Goal: Information Seeking & Learning: Compare options

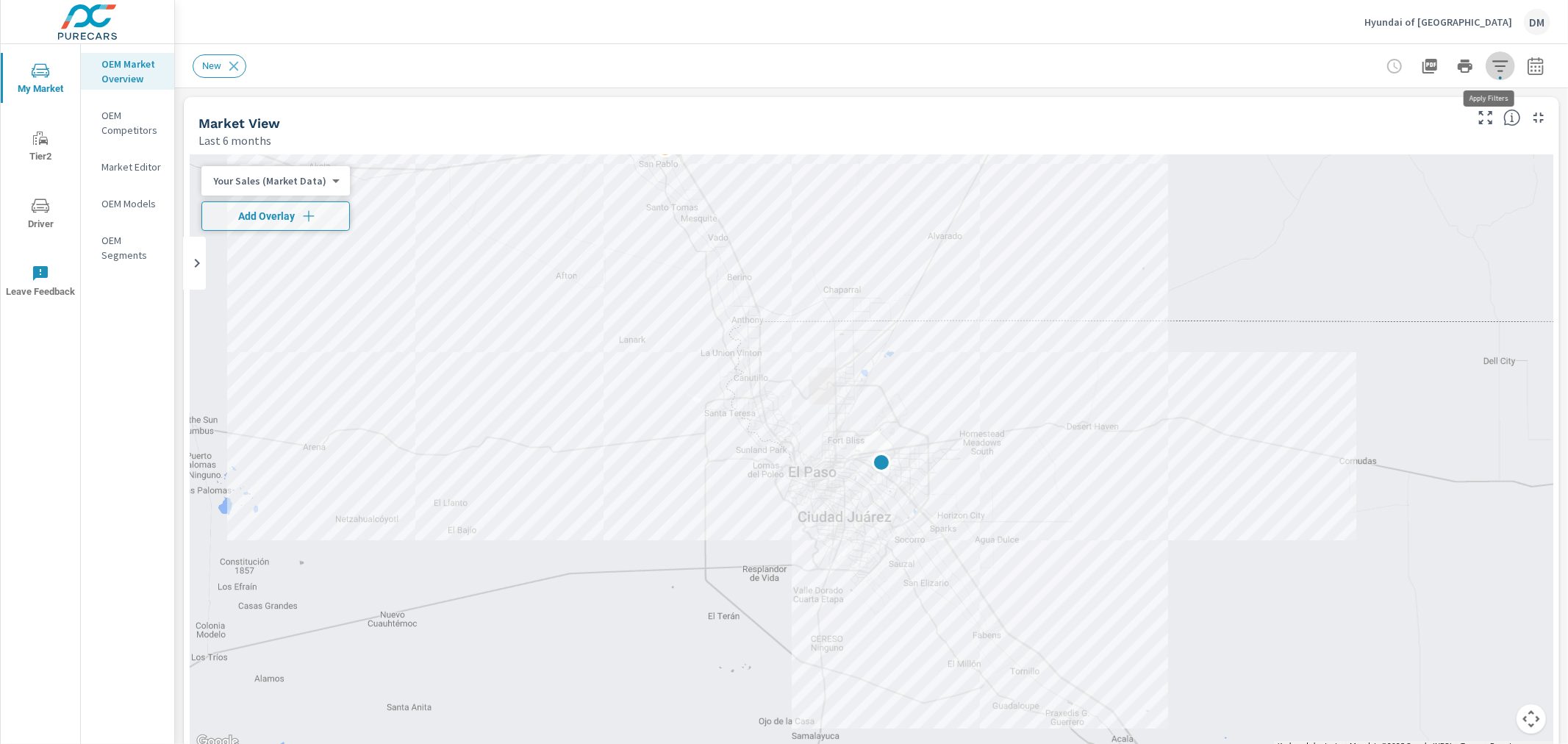
click at [1500, 63] on button "button" at bounding box center [1501, 67] width 30 height 30
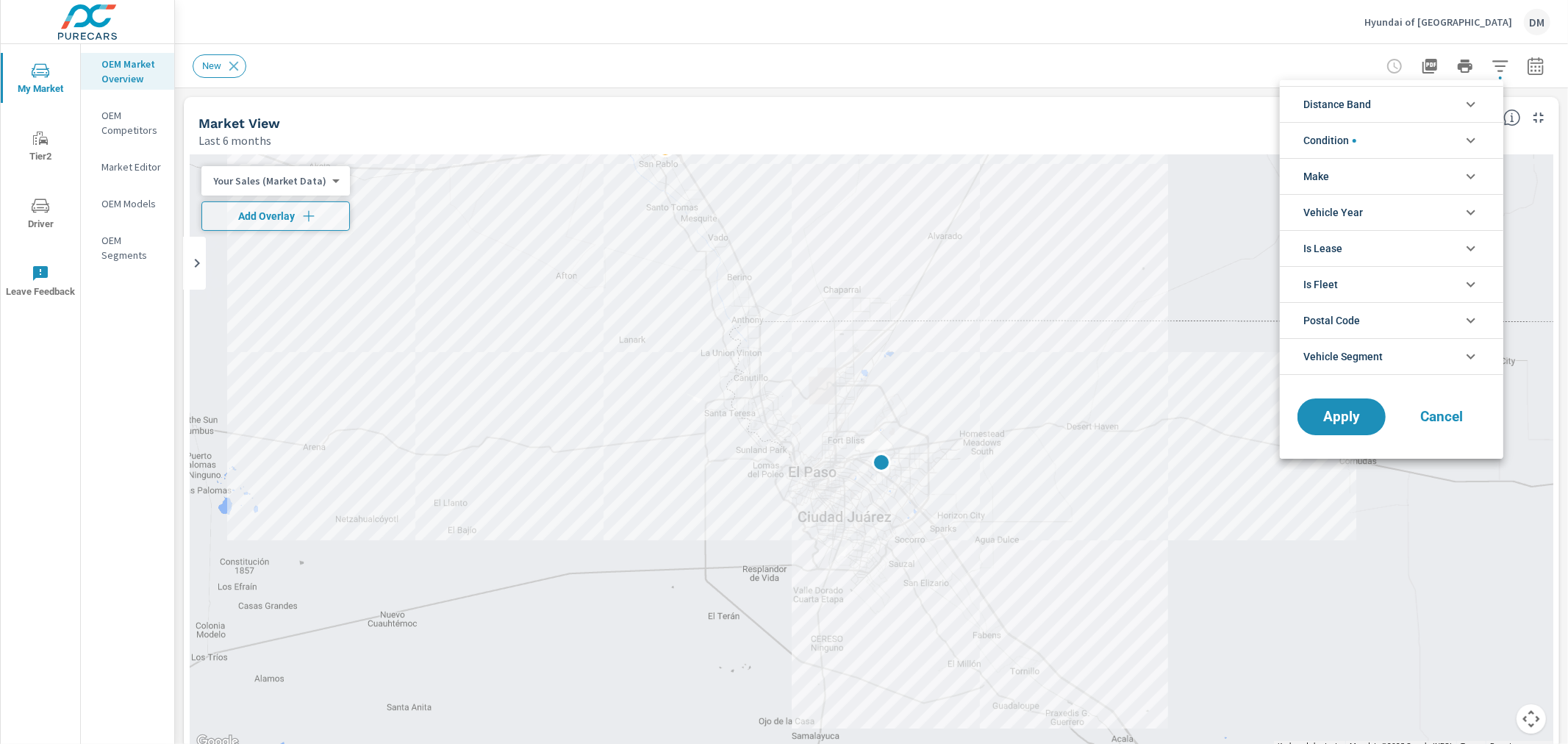
click at [1399, 109] on li "Distance Band" at bounding box center [1390, 103] width 223 height 36
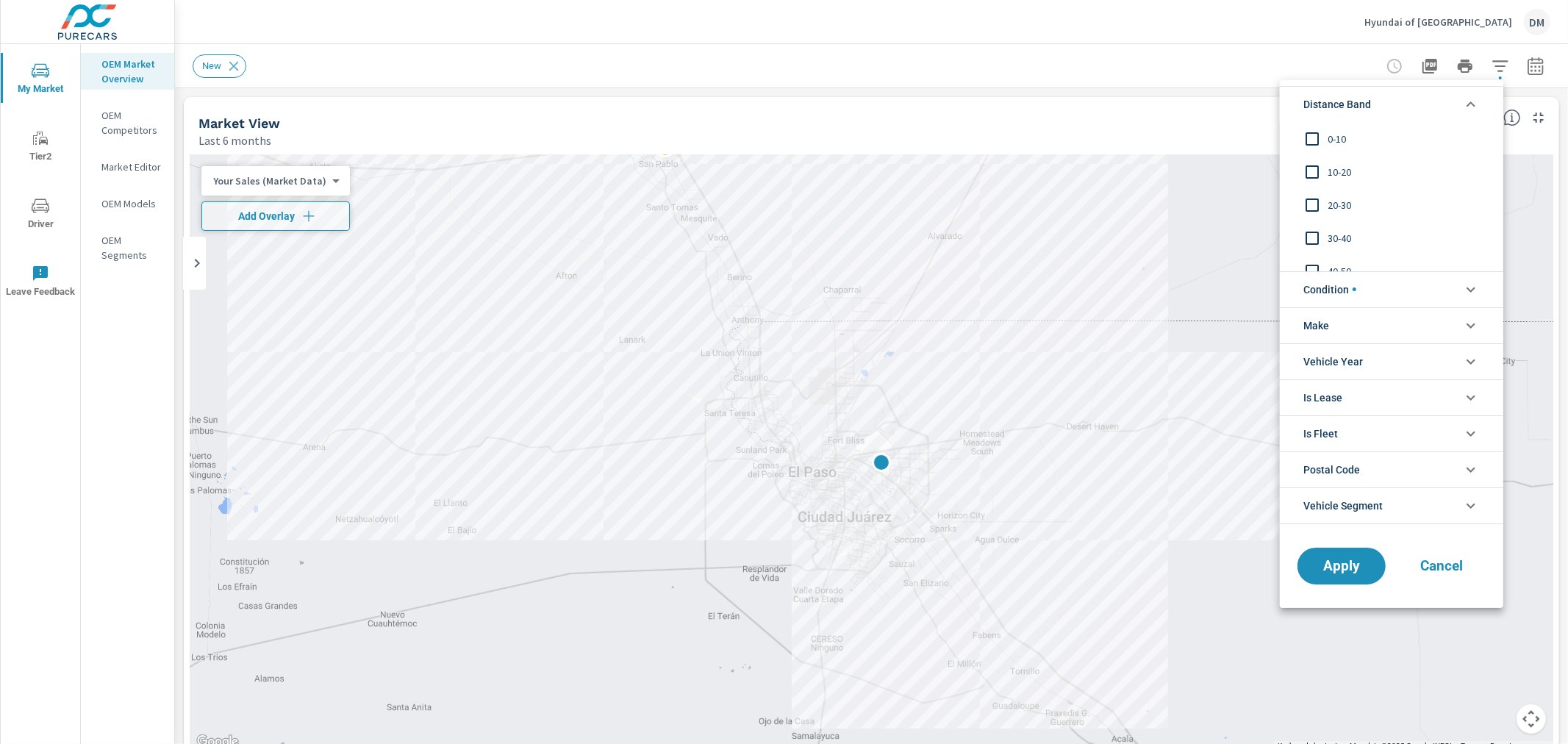
click at [1313, 138] on input "filter options" at bounding box center [1312, 138] width 31 height 31
click at [1312, 170] on input "filter options" at bounding box center [1312, 172] width 31 height 31
click at [1312, 202] on input "filter options" at bounding box center [1312, 205] width 31 height 31
click at [1314, 236] on input "filter options" at bounding box center [1312, 238] width 31 height 31
click at [1354, 289] on span "filter options" at bounding box center [1354, 289] width 4 height 4
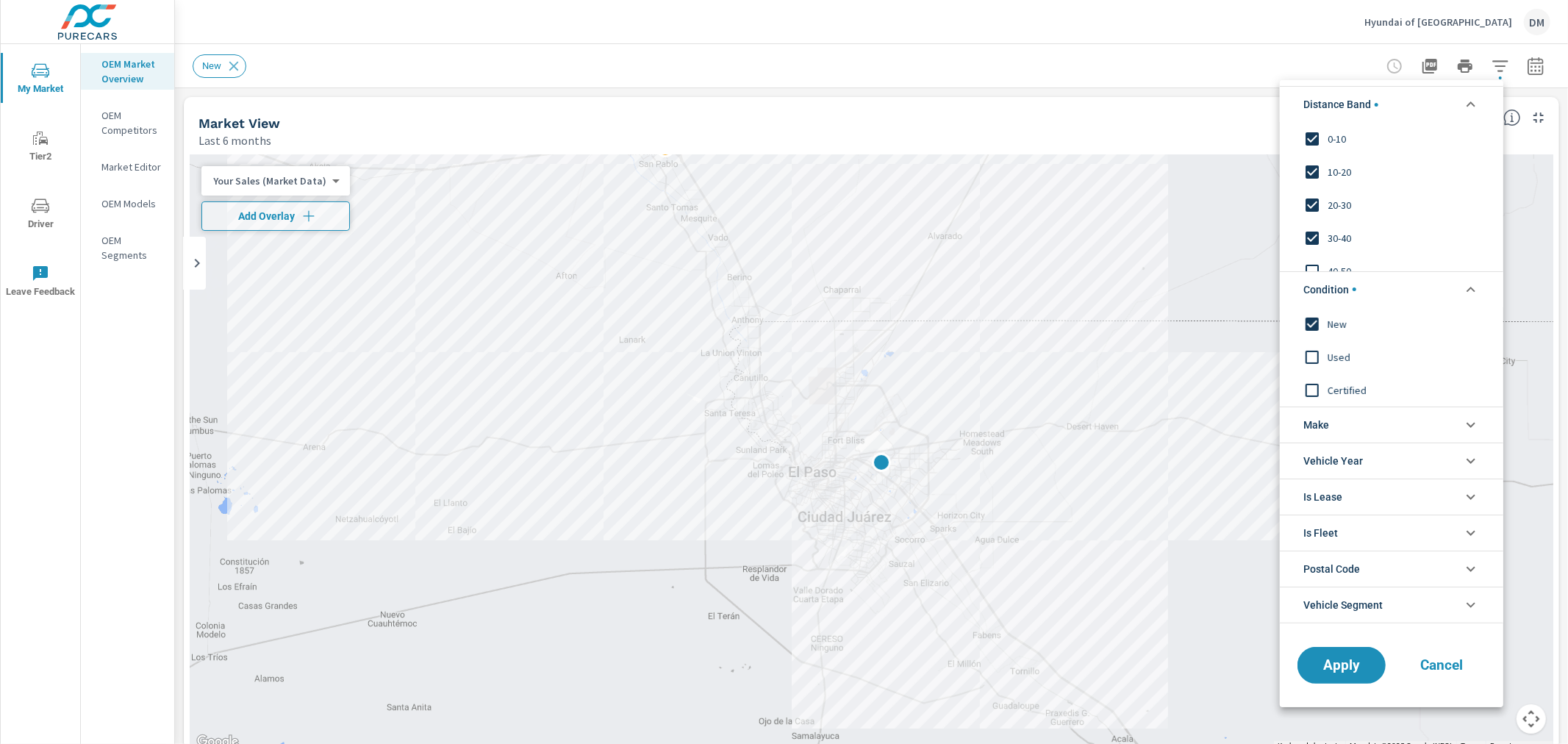
click at [1344, 425] on li "Make" at bounding box center [1390, 425] width 223 height 36
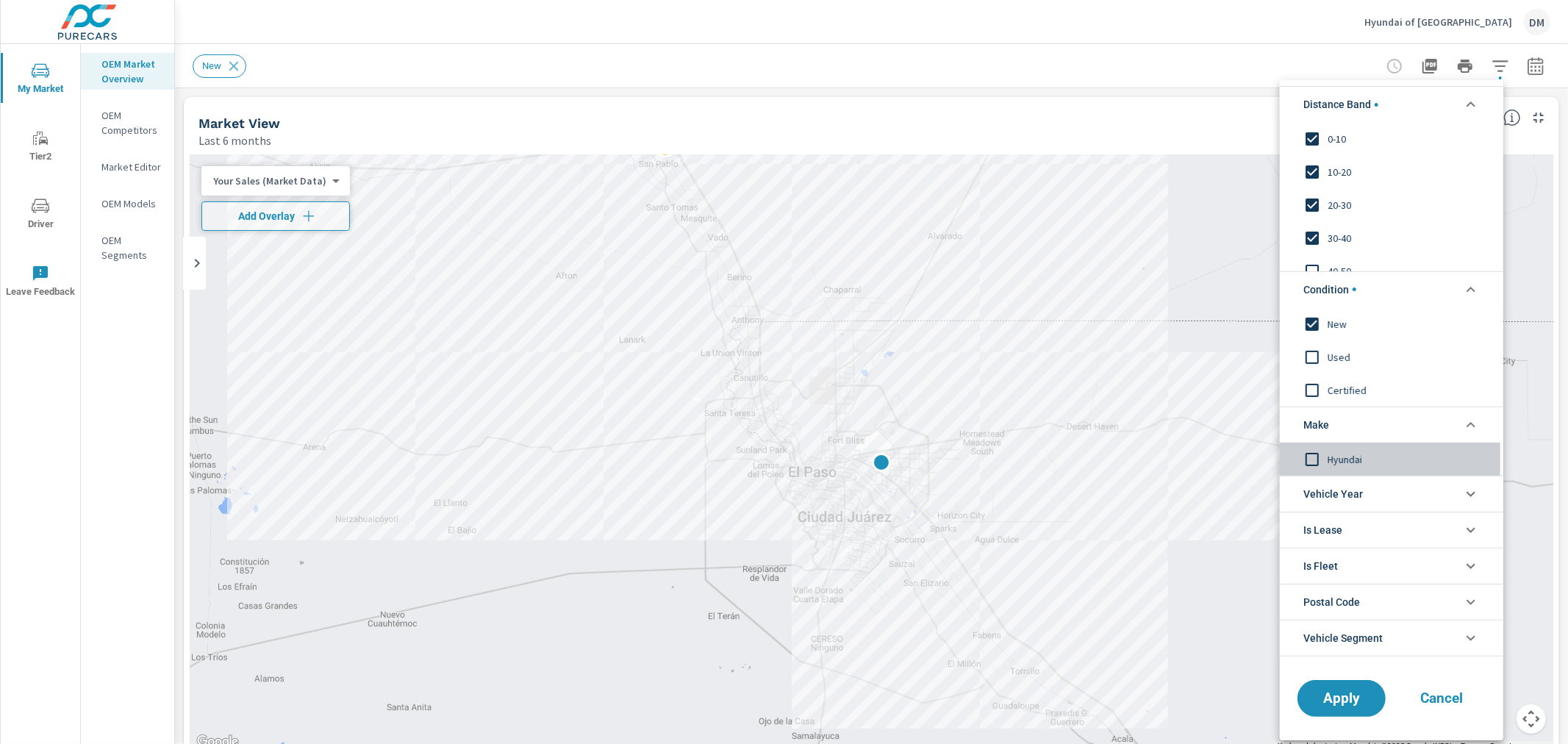
click at [1312, 457] on input "filter options" at bounding box center [1312, 459] width 31 height 31
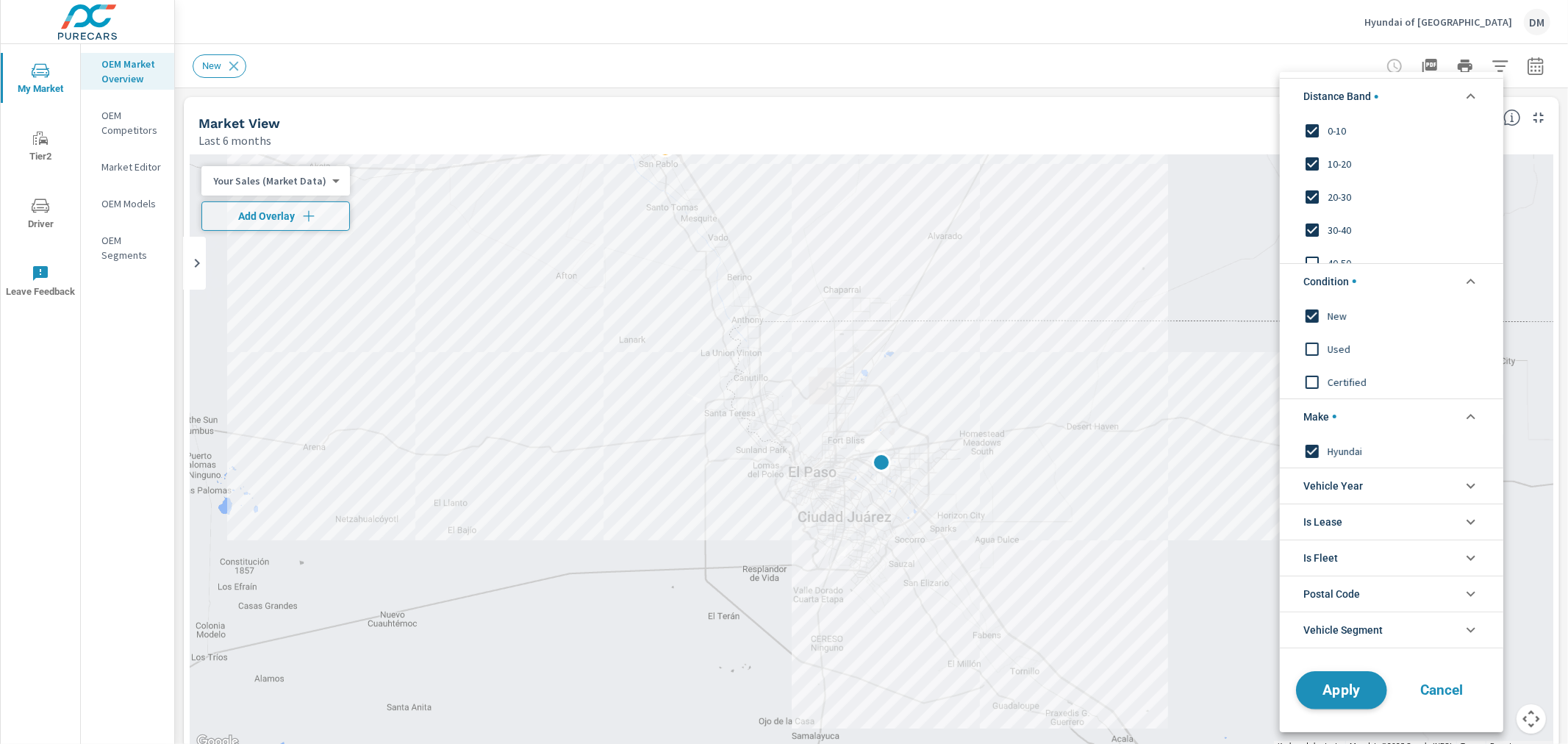
click at [1327, 696] on span "Apply" at bounding box center [1341, 690] width 60 height 14
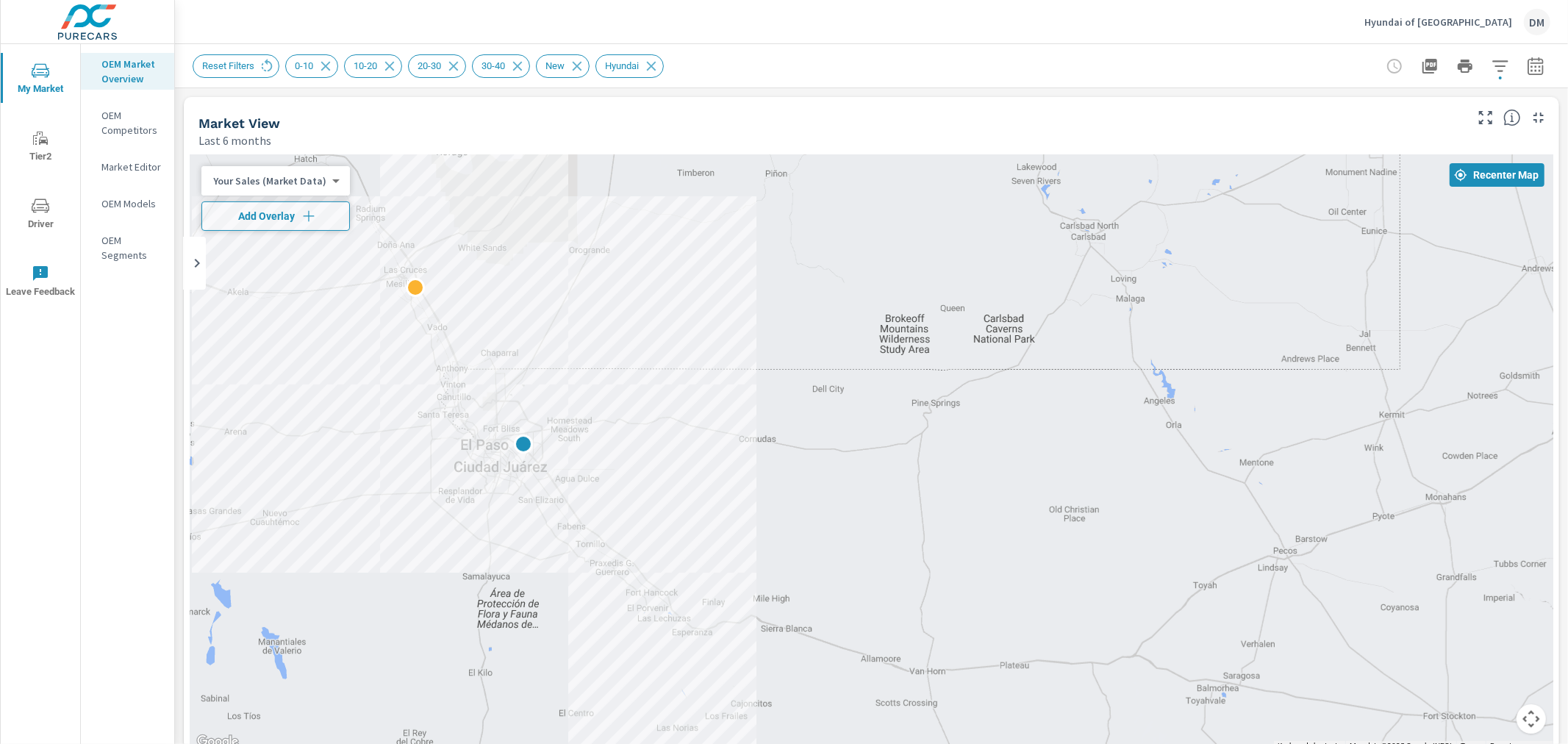
drag, startPoint x: 1395, startPoint y: 402, endPoint x: 781, endPoint y: 426, distance: 614.5
click at [781, 426] on div at bounding box center [872, 453] width 1363 height 597
click at [262, 179] on body "My Market Tier2 Driver Leave Feedback OEM Market Overview OEM Competitors Marke…" at bounding box center [784, 372] width 1568 height 744
click at [262, 230] on li "Total Market Sales" at bounding box center [273, 228] width 144 height 24
click at [263, 214] on span "Add Overlay" at bounding box center [266, 216] width 116 height 15
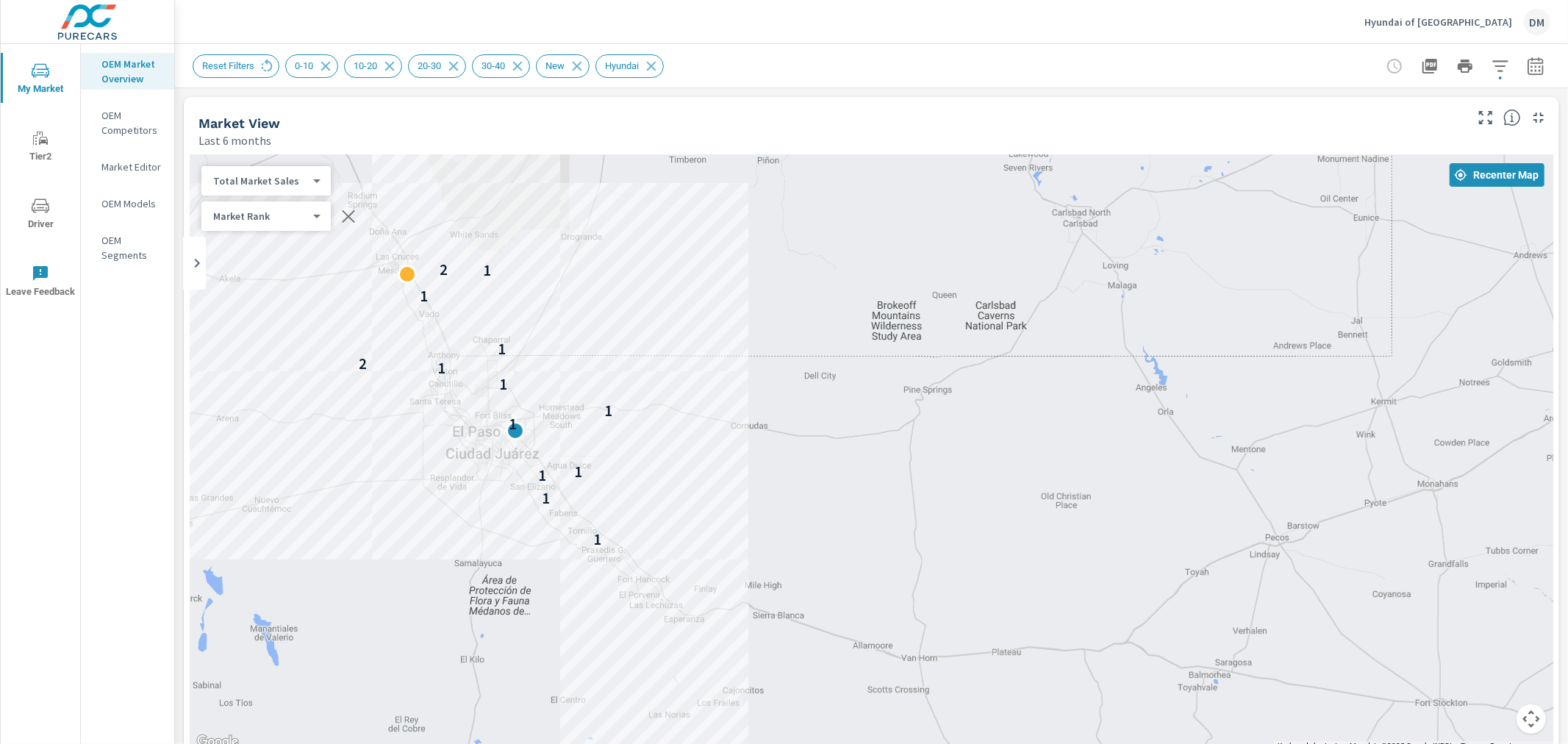
drag, startPoint x: 744, startPoint y: 495, endPoint x: 738, endPoint y: 481, distance: 15.2
click at [738, 481] on div "1 1 1 1 1 1 1 1 2 1 1 1 2" at bounding box center [872, 453] width 1363 height 597
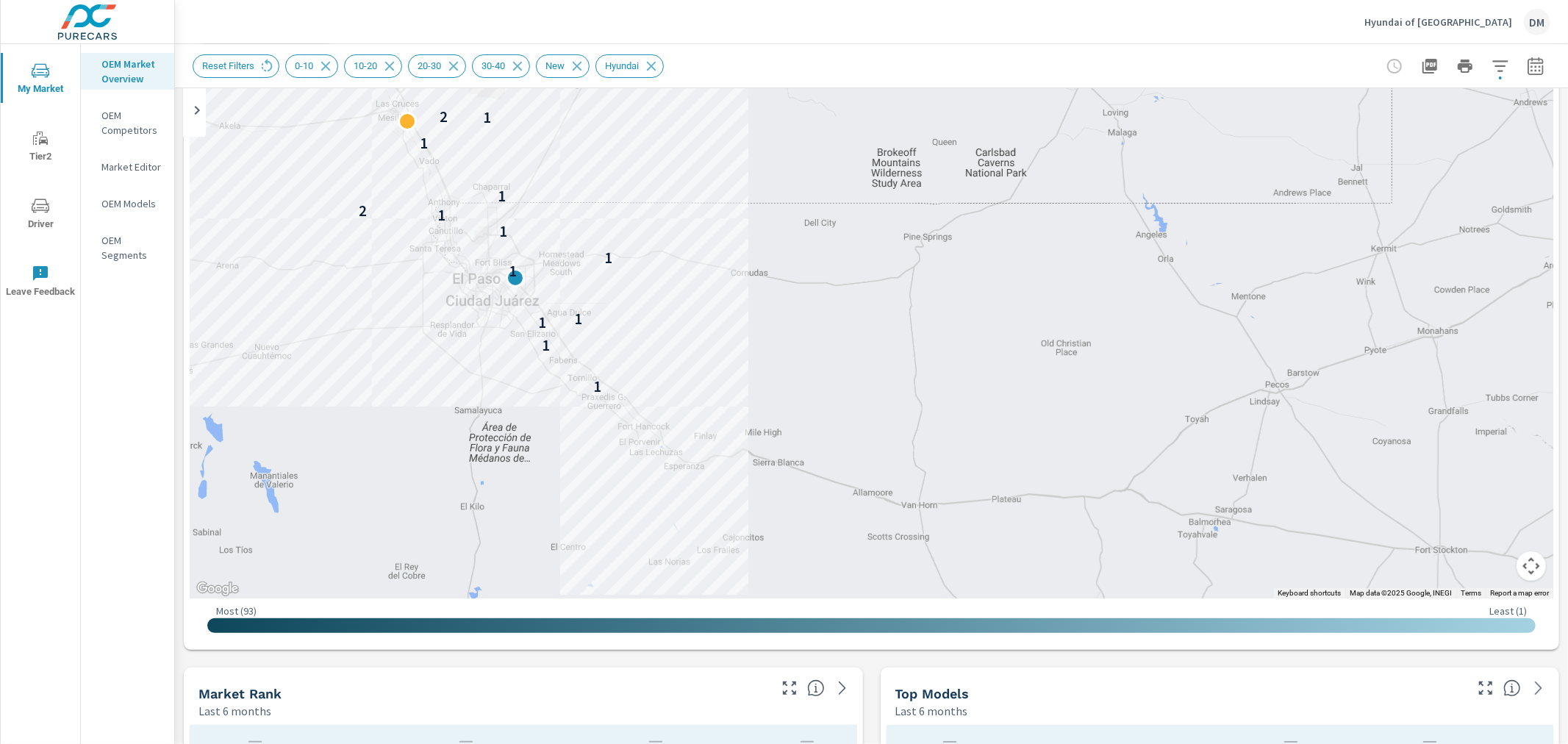
scroll to position [149, 0]
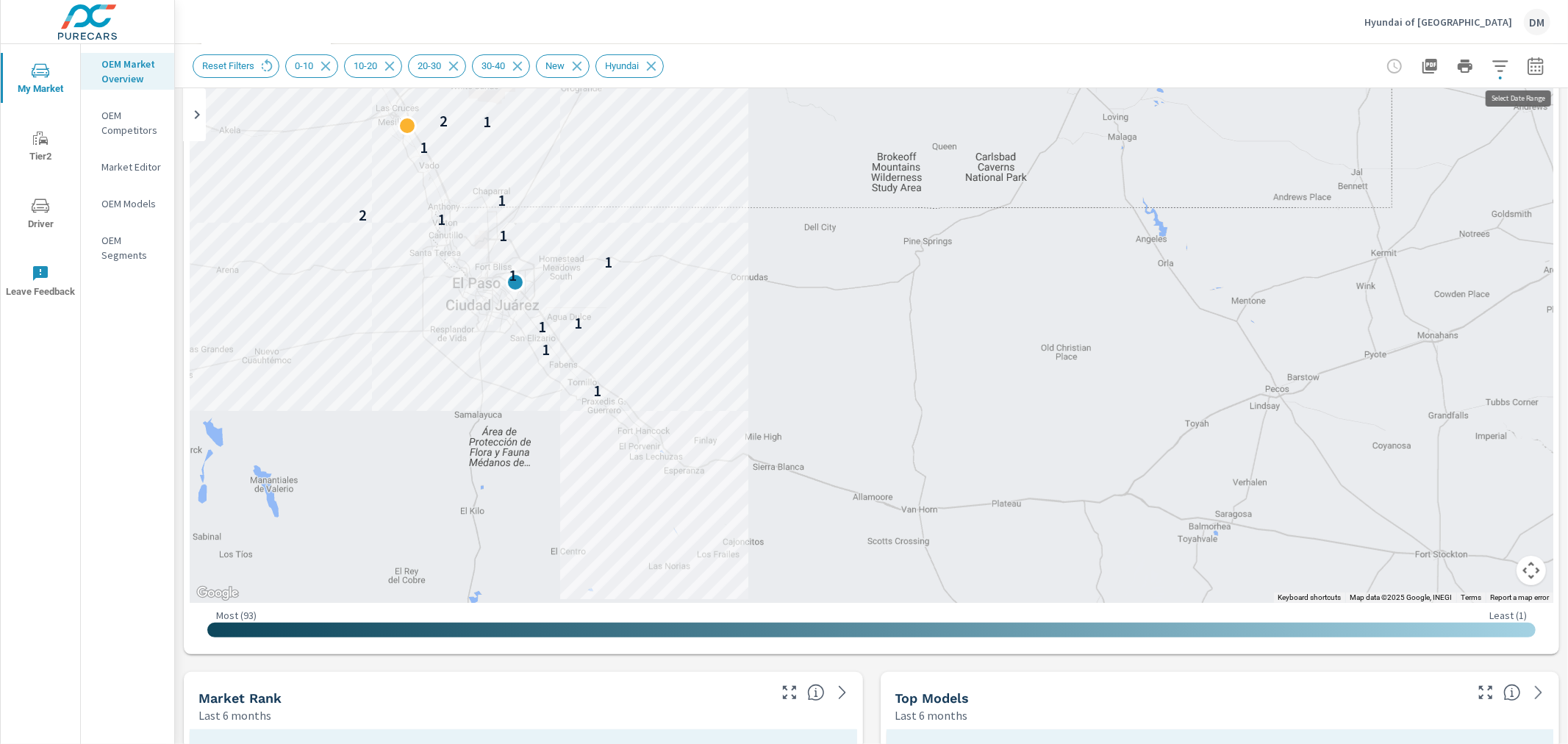
click at [1527, 69] on icon "button" at bounding box center [1536, 67] width 18 height 18
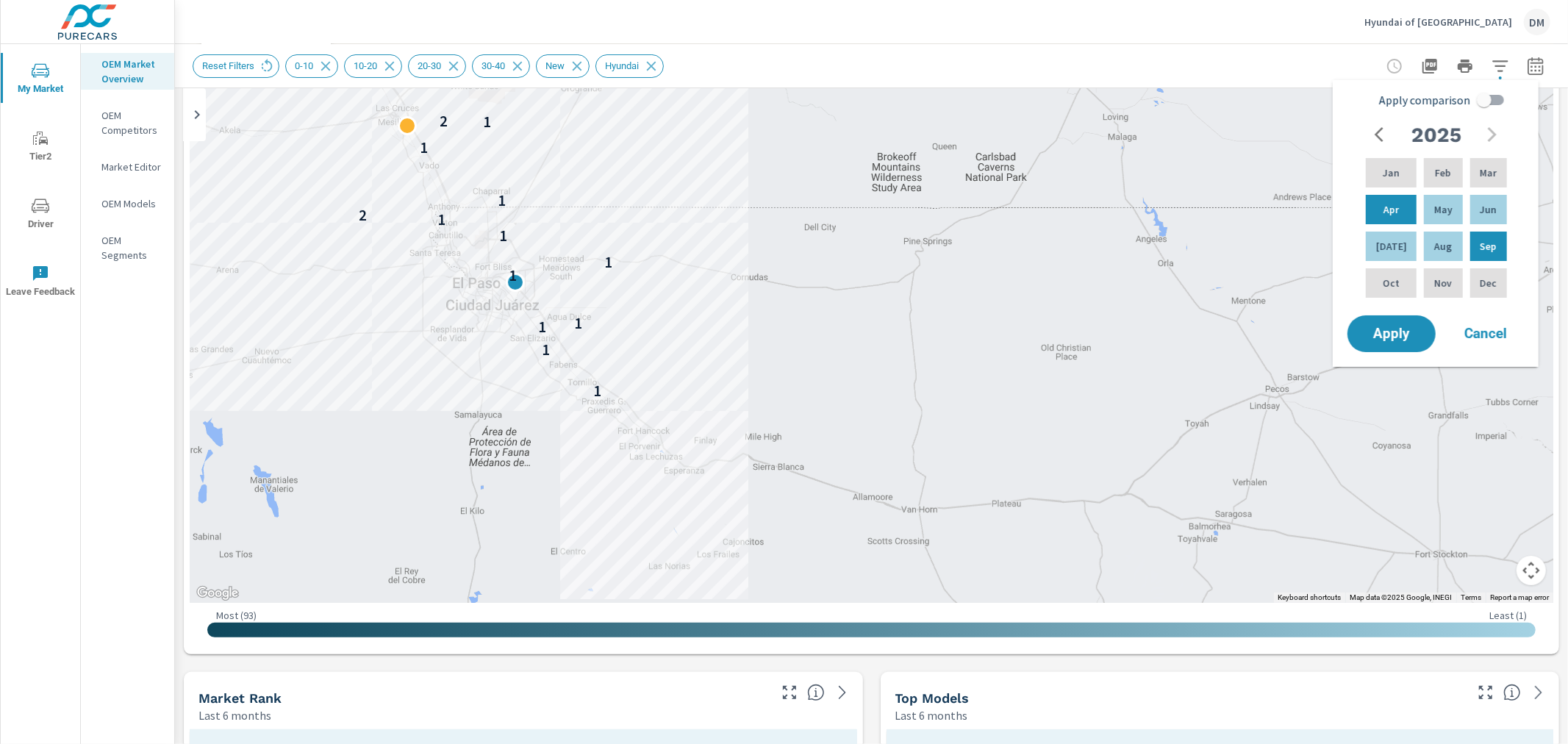
click at [1495, 99] on input "Apply comparison" at bounding box center [1484, 100] width 84 height 28
checkbox input "true"
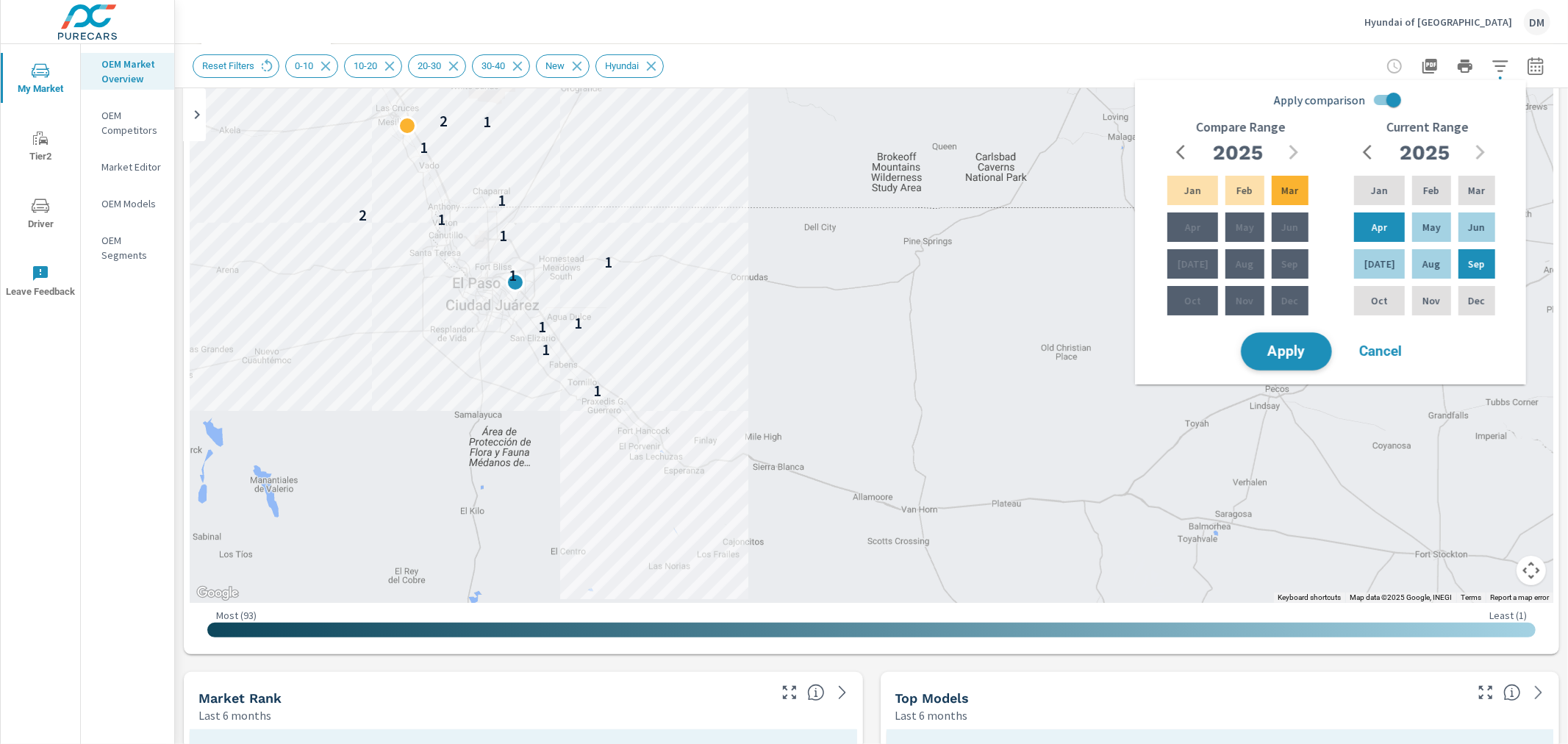
click at [1306, 351] on span "Apply" at bounding box center [1286, 352] width 60 height 14
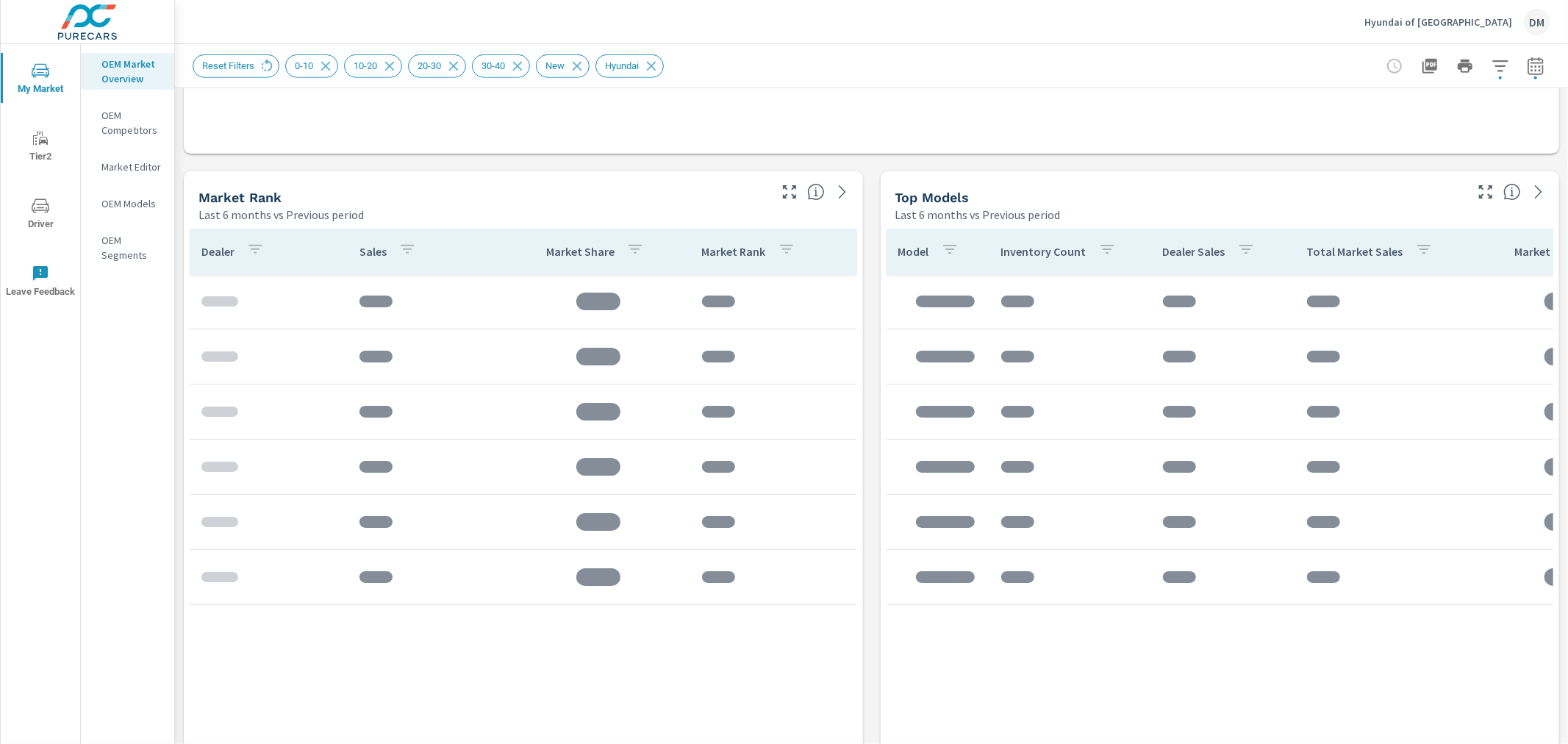
scroll to position [876, 0]
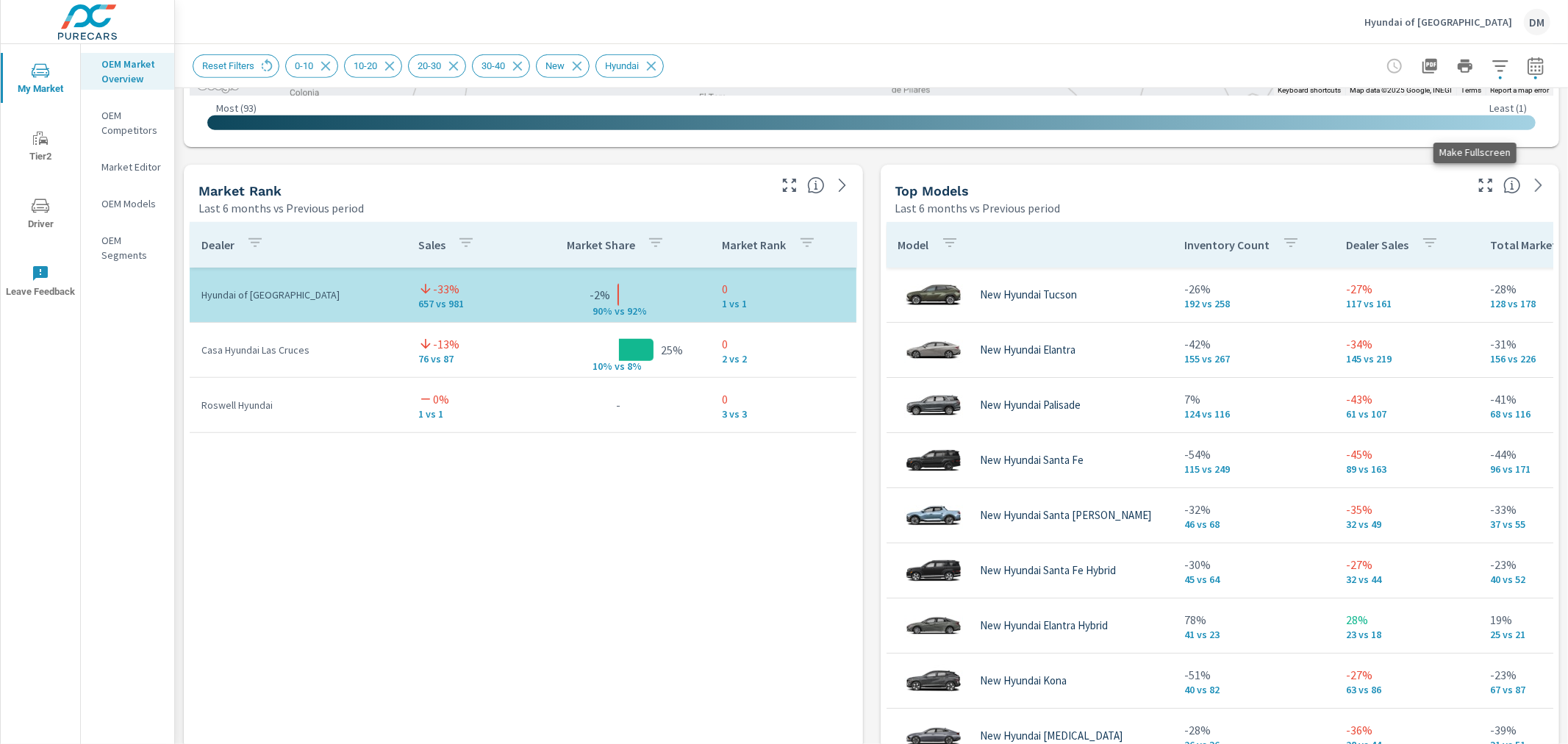
click at [1477, 182] on icon "button" at bounding box center [1486, 186] width 18 height 18
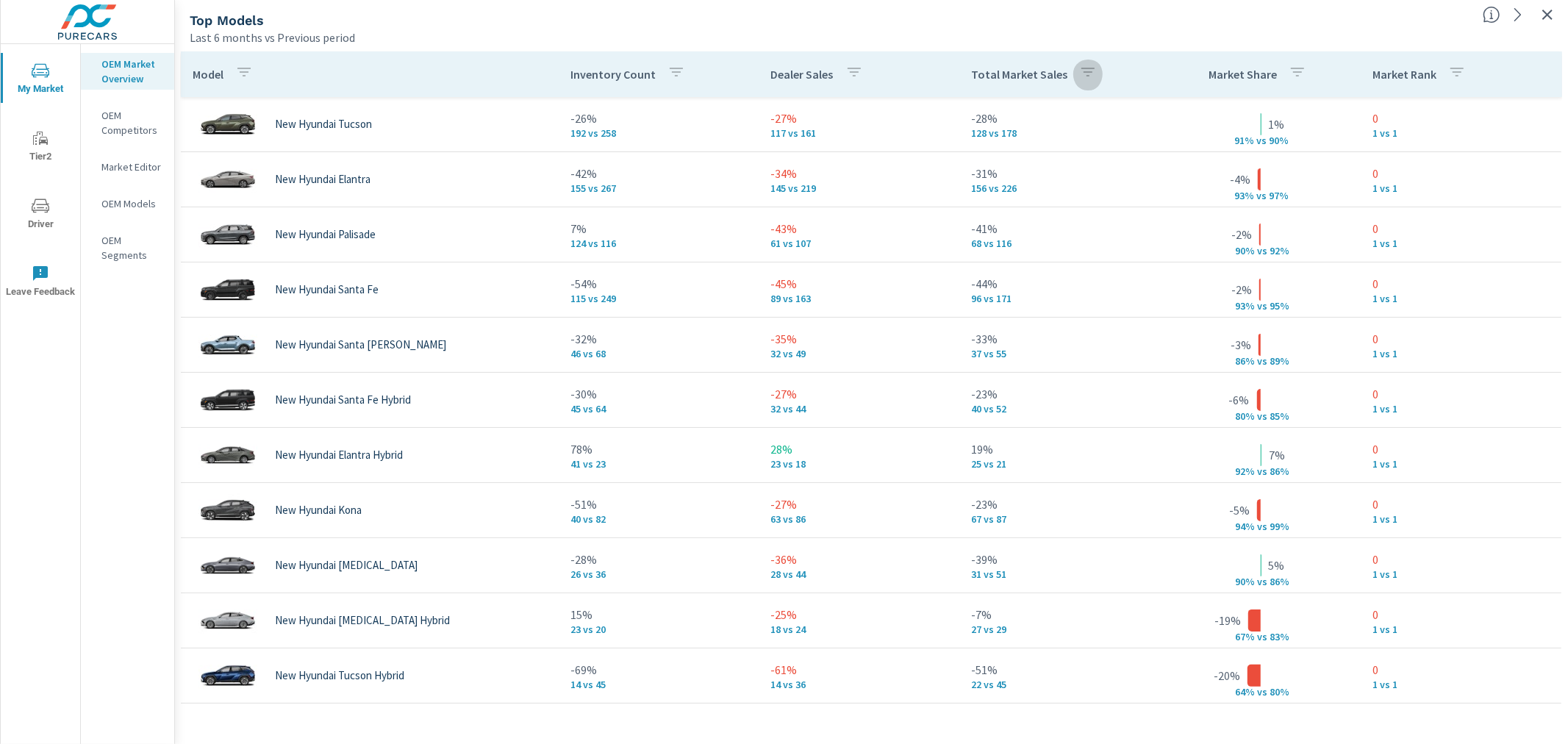
click at [1079, 75] on icon "button" at bounding box center [1088, 72] width 18 height 18
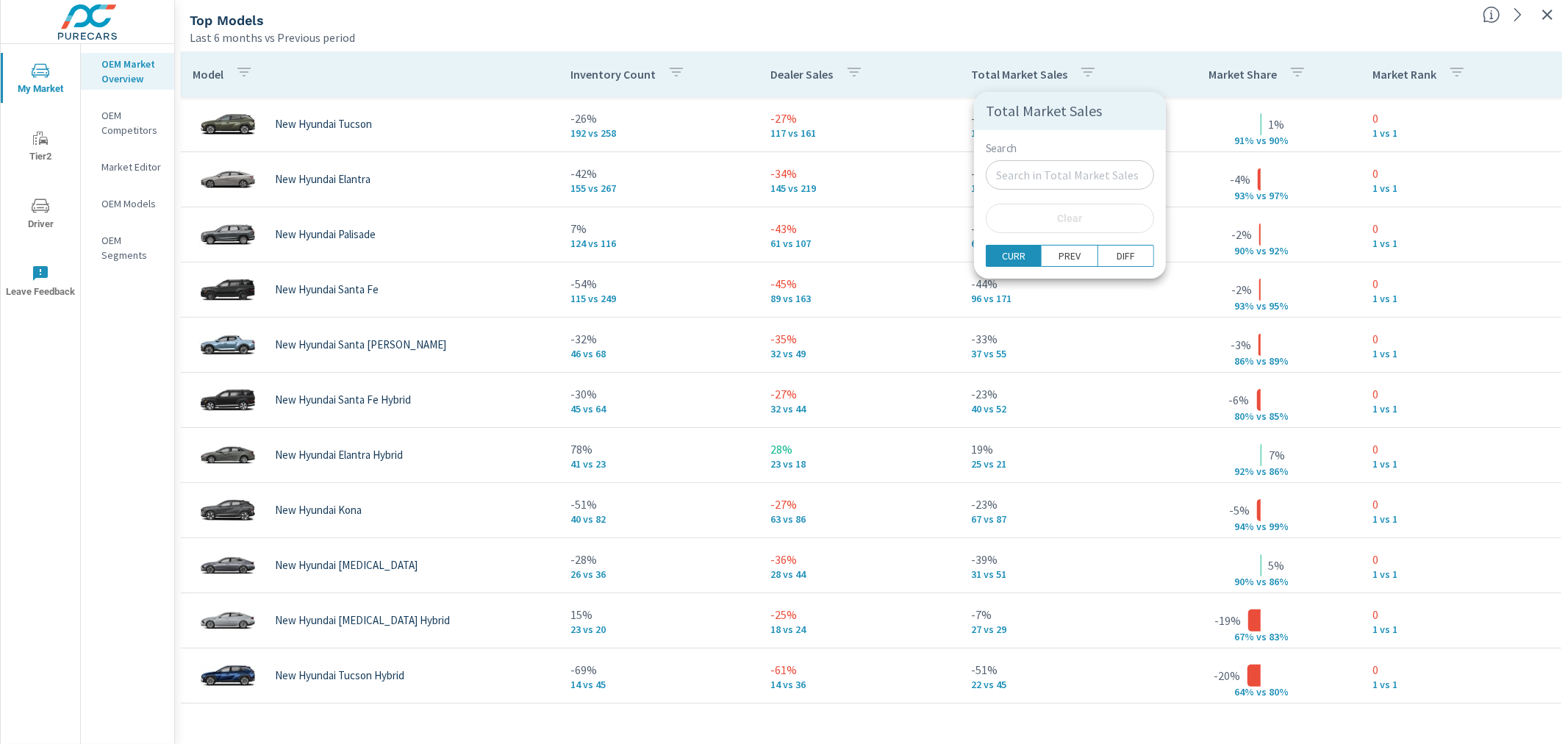
click at [1151, 39] on div at bounding box center [784, 372] width 1568 height 744
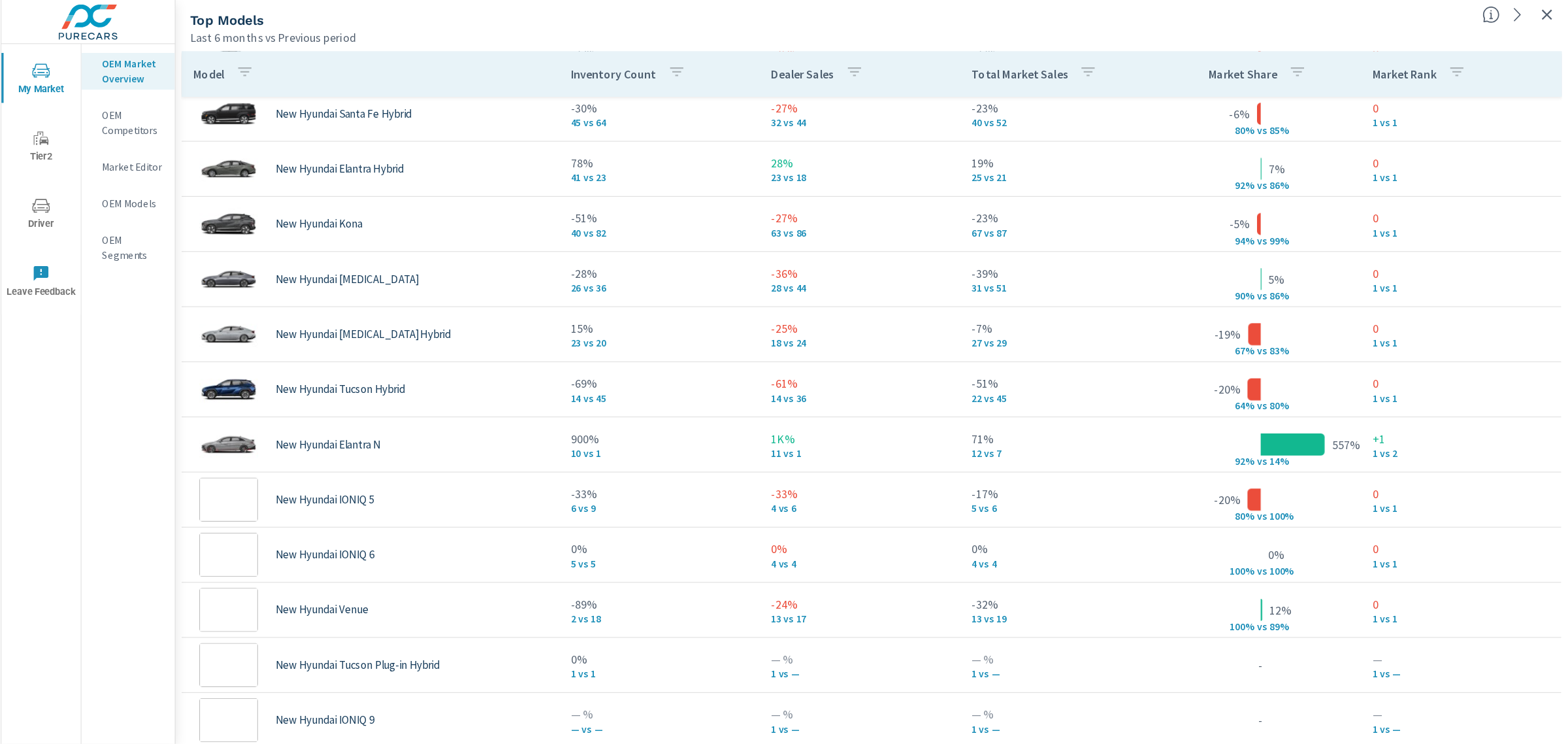
scroll to position [255, 0]
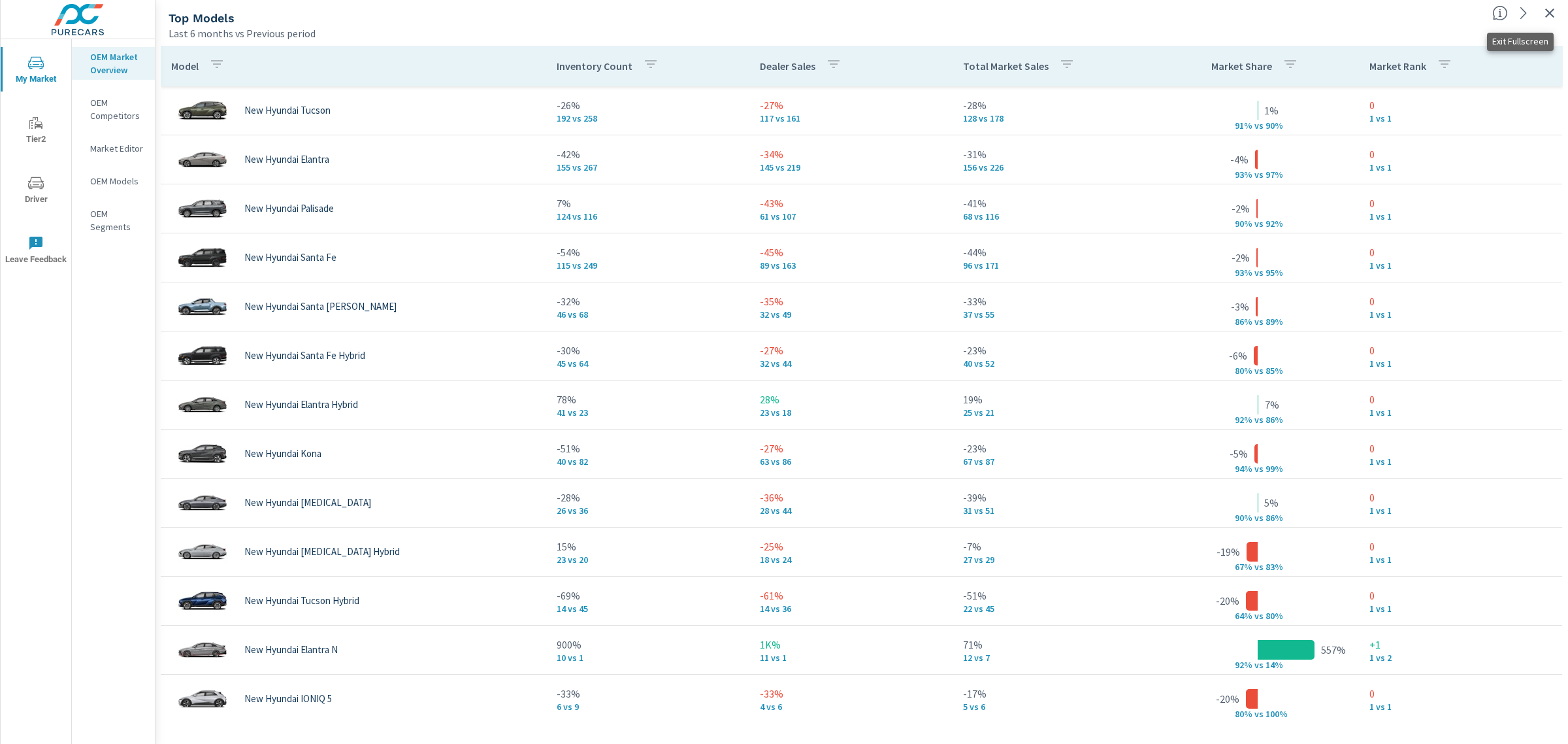
click at [1393, 12] on icon "button" at bounding box center [1550, 13] width 9 height 9
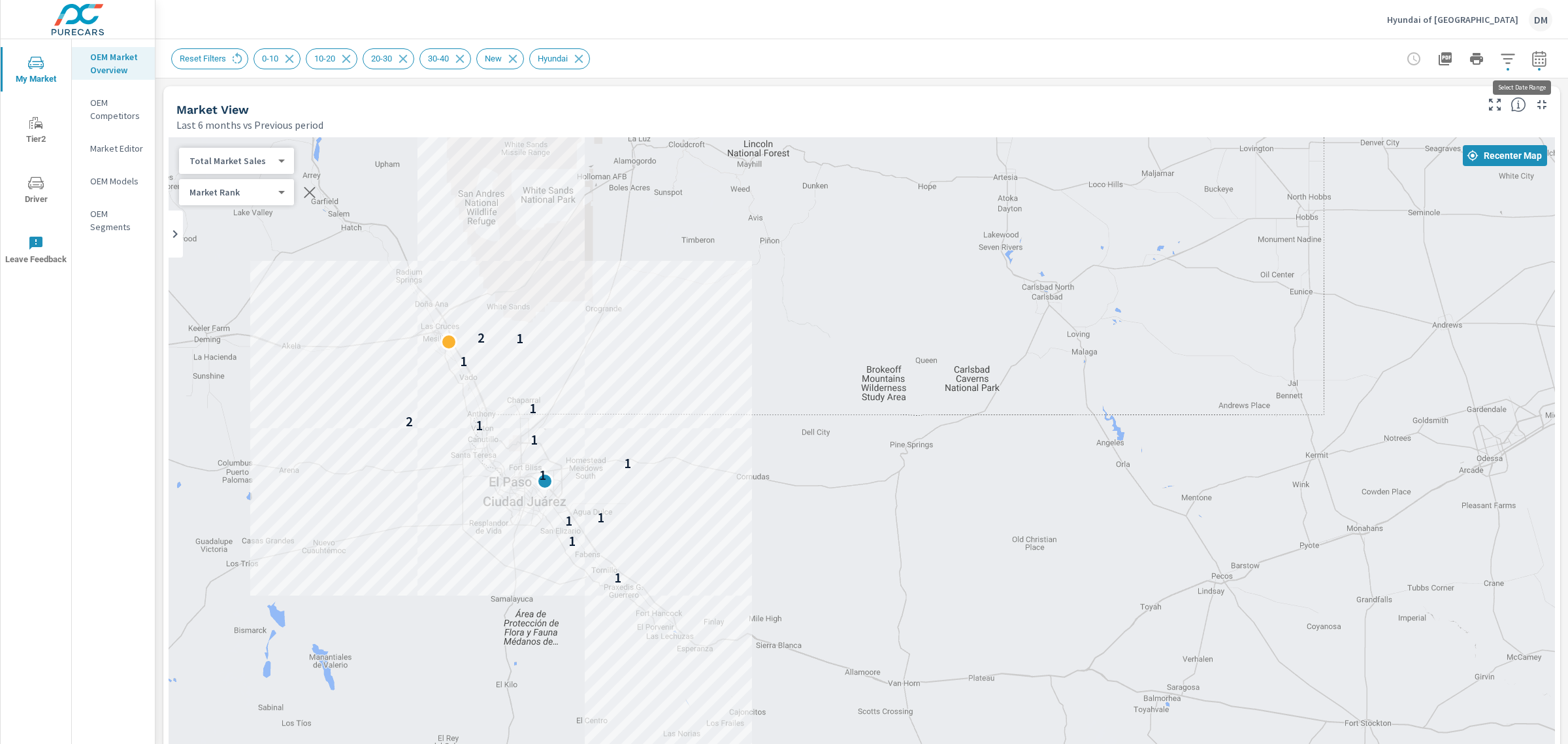
click at [1393, 59] on icon "button" at bounding box center [1539, 58] width 14 height 16
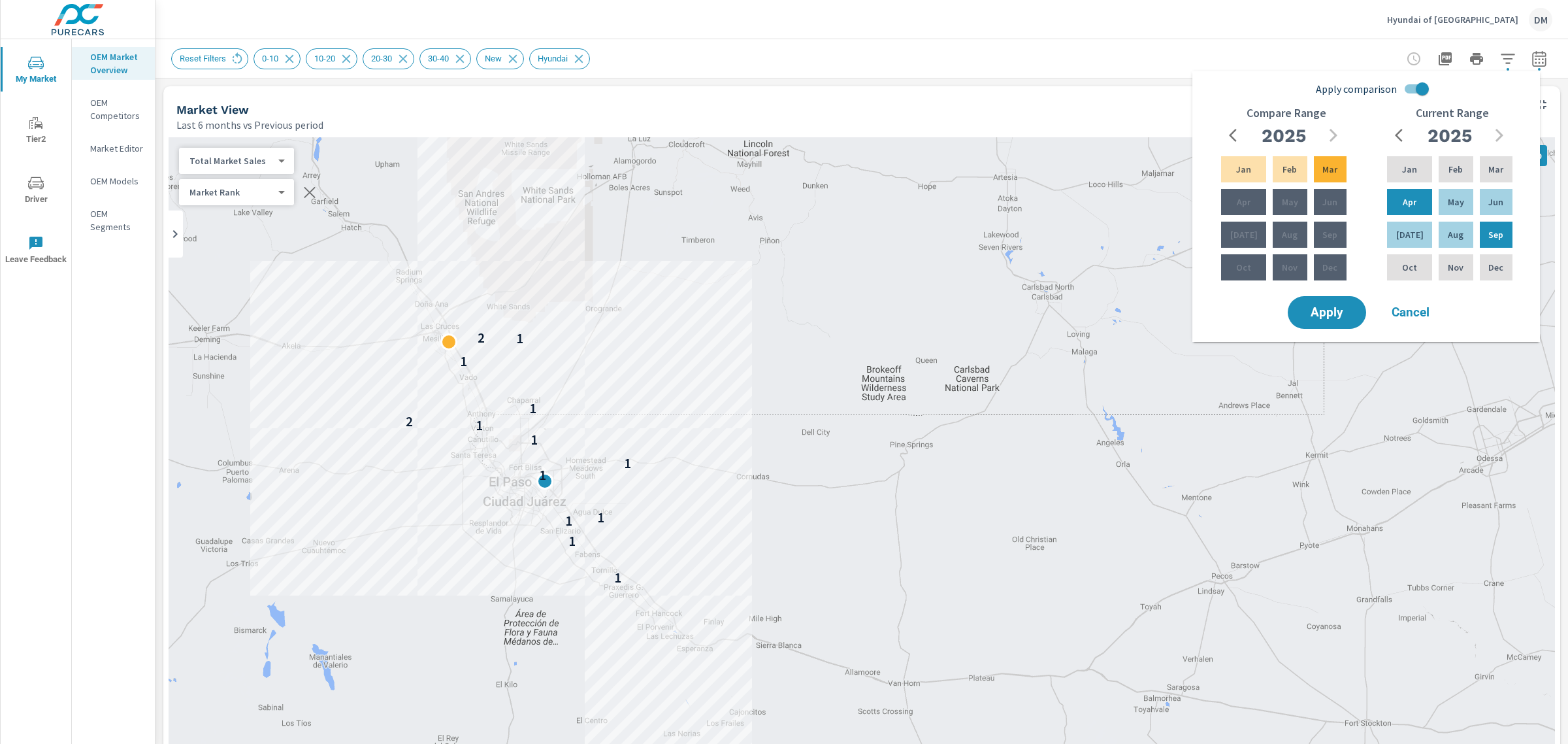
click at [1393, 89] on input "Apply comparison" at bounding box center [1423, 89] width 75 height 25
checkbox input "false"
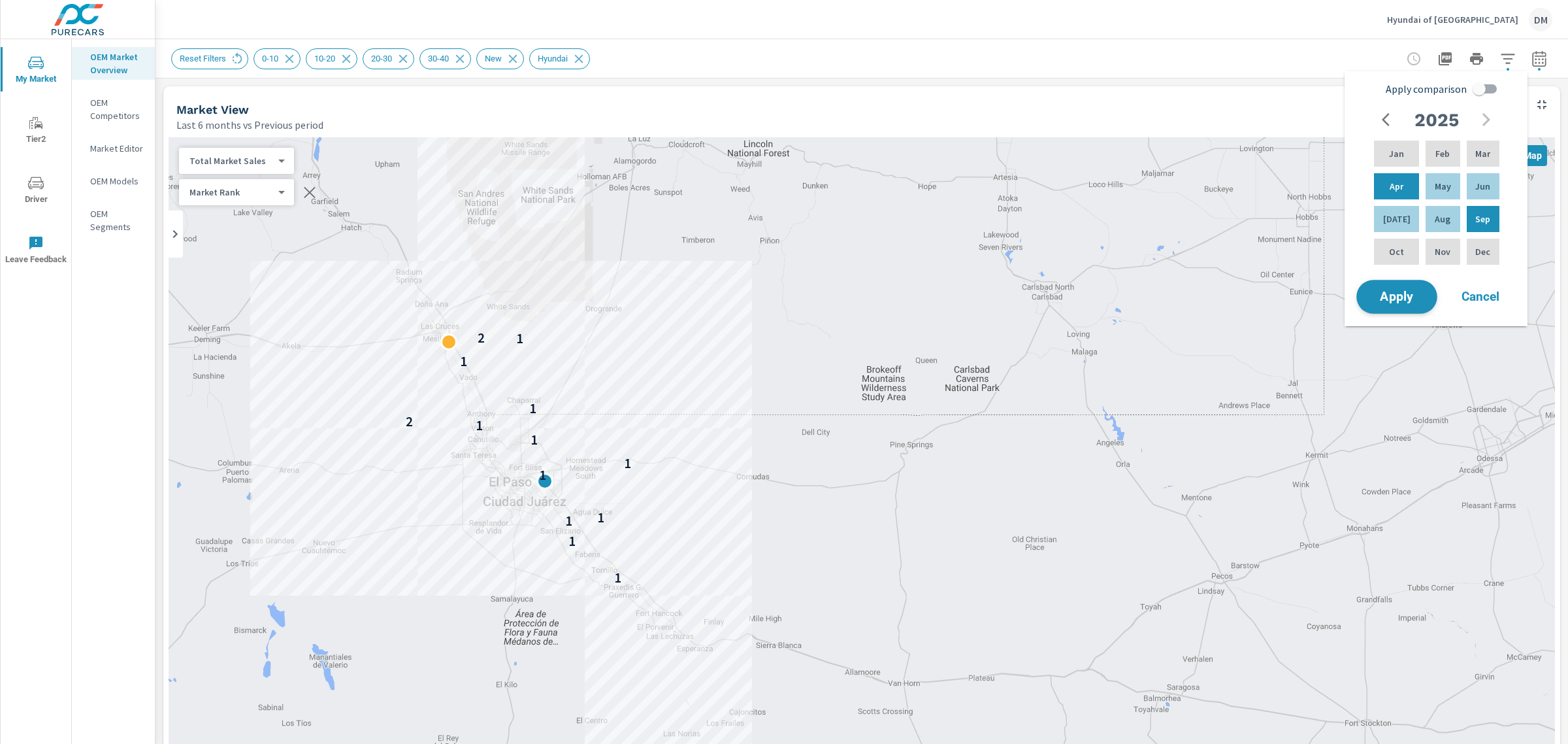
click at [1383, 305] on button "Apply" at bounding box center [1397, 297] width 81 height 34
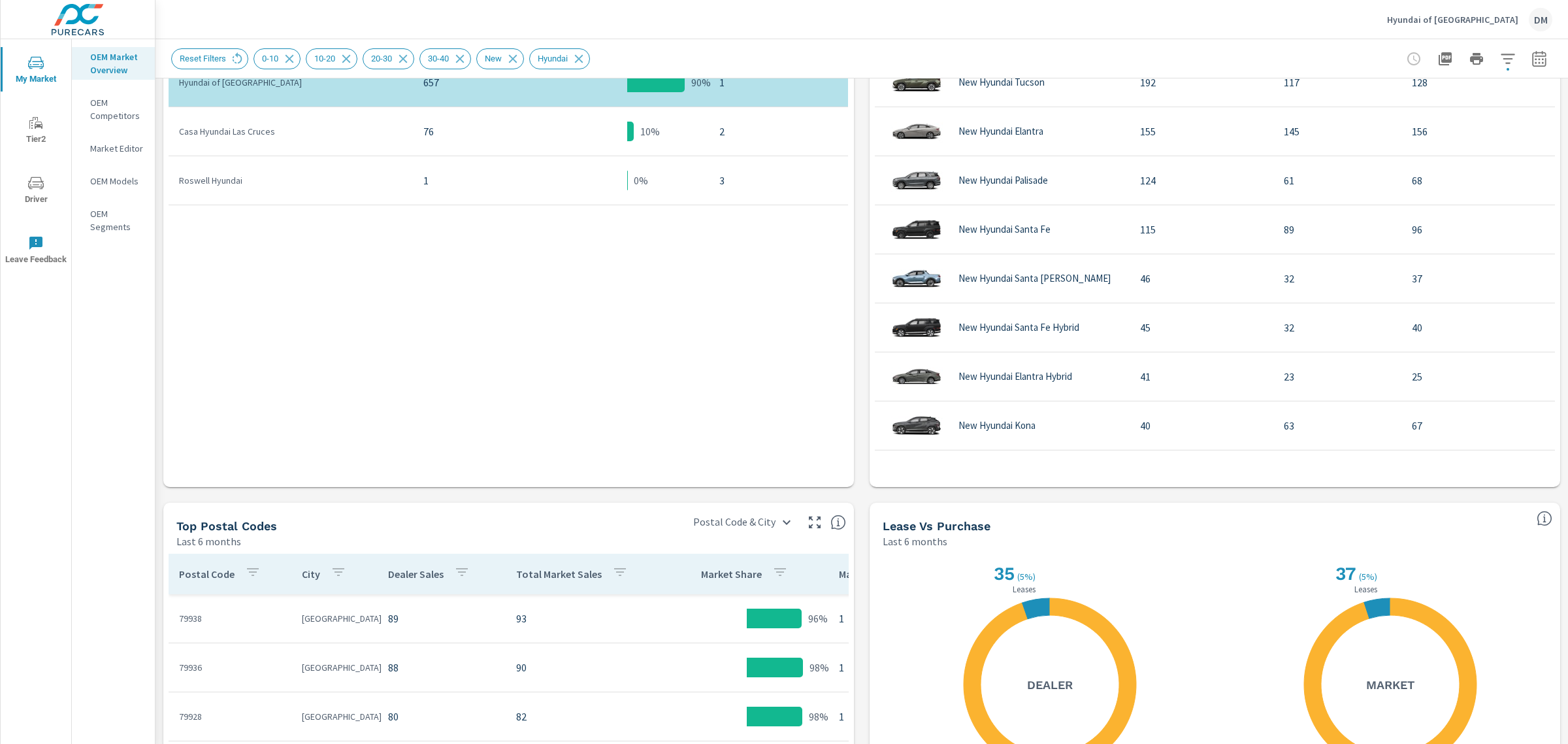
scroll to position [884, 0]
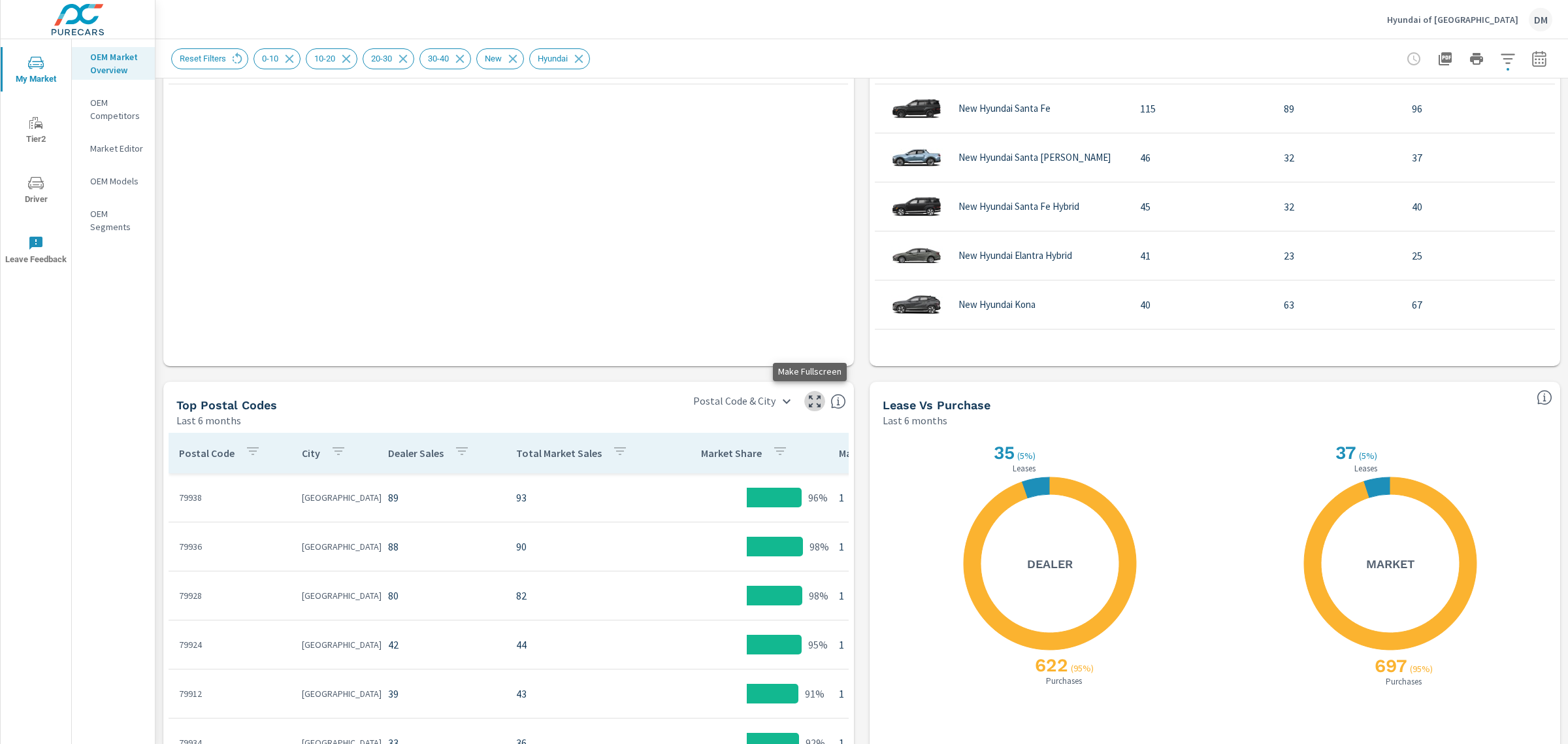
click at [807, 399] on icon "button" at bounding box center [814, 402] width 16 height 16
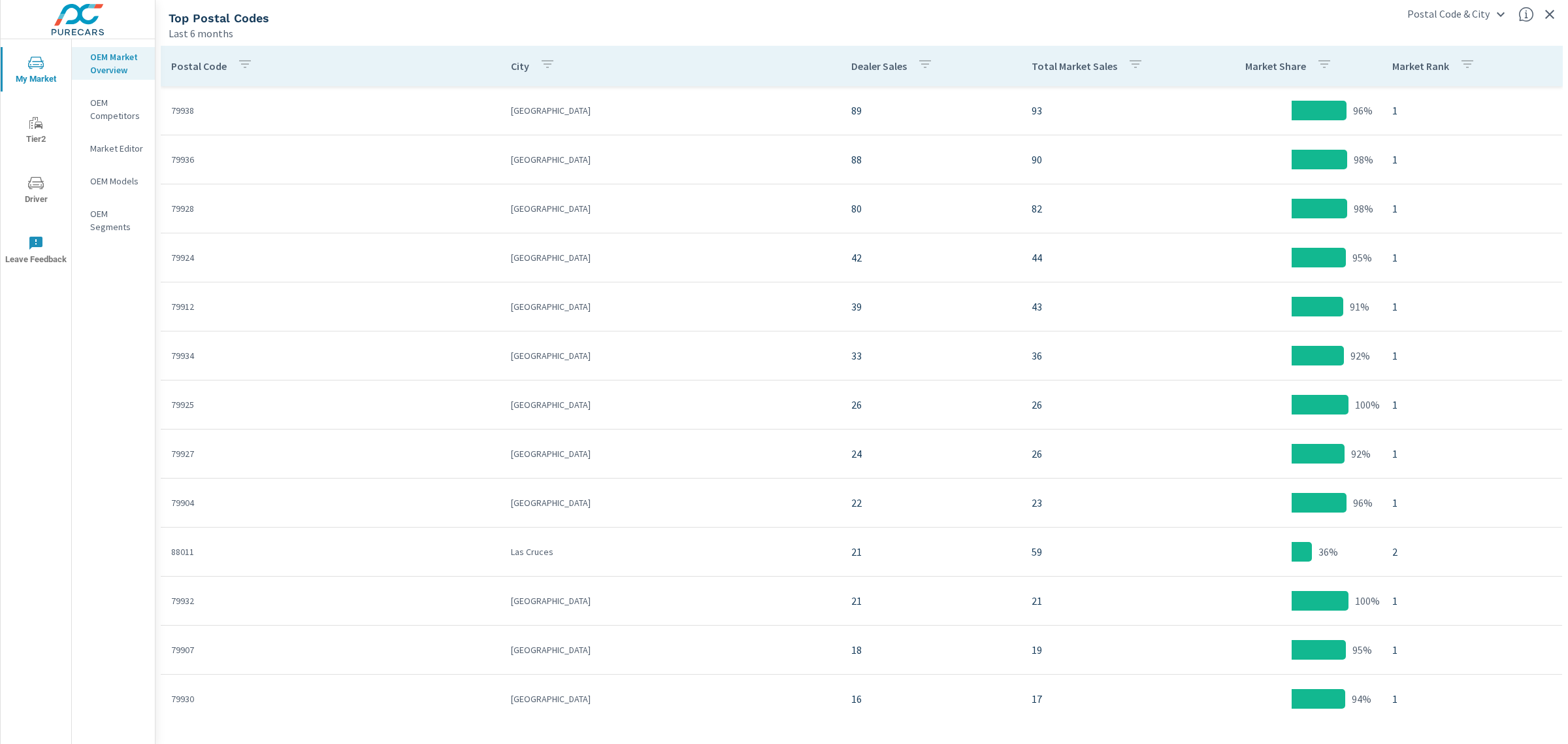
click at [1128, 63] on icon "button" at bounding box center [1136, 64] width 16 height 16
click at [1186, 57] on div at bounding box center [784, 372] width 1568 height 744
click at [1321, 68] on icon "button" at bounding box center [1325, 64] width 16 height 16
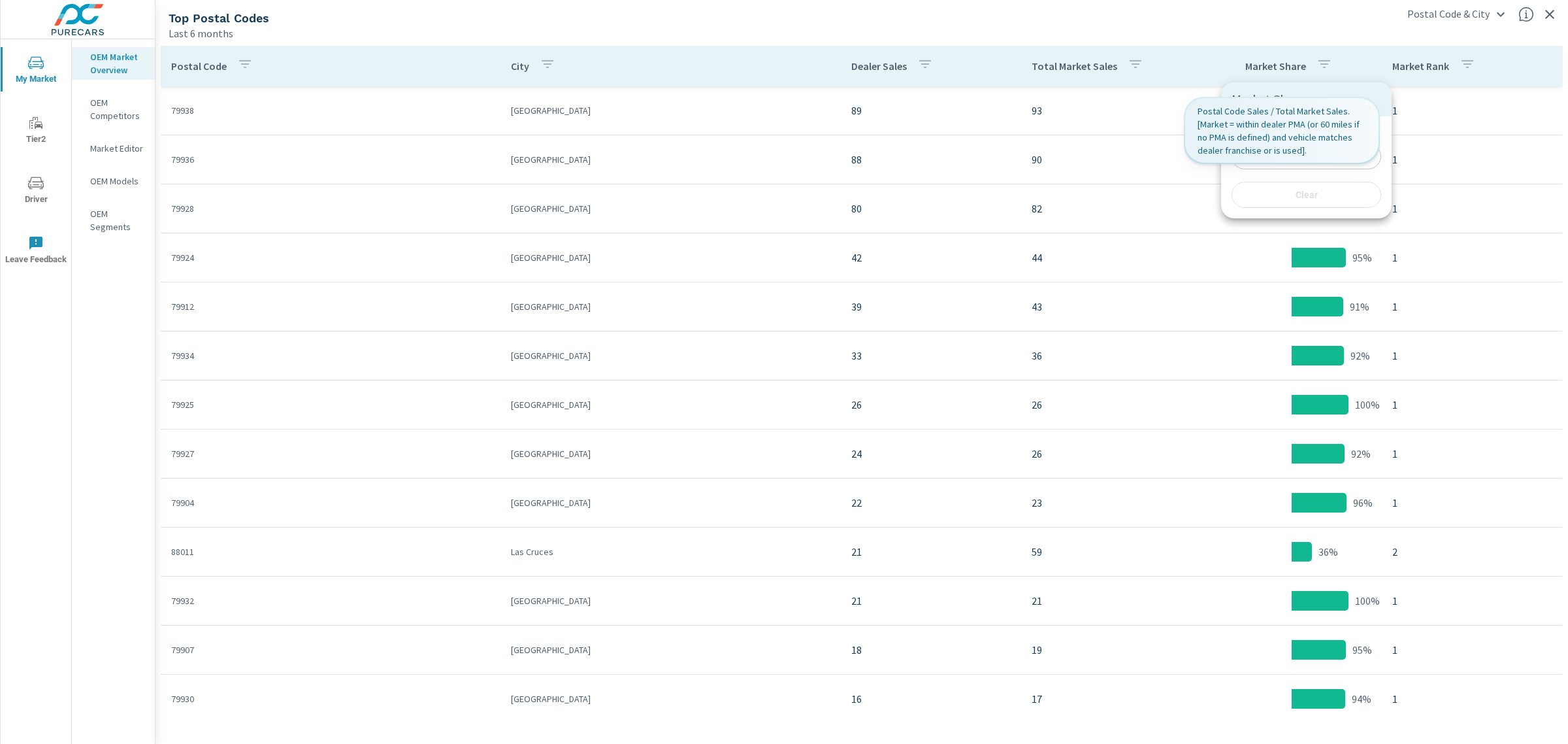
click at [1325, 28] on div at bounding box center [784, 372] width 1568 height 744
click at [1317, 70] on icon "button" at bounding box center [1325, 64] width 16 height 16
click at [1362, 23] on div at bounding box center [784, 372] width 1568 height 744
click at [1393, 69] on button "button" at bounding box center [1468, 66] width 26 height 30
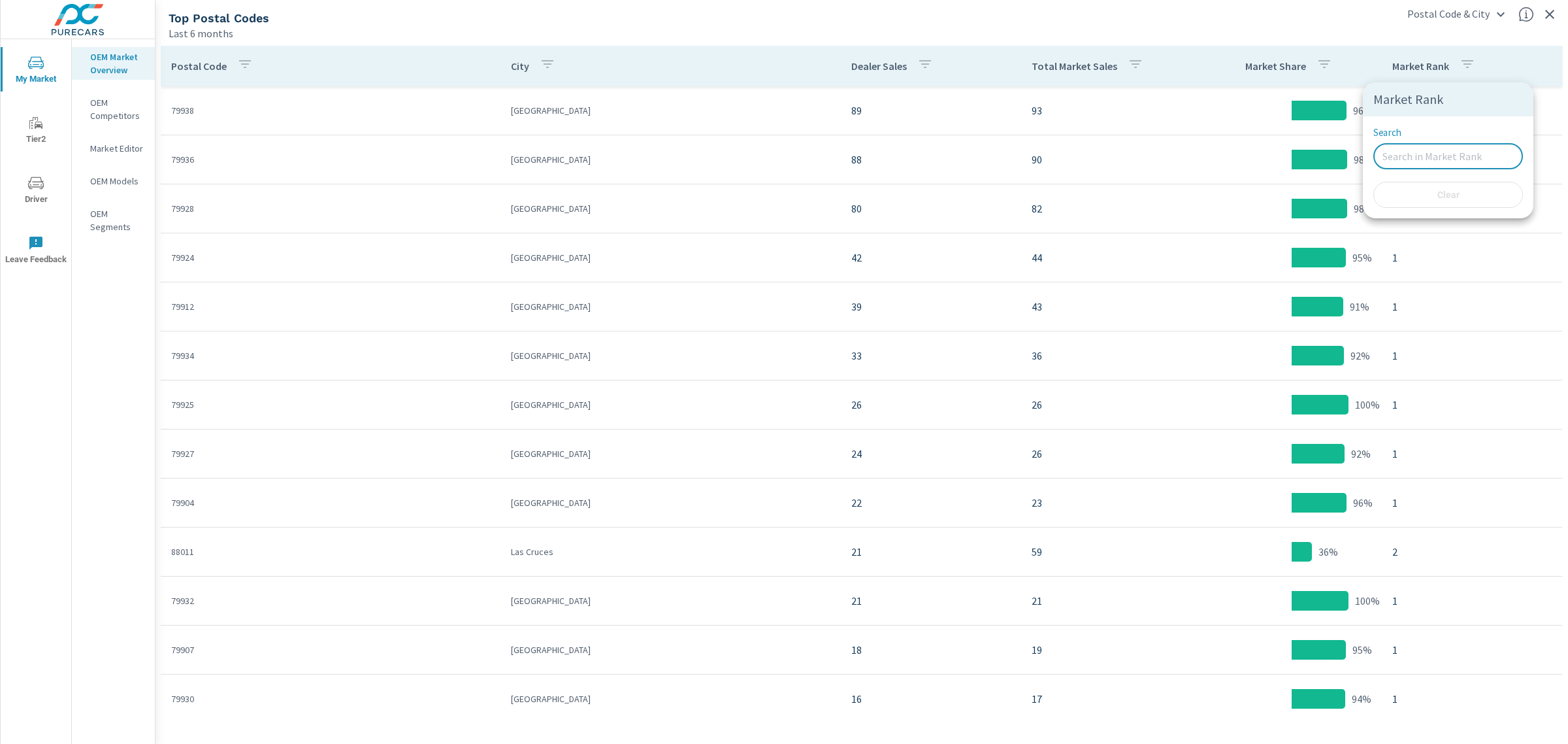
click at [1393, 160] on input "Search" at bounding box center [1448, 156] width 149 height 26
click at [1307, 67] on div at bounding box center [784, 372] width 1568 height 744
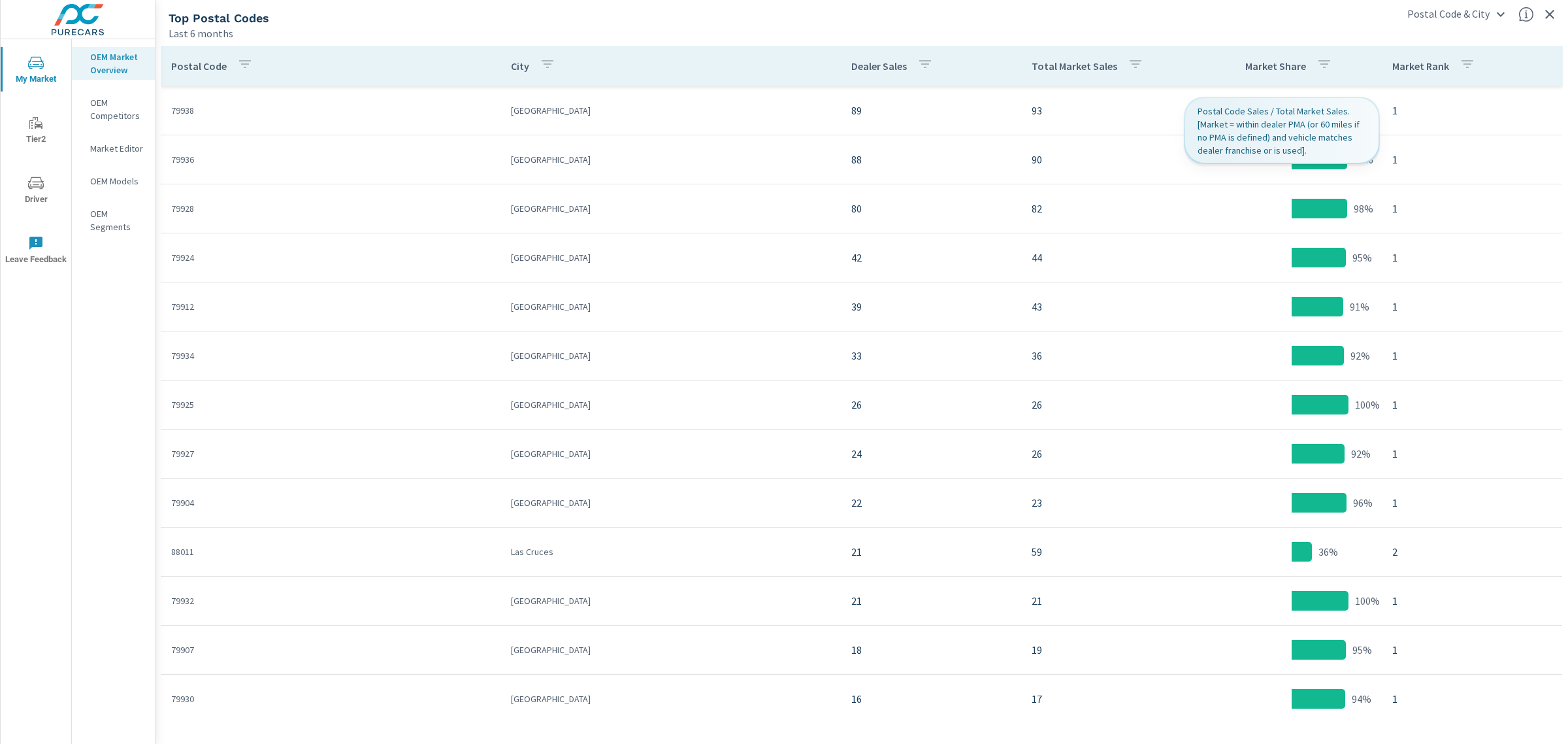
click at [1317, 67] on icon "button" at bounding box center [1325, 64] width 16 height 16
click at [1301, 167] on input "Search" at bounding box center [1306, 156] width 149 height 26
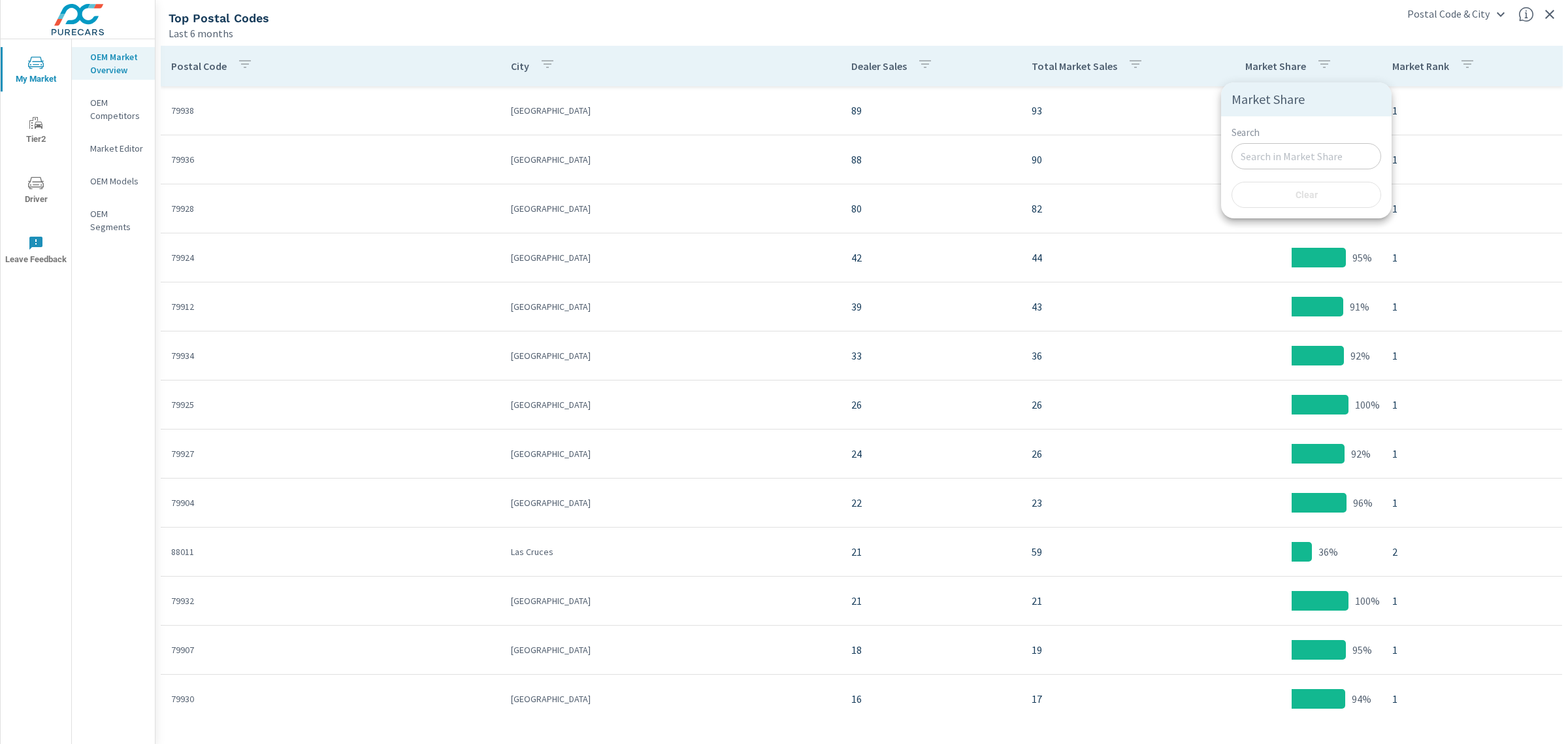
click at [1393, 65] on div at bounding box center [784, 372] width 1568 height 744
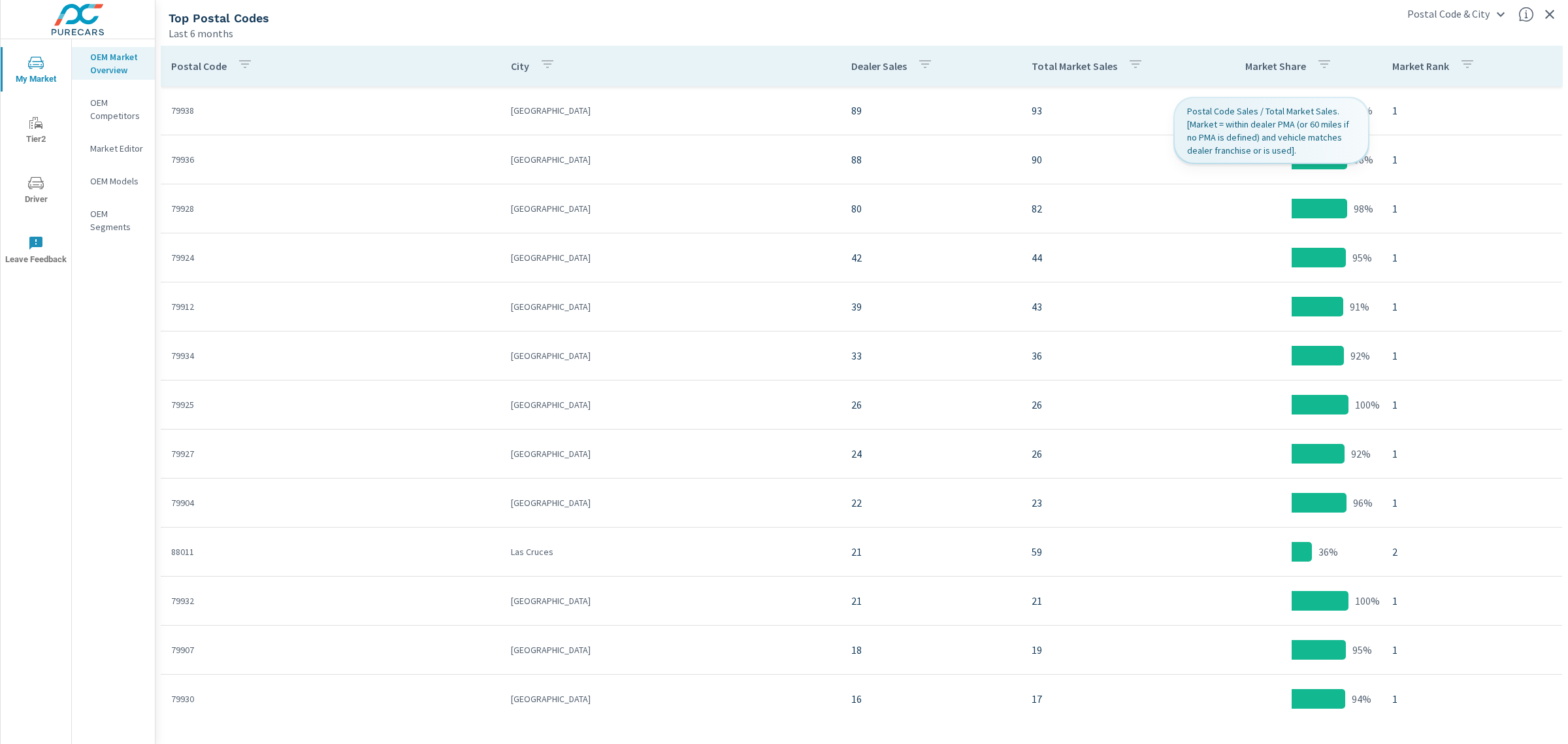
click at [1393, 66] on p "Market Rank" at bounding box center [1420, 65] width 57 height 13
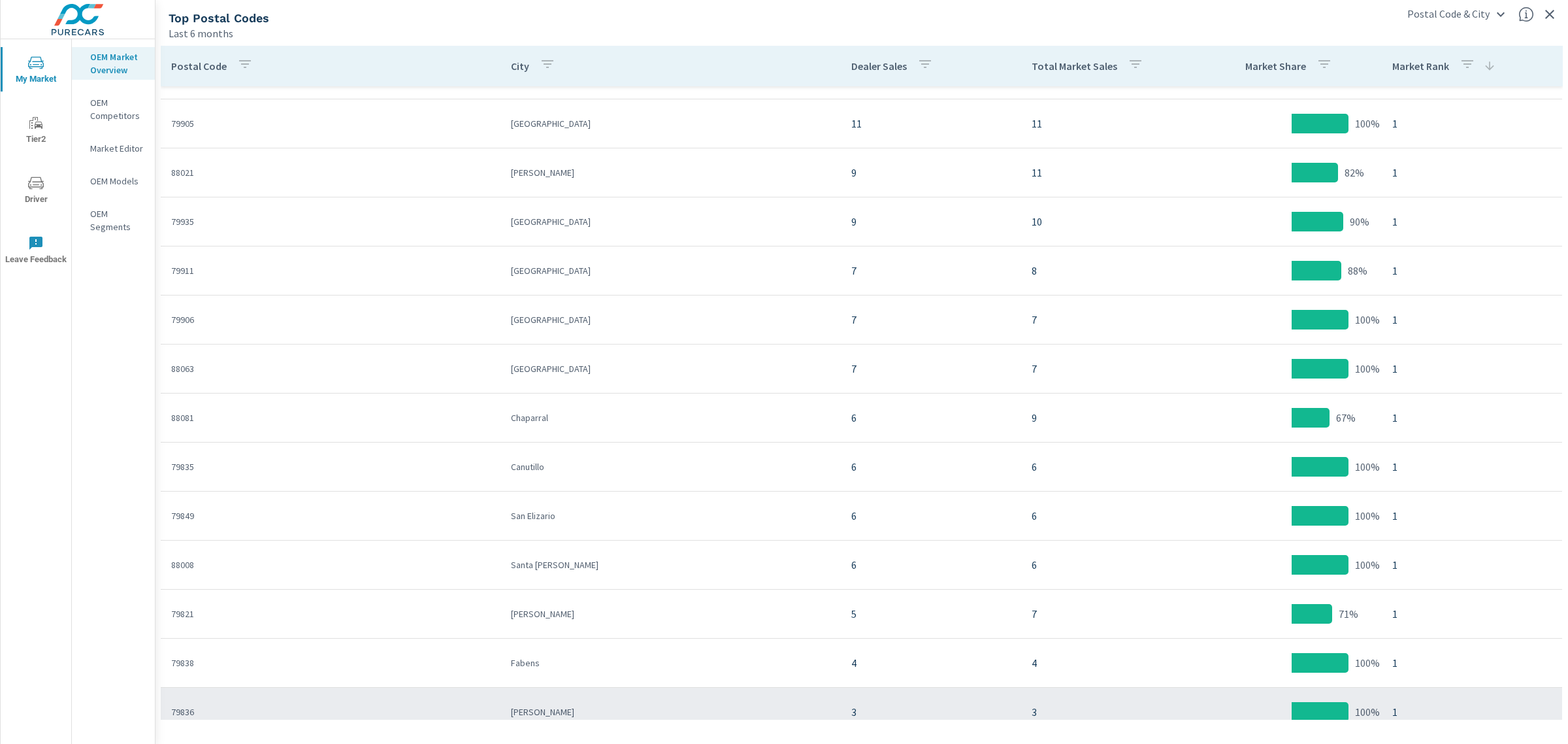
scroll to position [1144, 0]
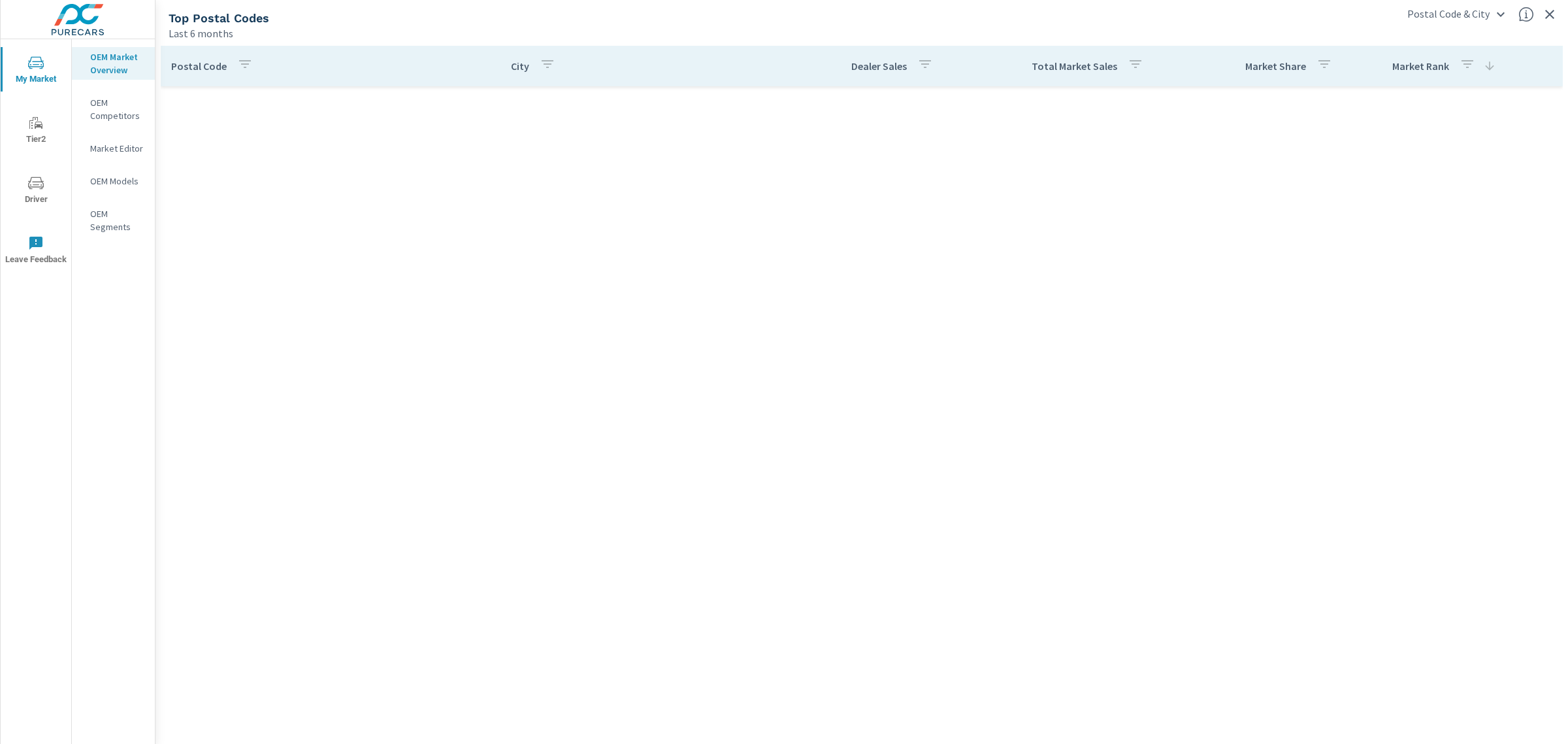
scroll to position [2, 0]
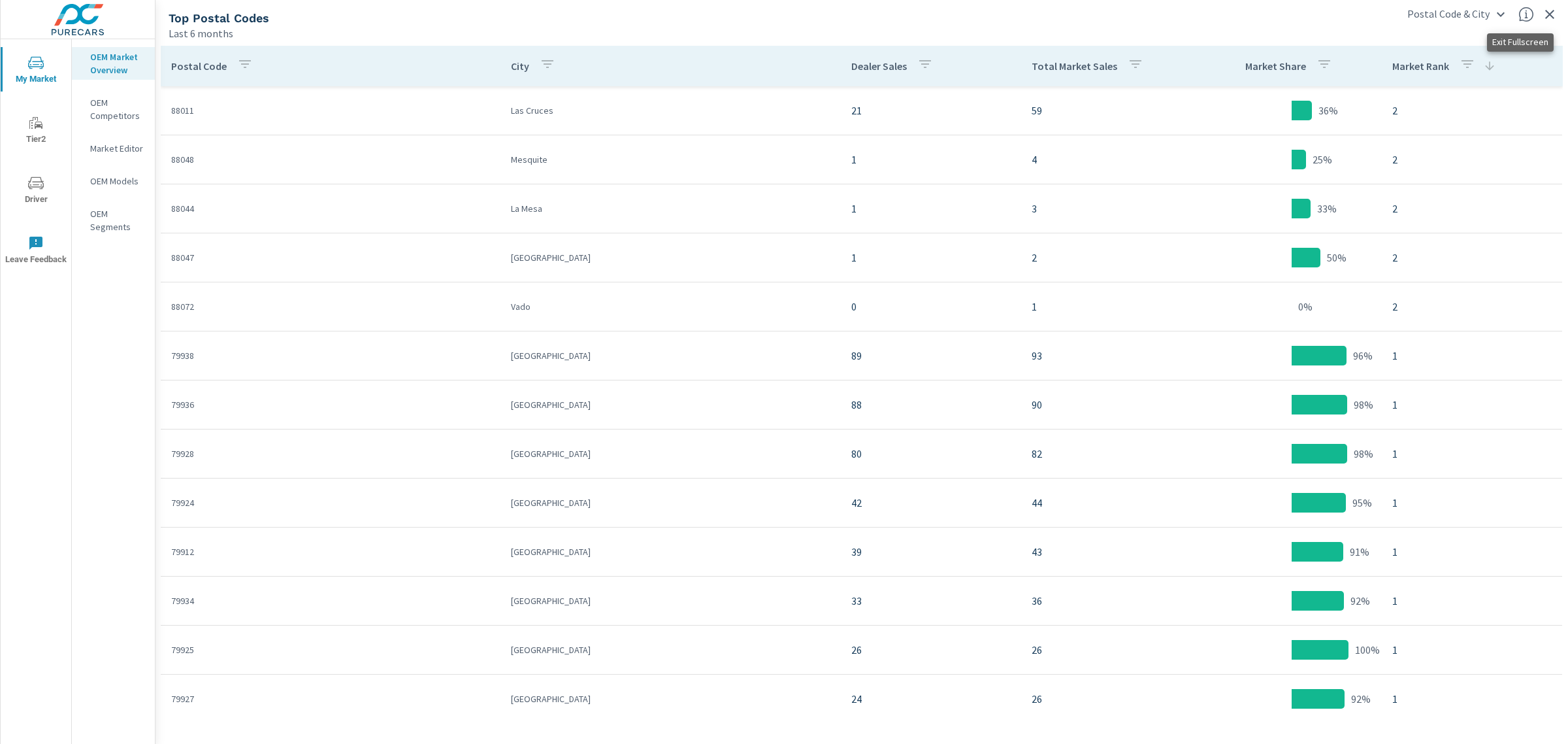
click at [1393, 15] on icon "button" at bounding box center [1549, 14] width 16 height 16
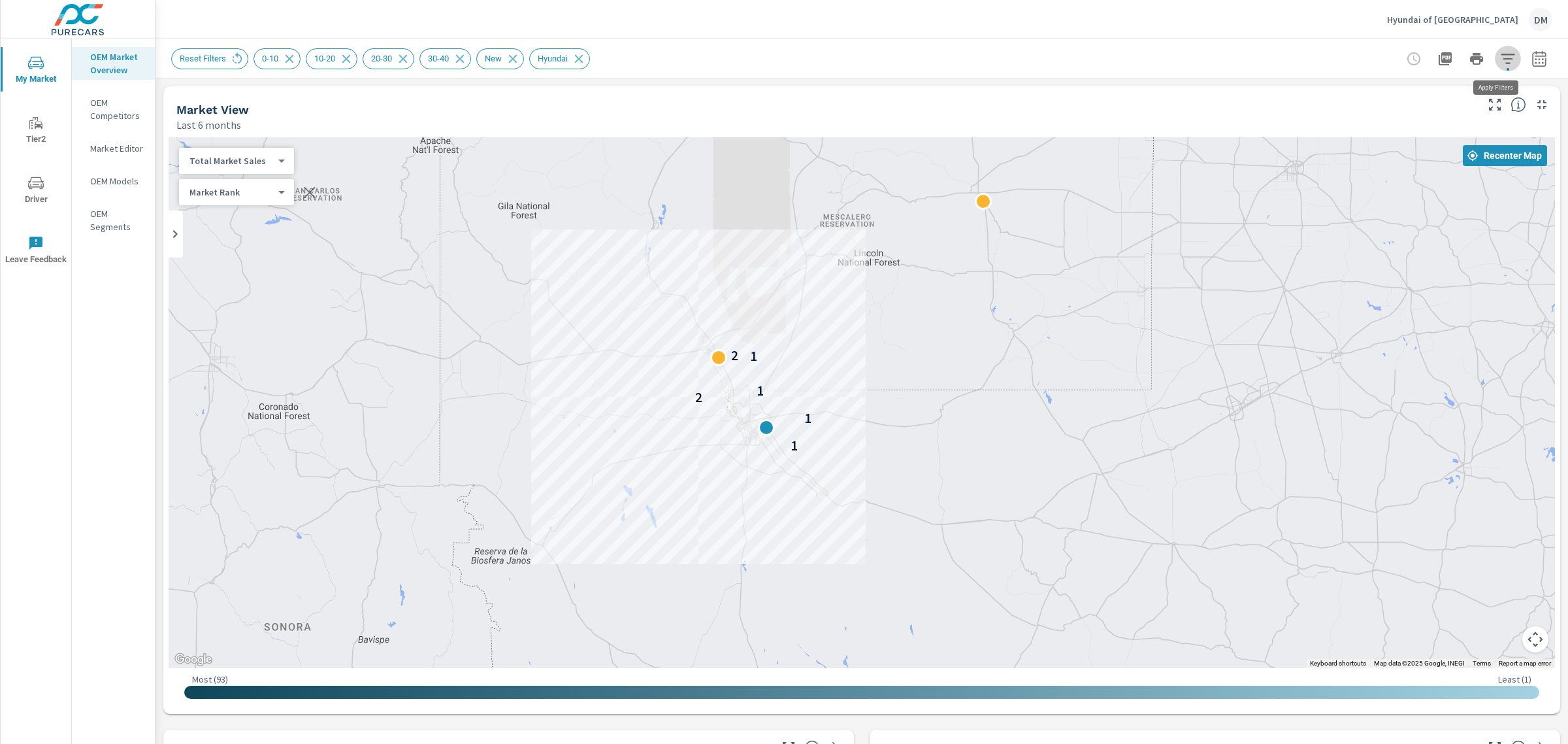
click at [1393, 60] on icon "button" at bounding box center [1508, 59] width 16 height 16
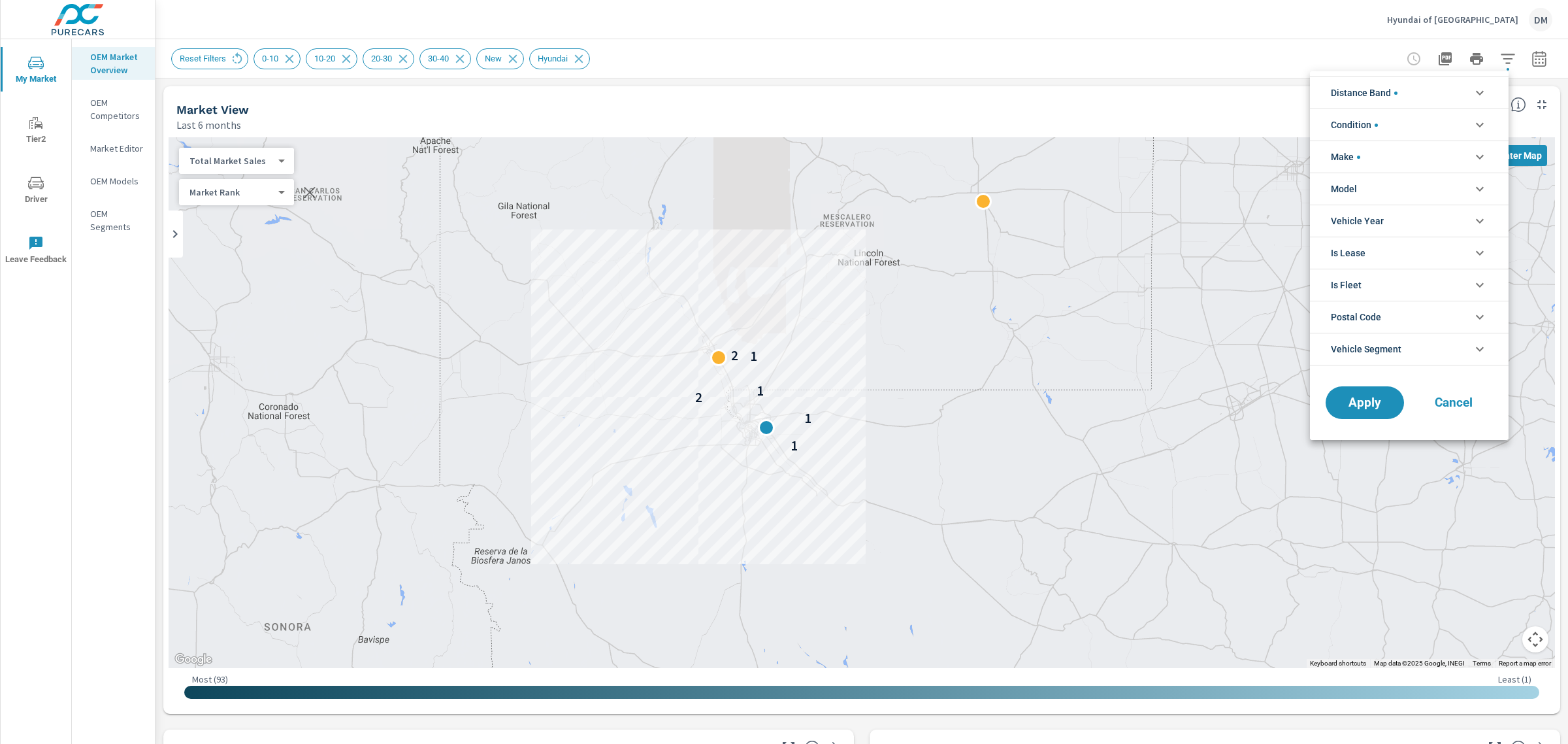
click at [1393, 161] on li "Make" at bounding box center [1409, 156] width 198 height 32
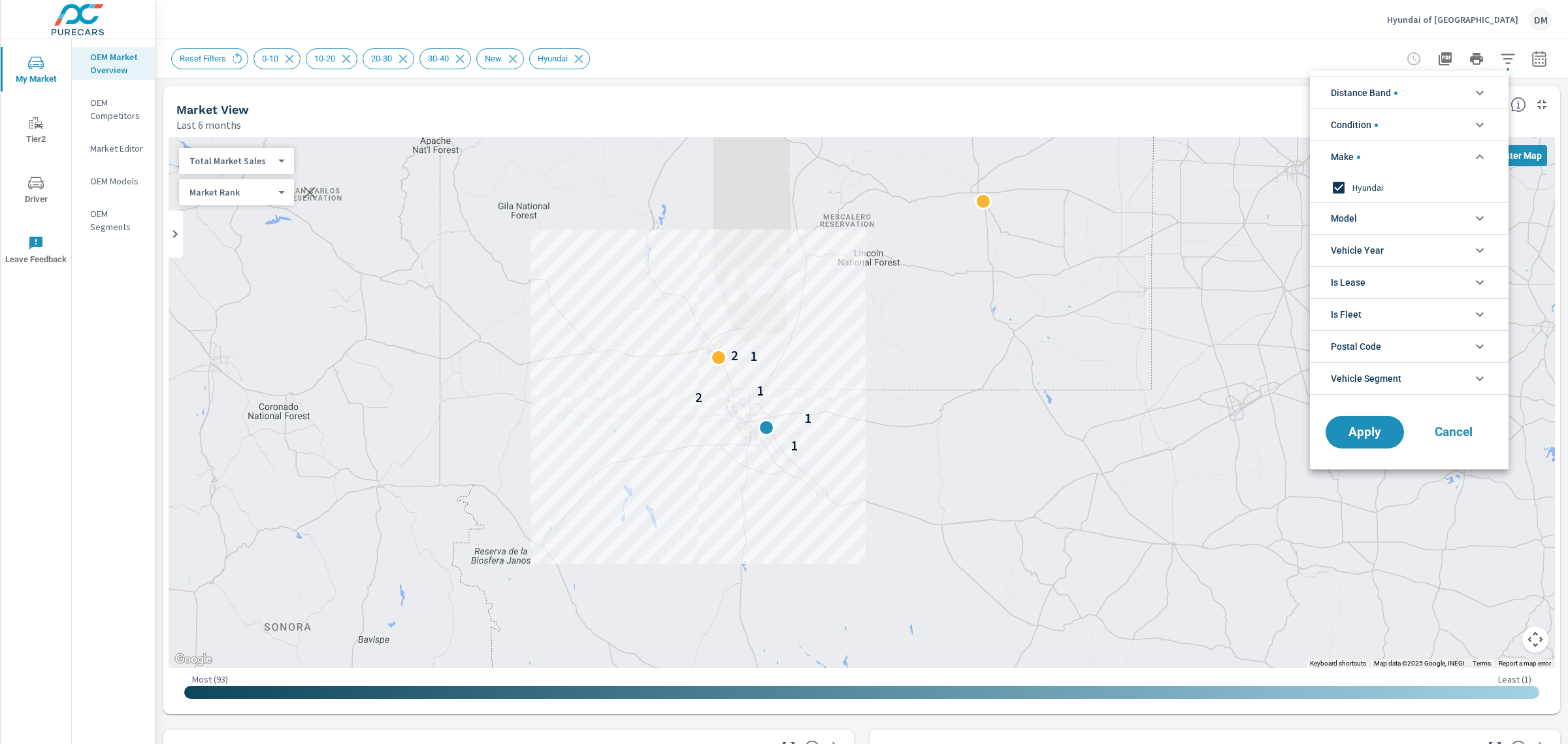
click at [111, 108] on div at bounding box center [784, 372] width 1568 height 744
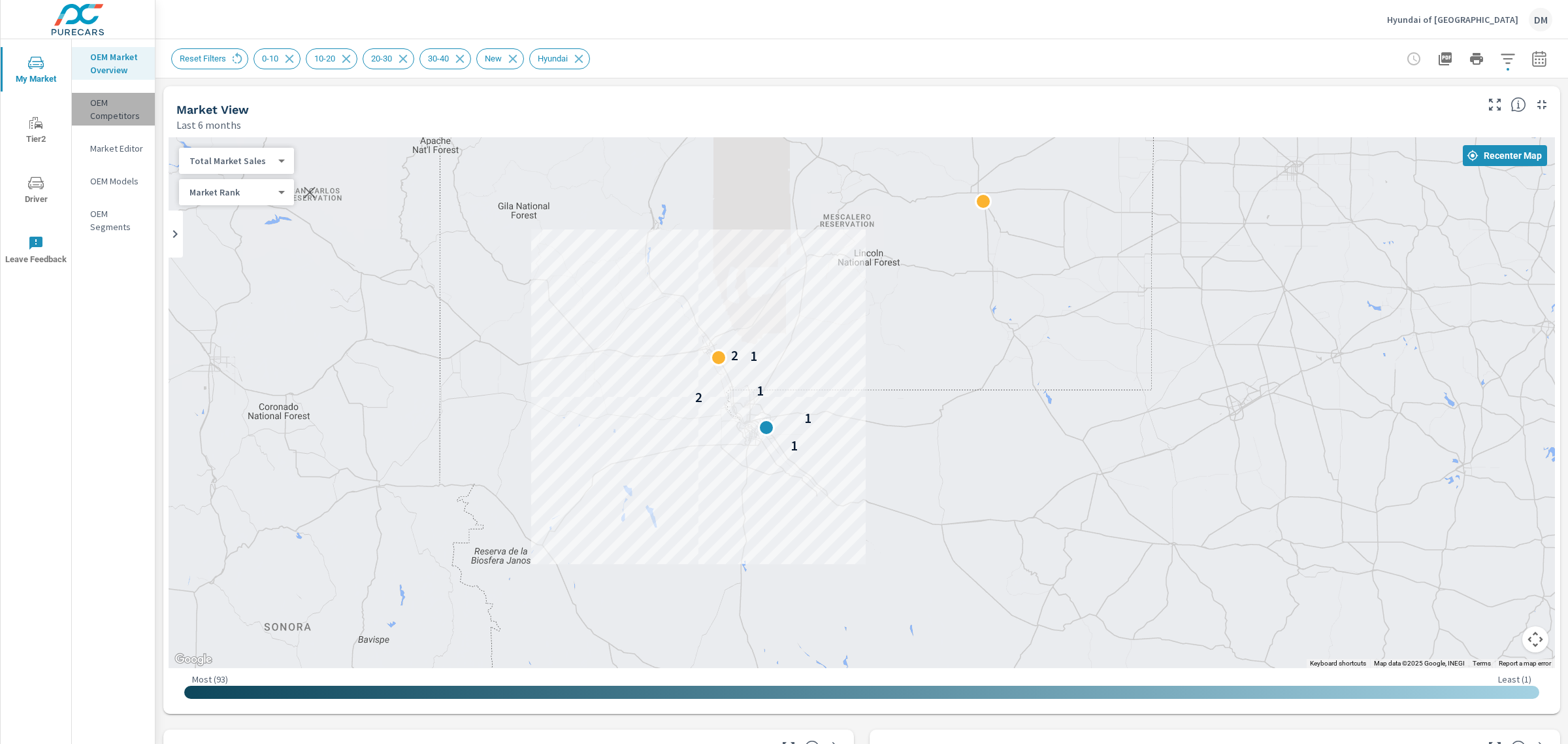
click at [103, 111] on p "OEM Competitors" at bounding box center [117, 109] width 54 height 26
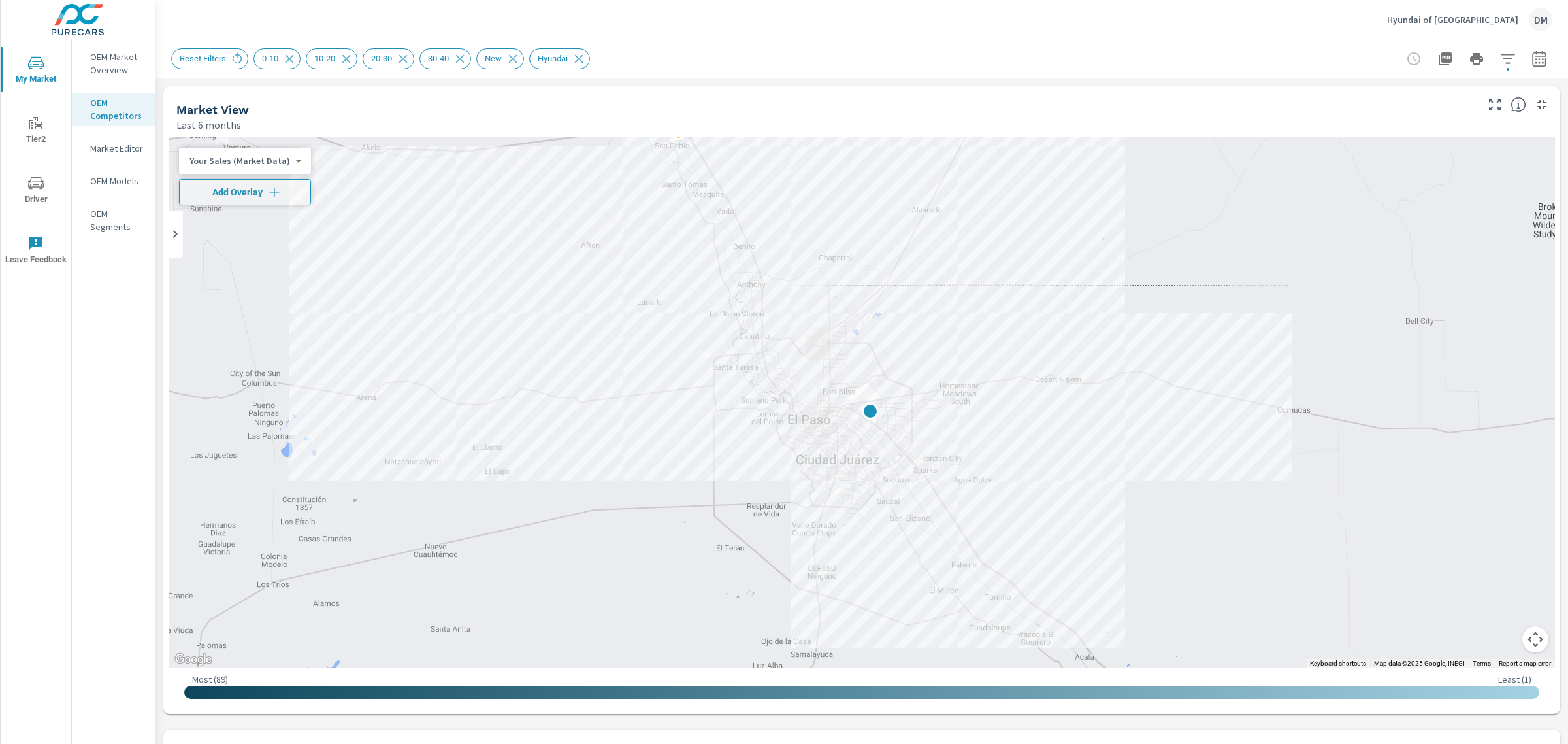
click at [266, 163] on body "My Market Tier2 Driver Leave Feedback OEM Market Overview OEM Competitors Marke…" at bounding box center [784, 372] width 1568 height 744
click at [796, 100] on div at bounding box center [784, 372] width 1568 height 744
click at [1393, 54] on icon "button" at bounding box center [1508, 58] width 14 height 10
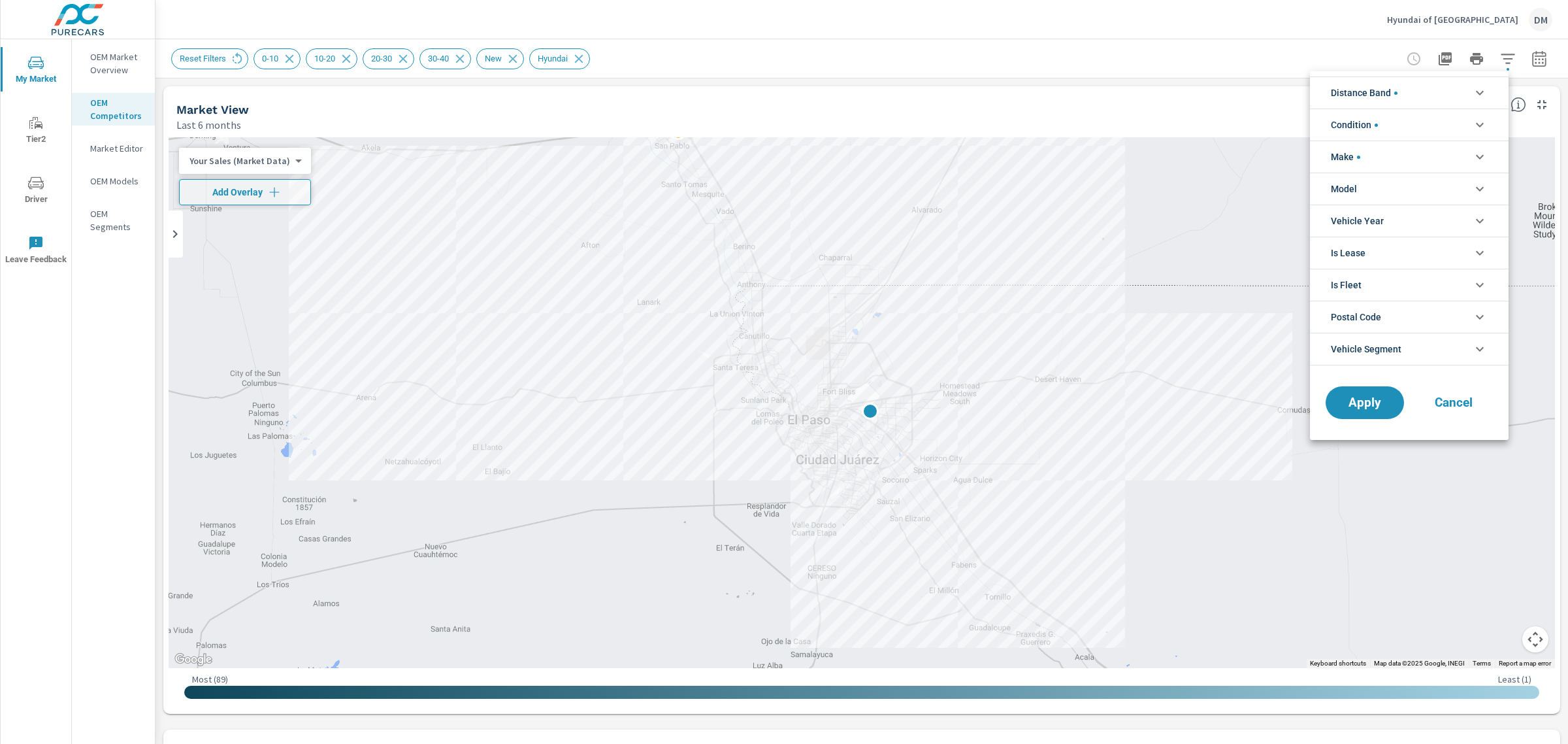
click at [1393, 154] on li "Make" at bounding box center [1409, 156] width 198 height 32
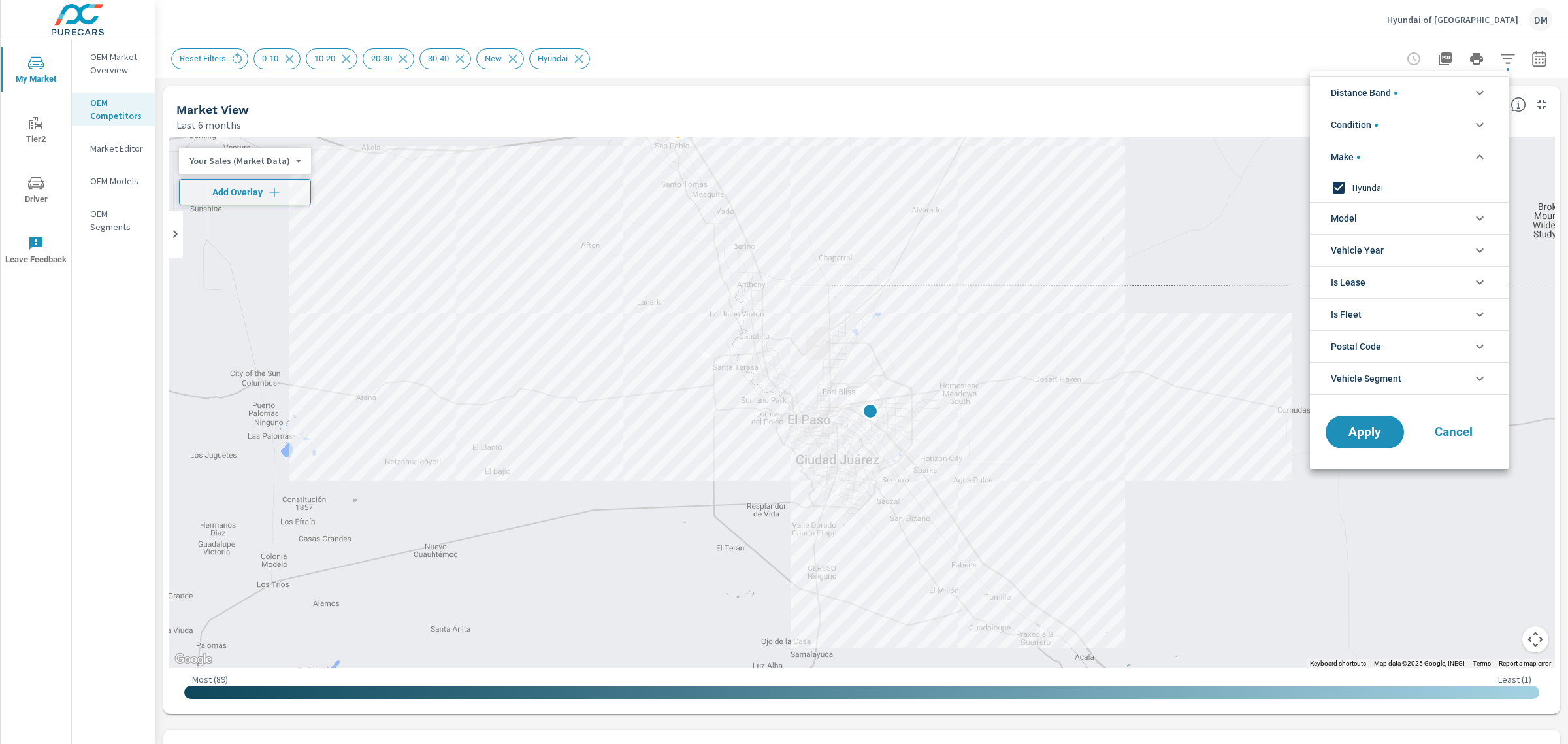
click at [249, 161] on div at bounding box center [784, 372] width 1568 height 744
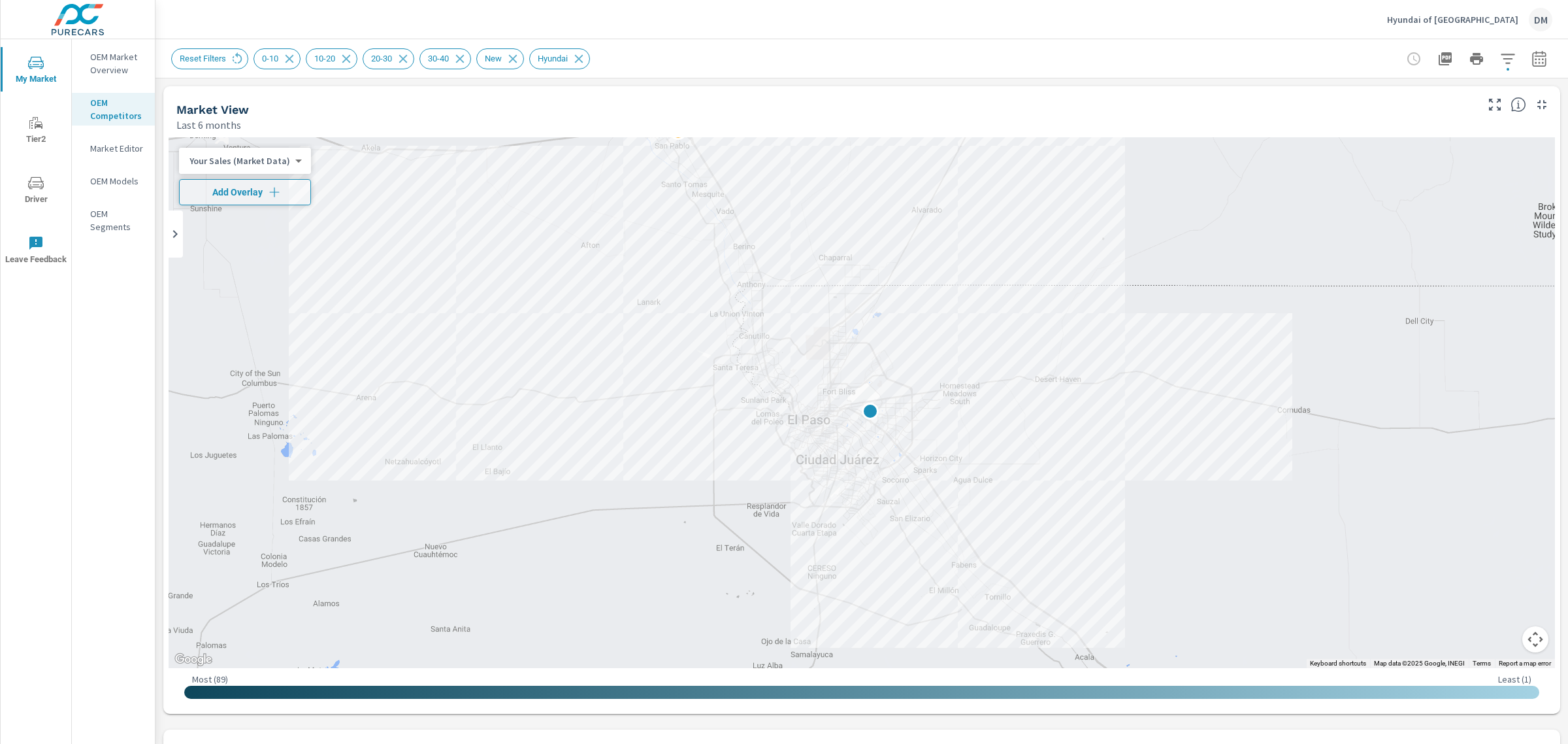
click at [285, 157] on body "My Market Tier2 Driver Leave Feedback OEM Market Overview OEM Competitors Marke…" at bounding box center [784, 372] width 1568 height 744
click at [264, 205] on li "Total Market Sales" at bounding box center [243, 202] width 128 height 21
click at [236, 59] on icon at bounding box center [237, 58] width 14 height 14
click at [1500, 52] on icon "button" at bounding box center [1508, 59] width 16 height 16
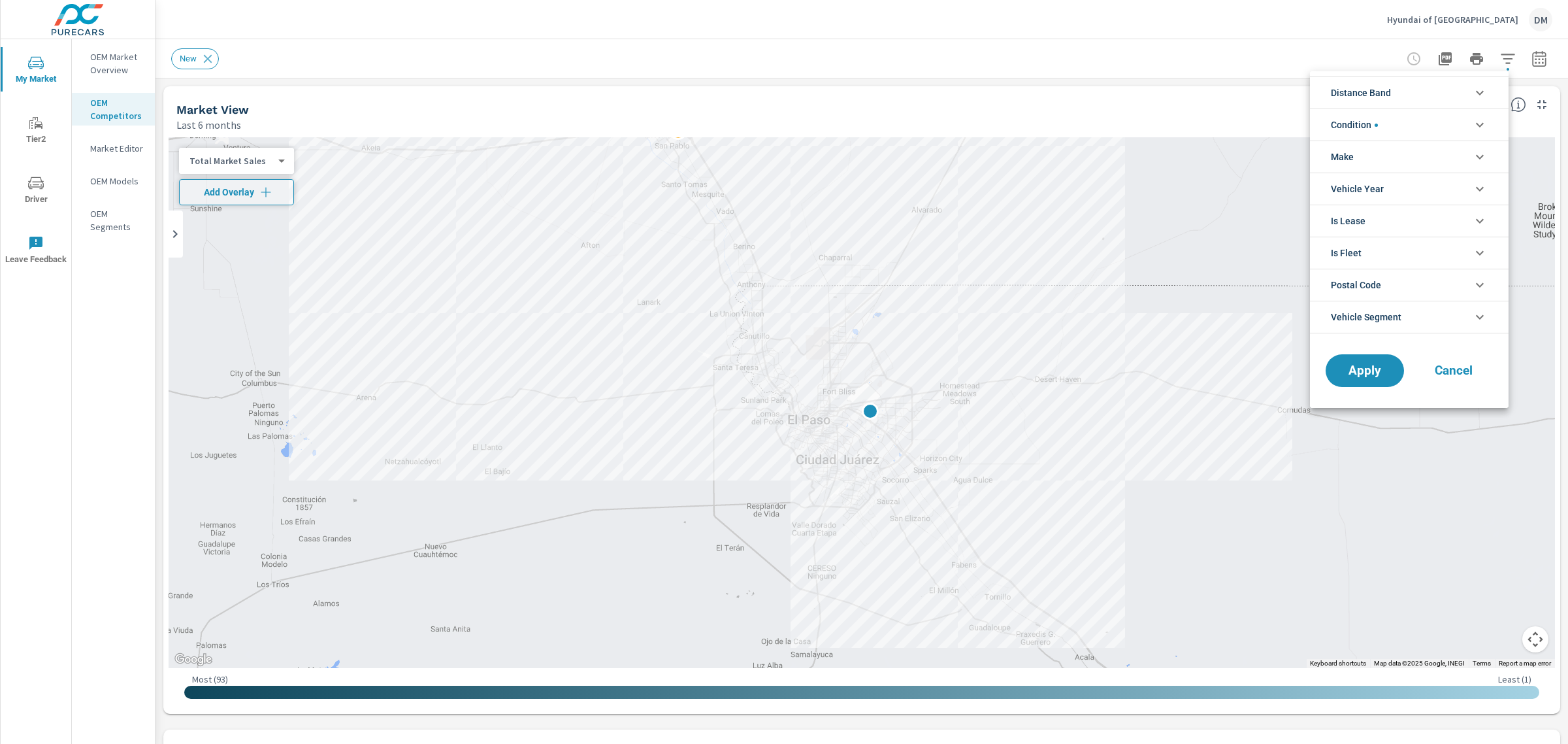
click at [1436, 156] on li "Make" at bounding box center [1409, 156] width 198 height 32
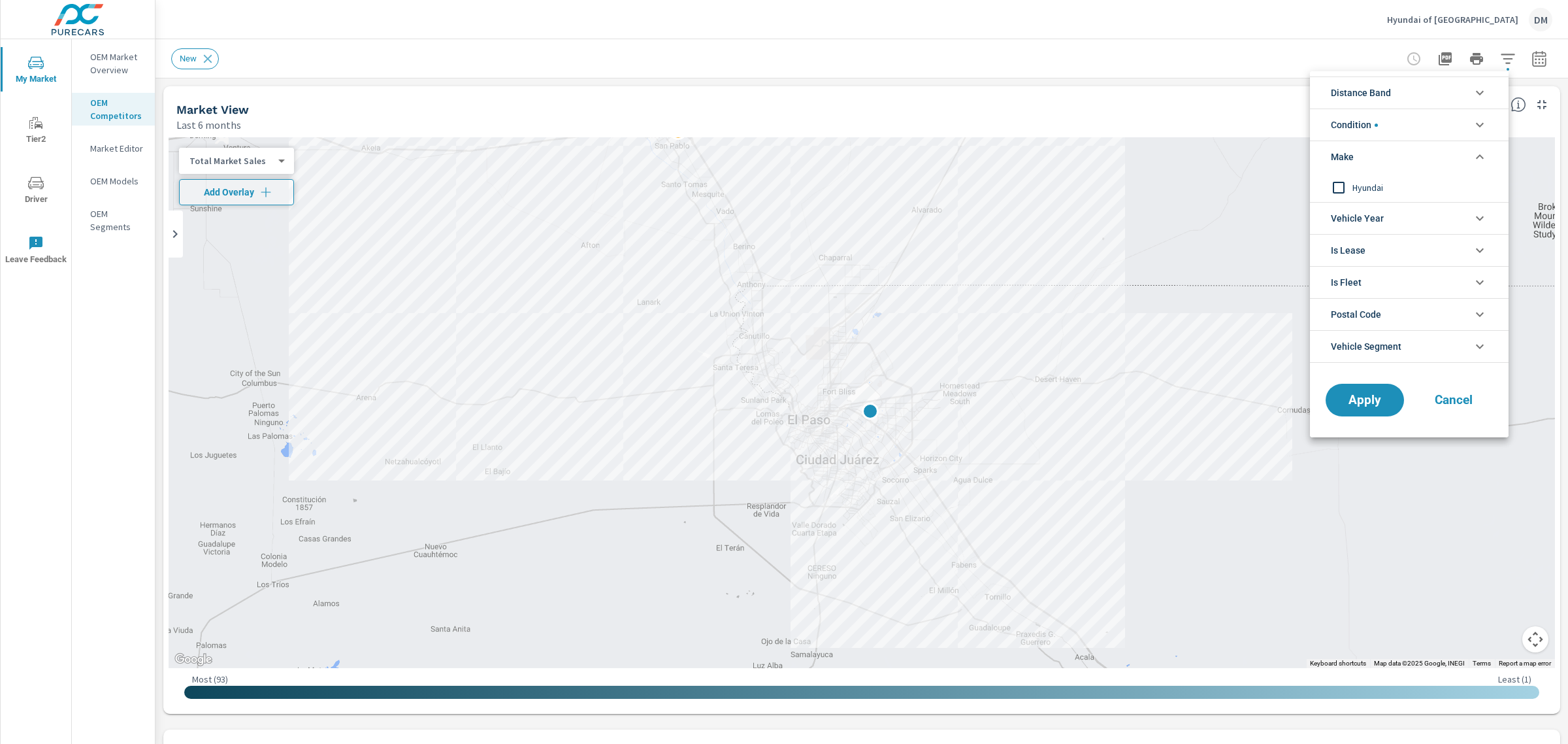
click at [121, 145] on div at bounding box center [784, 372] width 1568 height 744
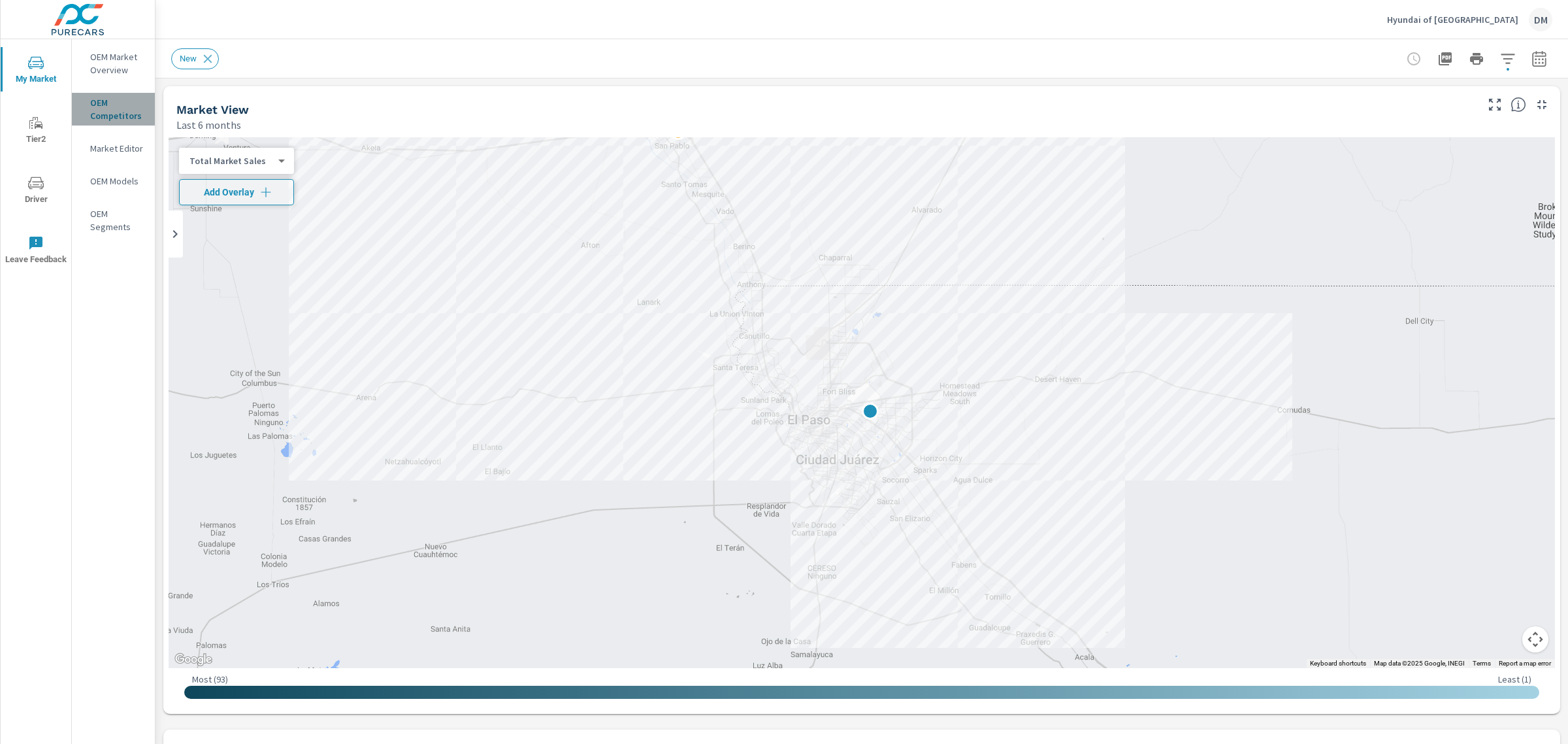
click at [116, 105] on p "OEM Competitors" at bounding box center [117, 109] width 54 height 26
click at [1500, 63] on icon "button" at bounding box center [1508, 59] width 16 height 16
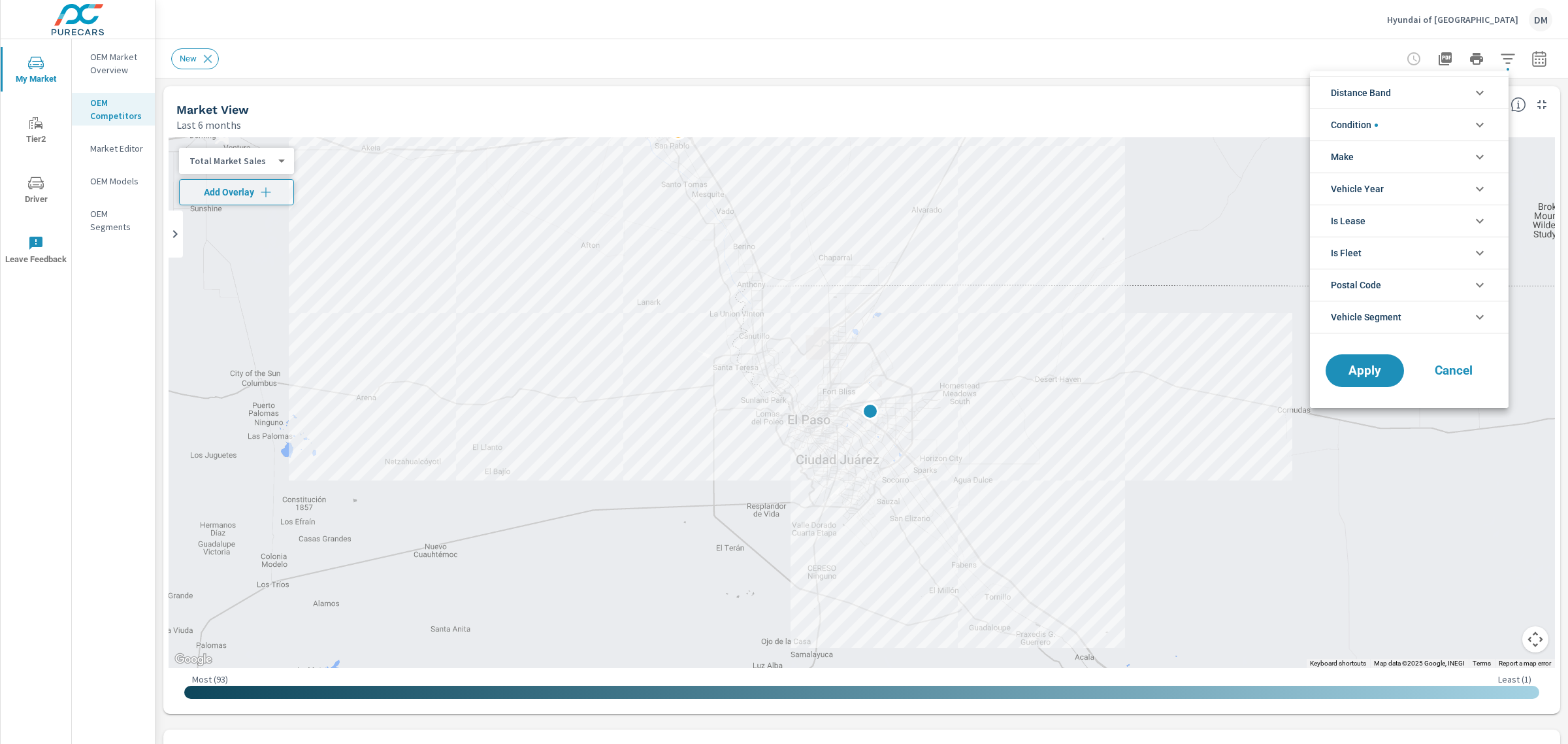
click at [1423, 123] on li "Condition" at bounding box center [1409, 124] width 198 height 32
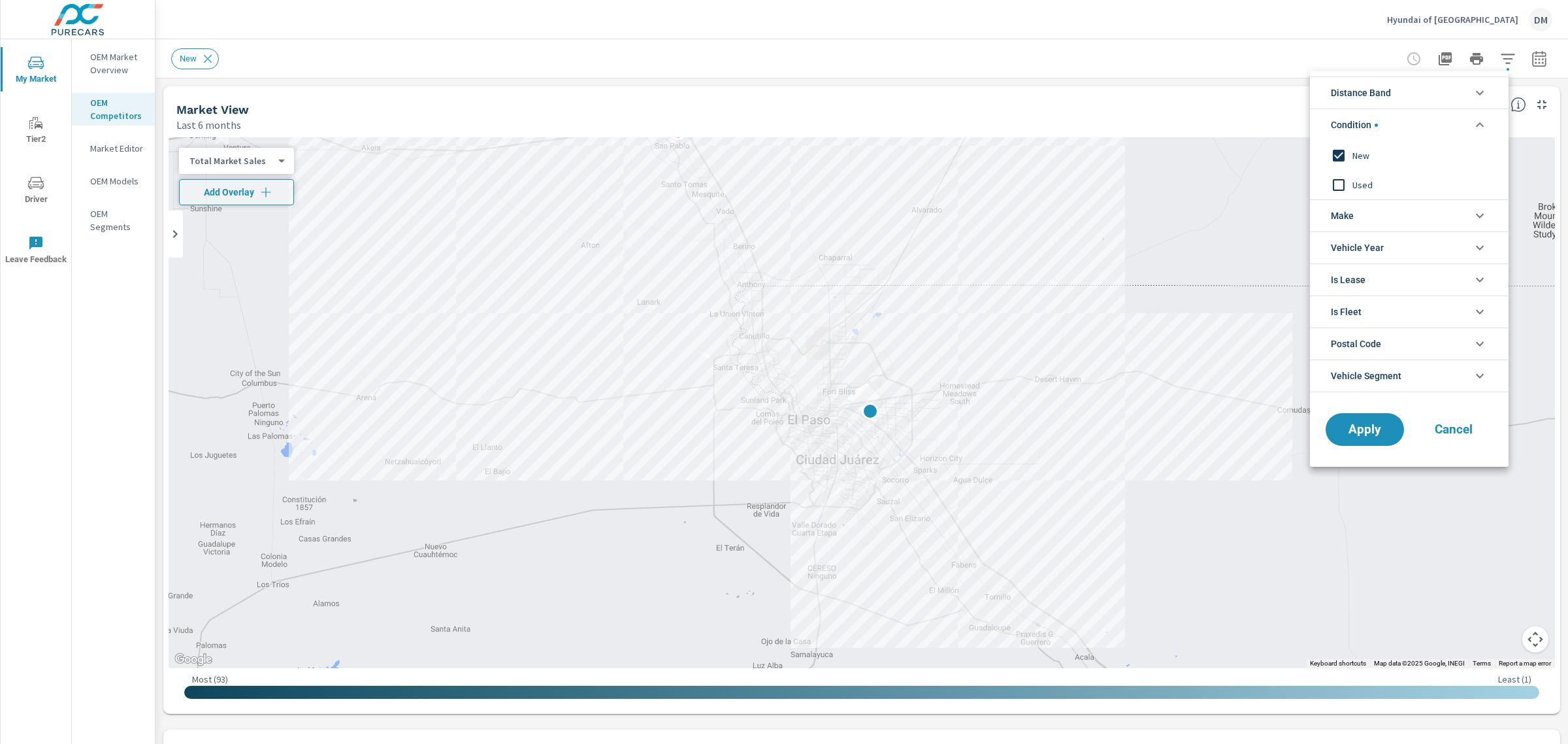
click at [1398, 210] on li "Make" at bounding box center [1409, 215] width 198 height 32
click at [110, 147] on div at bounding box center [784, 372] width 1568 height 744
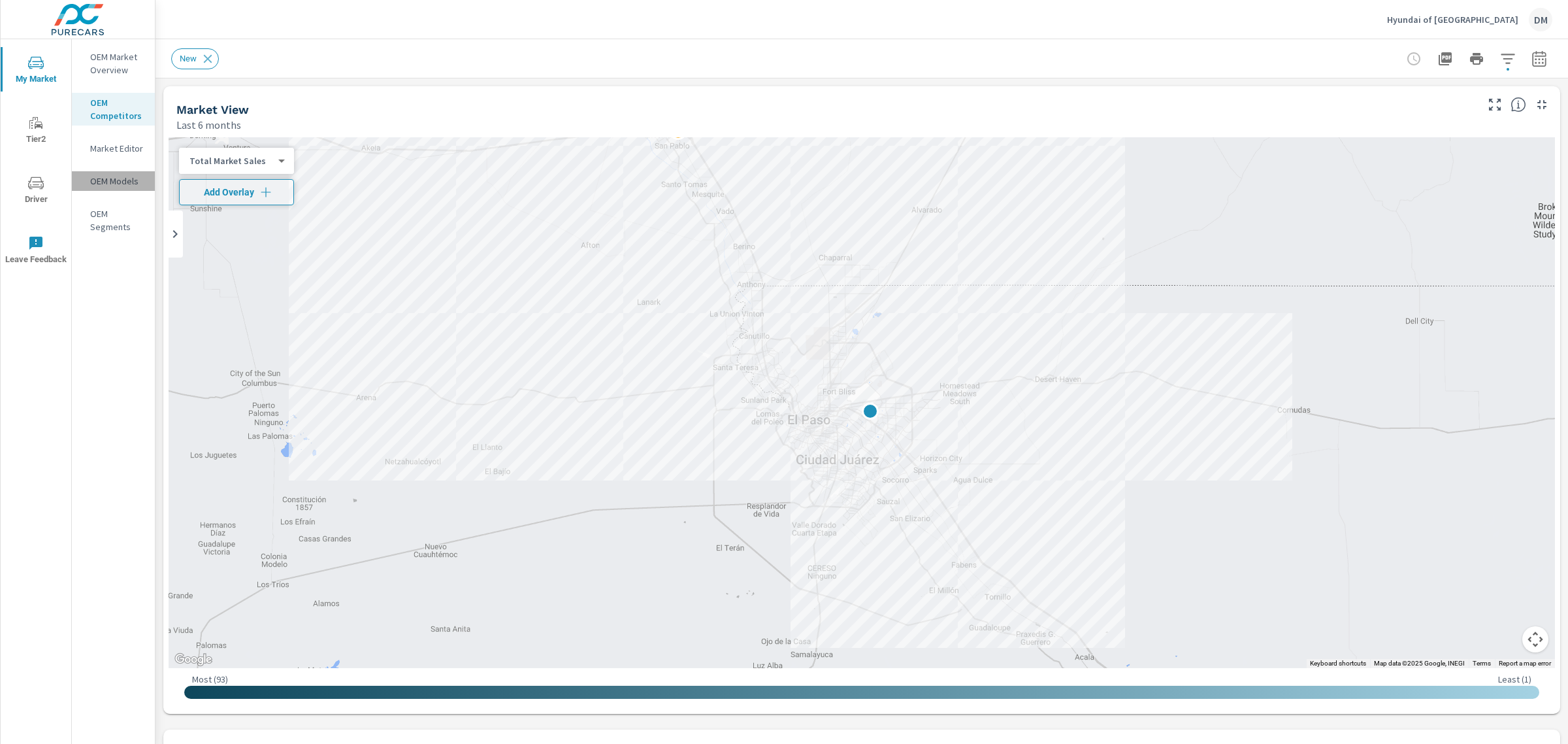
click at [112, 181] on p "OEM Models" at bounding box center [117, 181] width 54 height 13
click at [1501, 62] on icon "button" at bounding box center [1508, 58] width 14 height 10
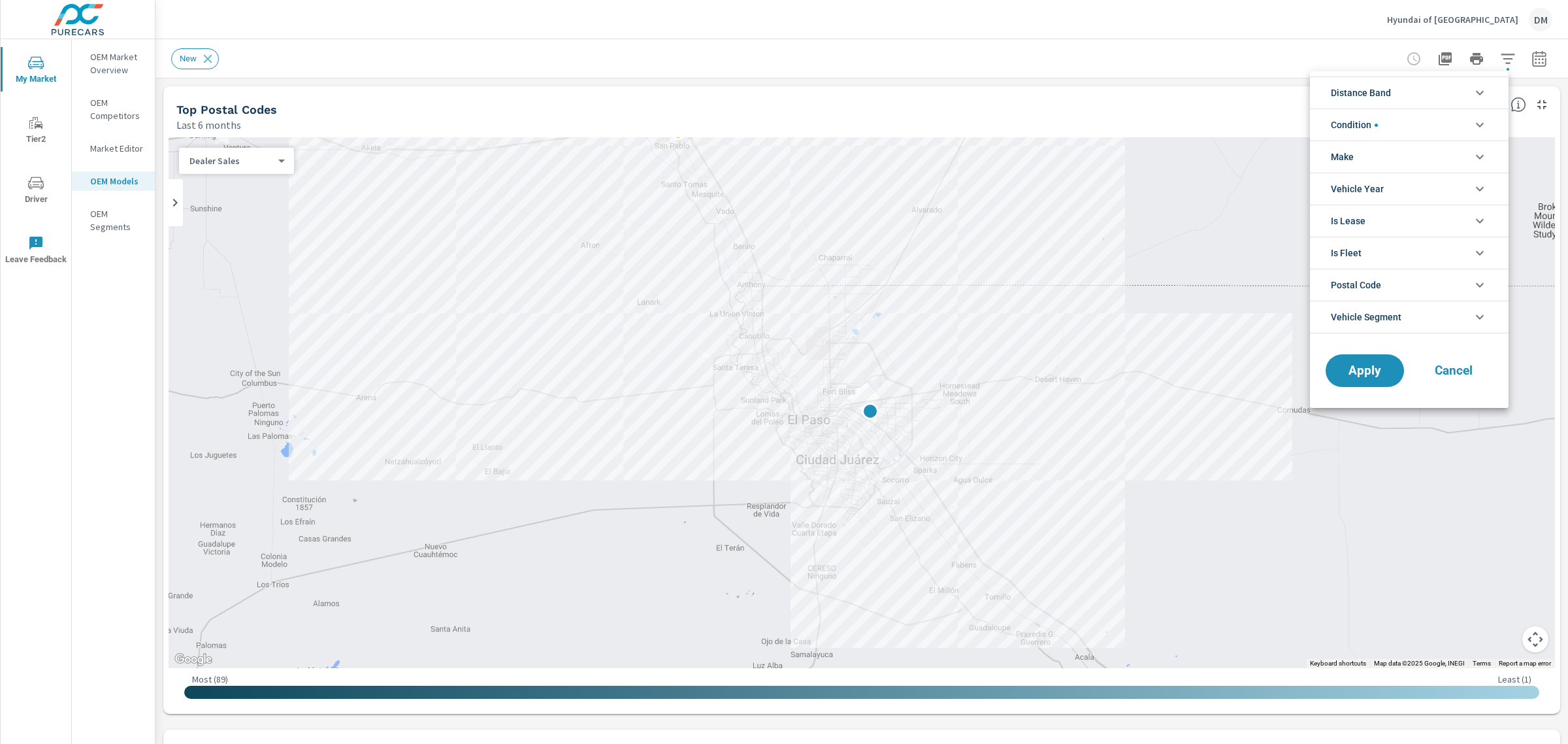
click at [1470, 149] on li "Make" at bounding box center [1409, 156] width 198 height 32
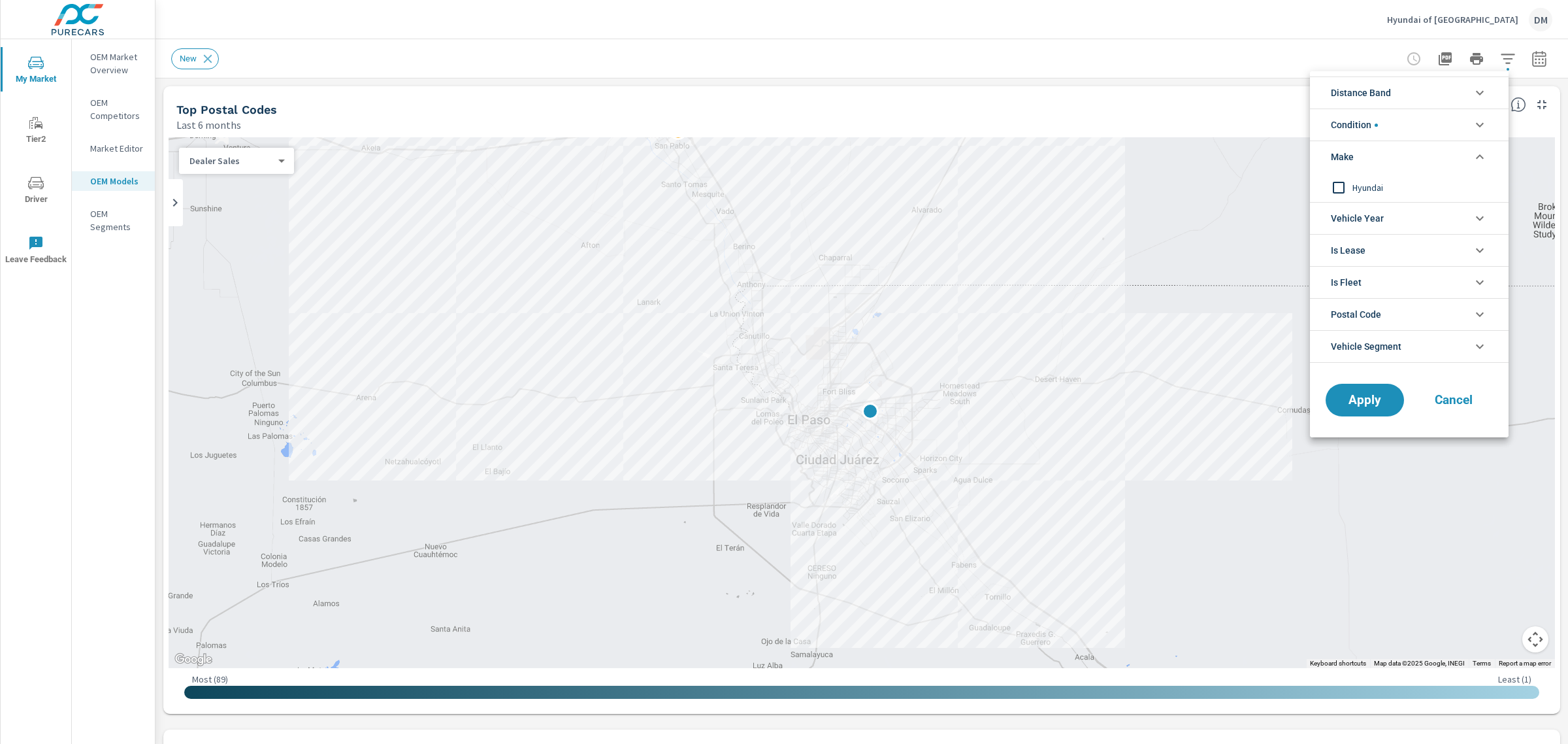
click at [100, 223] on div at bounding box center [784, 372] width 1568 height 744
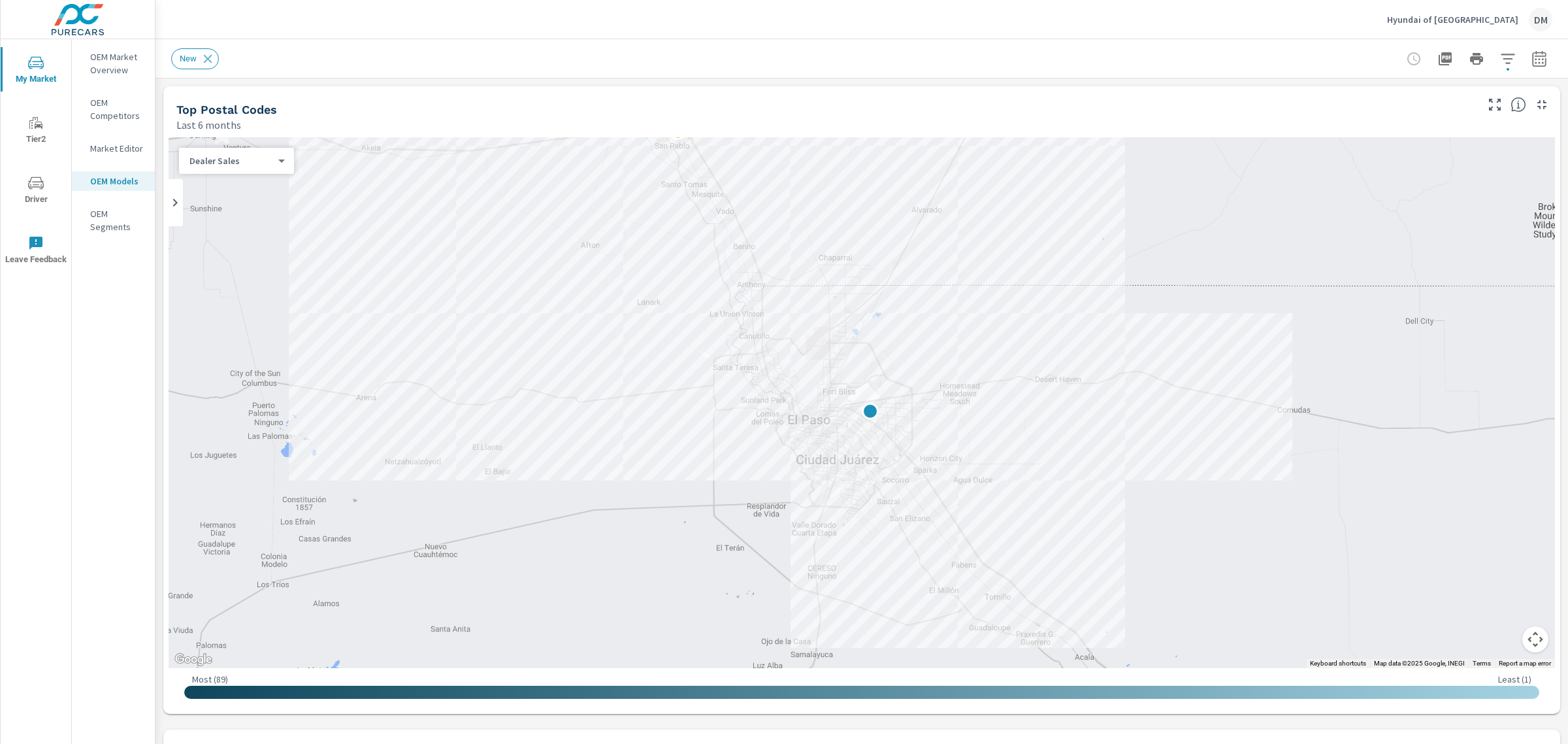
click at [103, 219] on p "OEM Segments" at bounding box center [117, 220] width 54 height 26
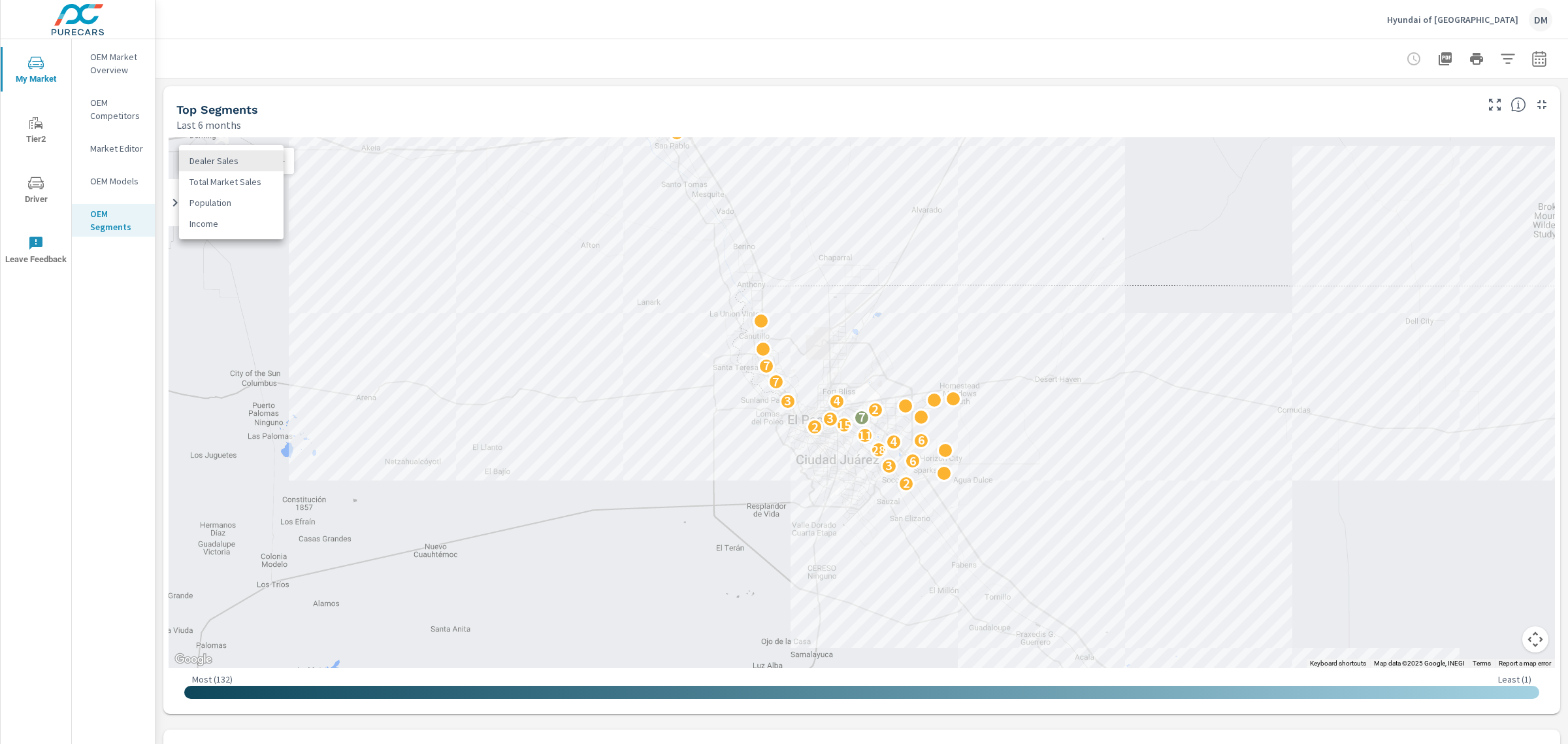
click at [268, 161] on body "My Market Tier2 Driver Leave Feedback OEM Market Overview OEM Competitors Marke…" at bounding box center [784, 372] width 1568 height 744
click at [253, 177] on li "Total Market Sales" at bounding box center [231, 181] width 104 height 21
click at [1500, 57] on icon "button" at bounding box center [1508, 59] width 16 height 16
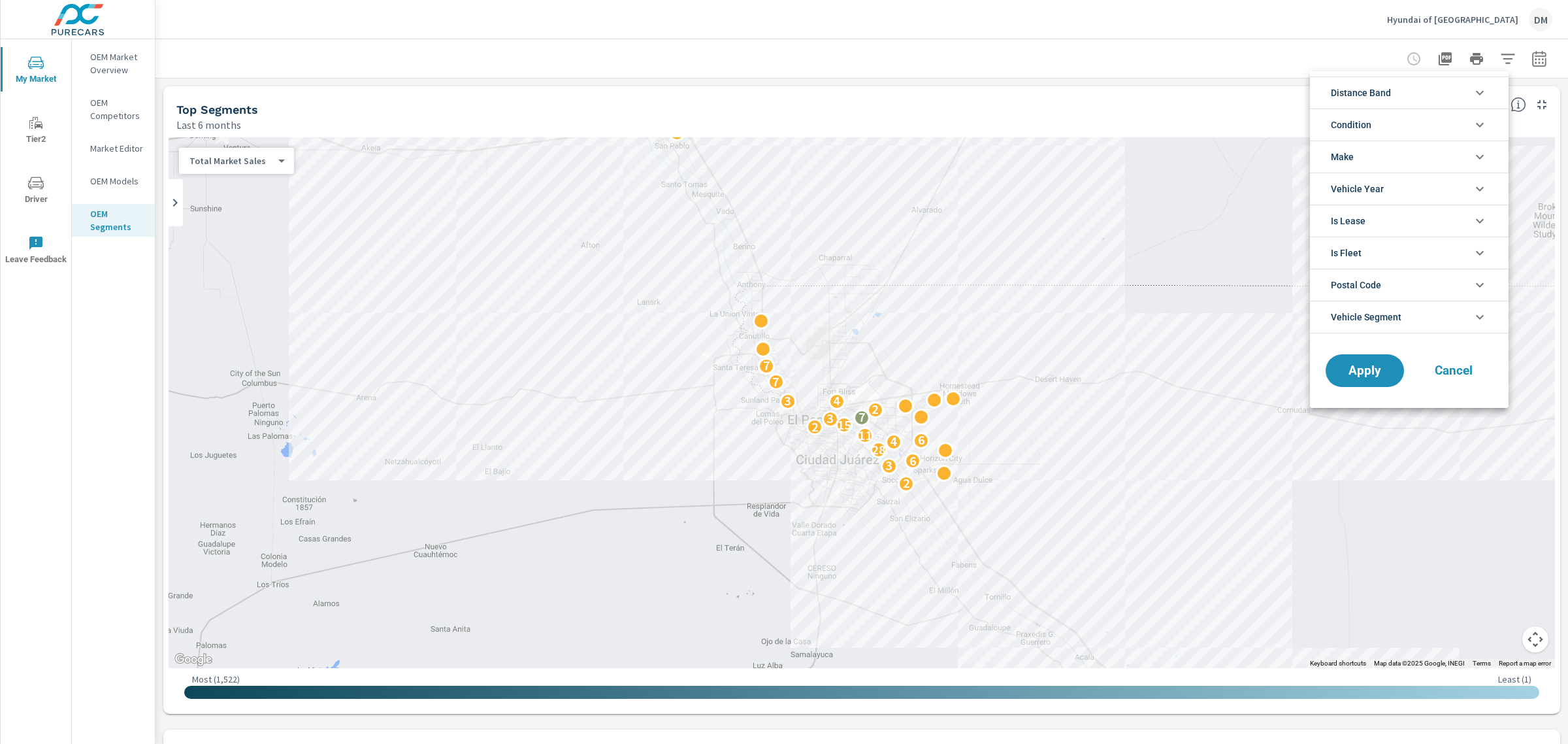
click at [1473, 122] on icon "filter options" at bounding box center [1480, 125] width 16 height 16
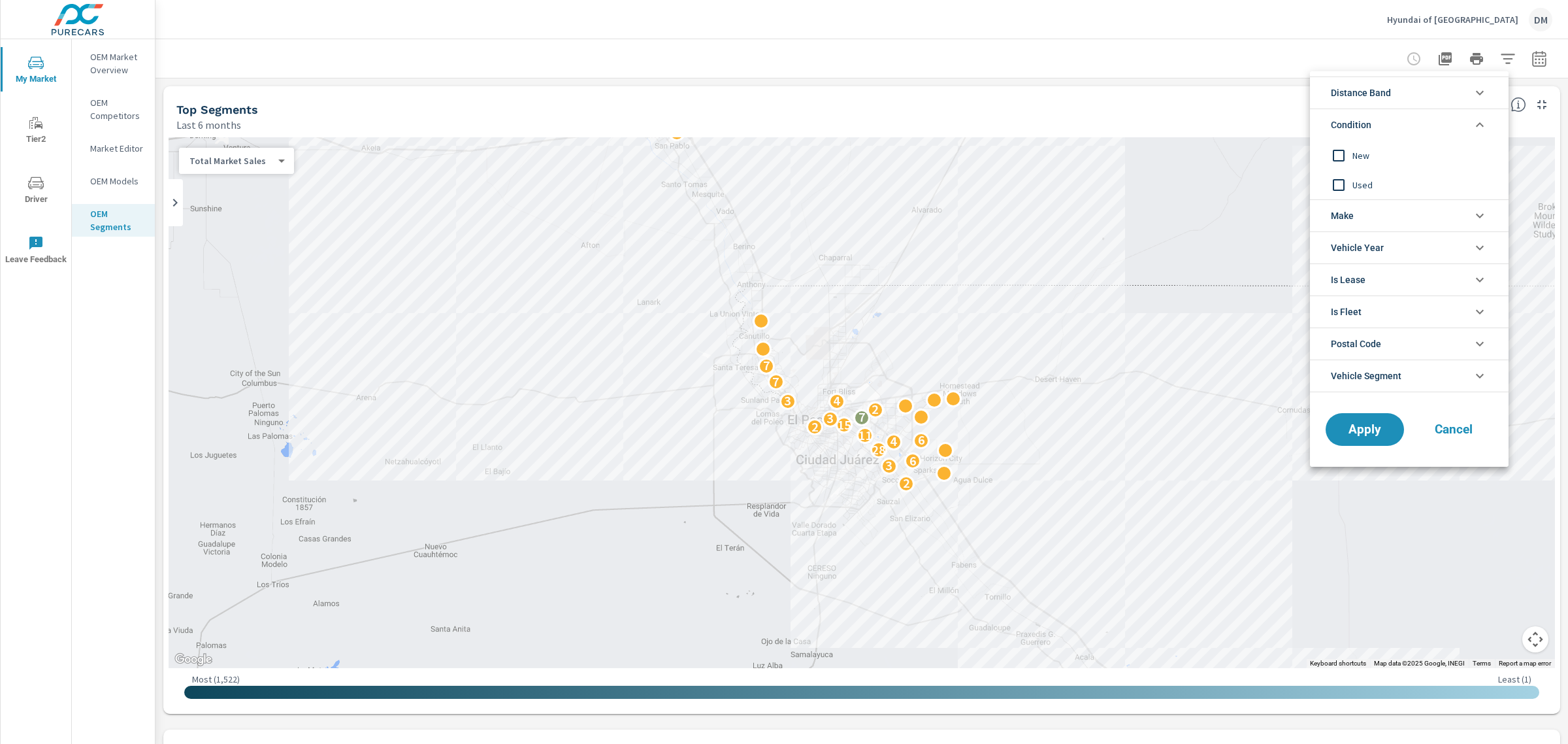
click at [1440, 211] on li "Make" at bounding box center [1409, 215] width 198 height 32
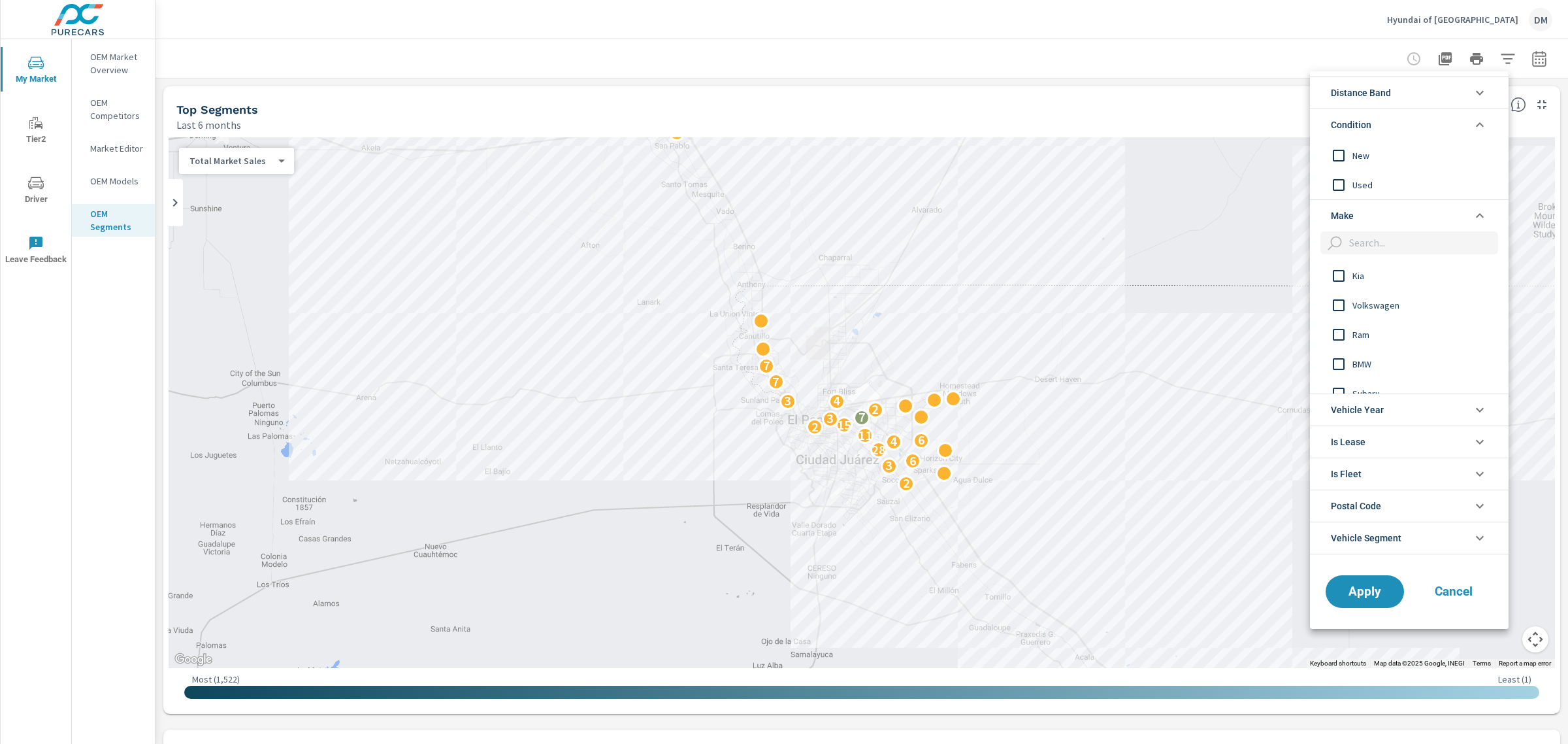
scroll to position [397, 0]
click at [1339, 319] on input "filter options" at bounding box center [1339, 320] width 27 height 27
click at [1335, 332] on input "filter options" at bounding box center [1339, 334] width 27 height 27
click at [1339, 367] on input "filter options" at bounding box center [1339, 363] width 27 height 27
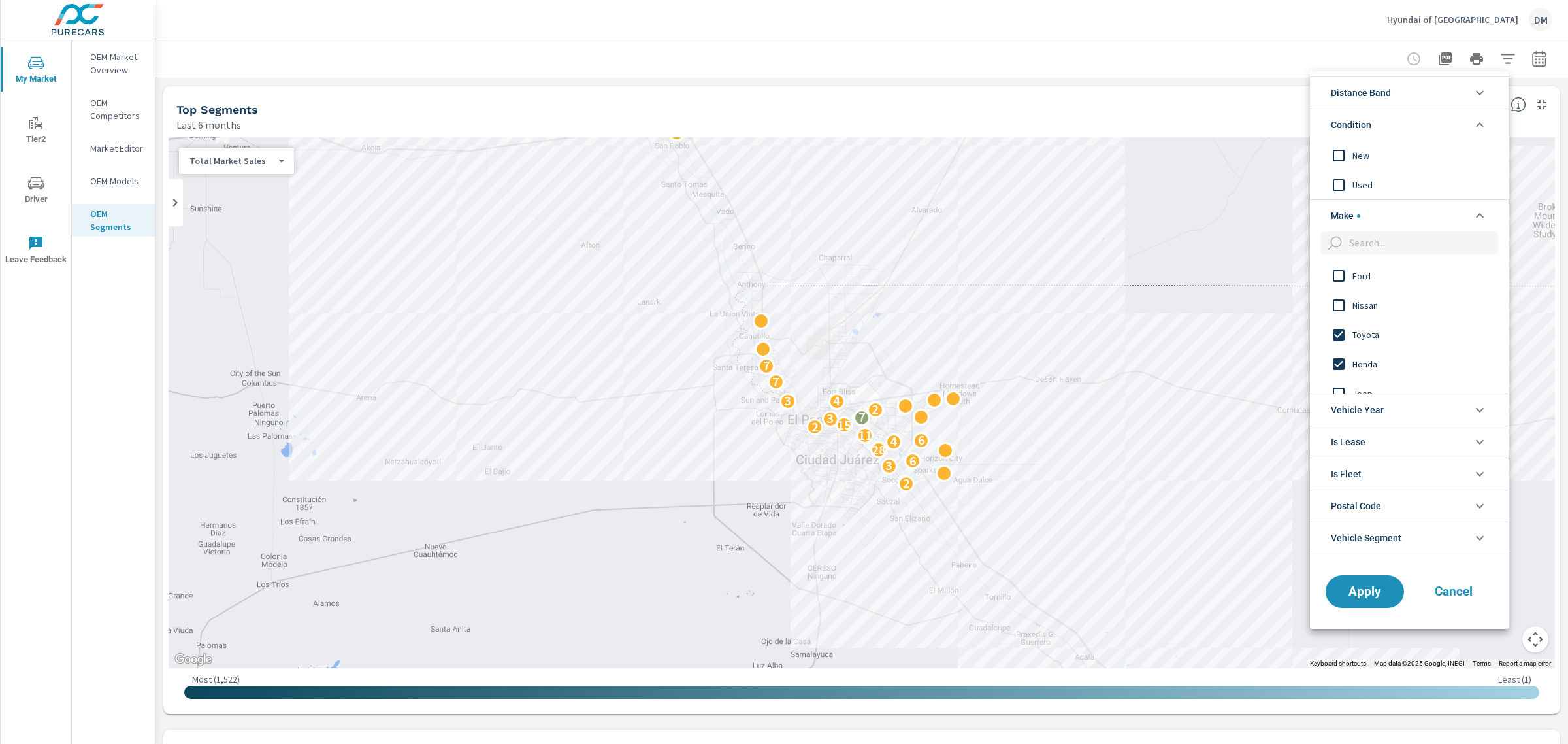
click at [1336, 299] on input "filter options" at bounding box center [1339, 305] width 27 height 27
click at [1336, 304] on input "filter options" at bounding box center [1339, 305] width 27 height 27
click at [1337, 154] on input "filter options" at bounding box center [1339, 155] width 27 height 27
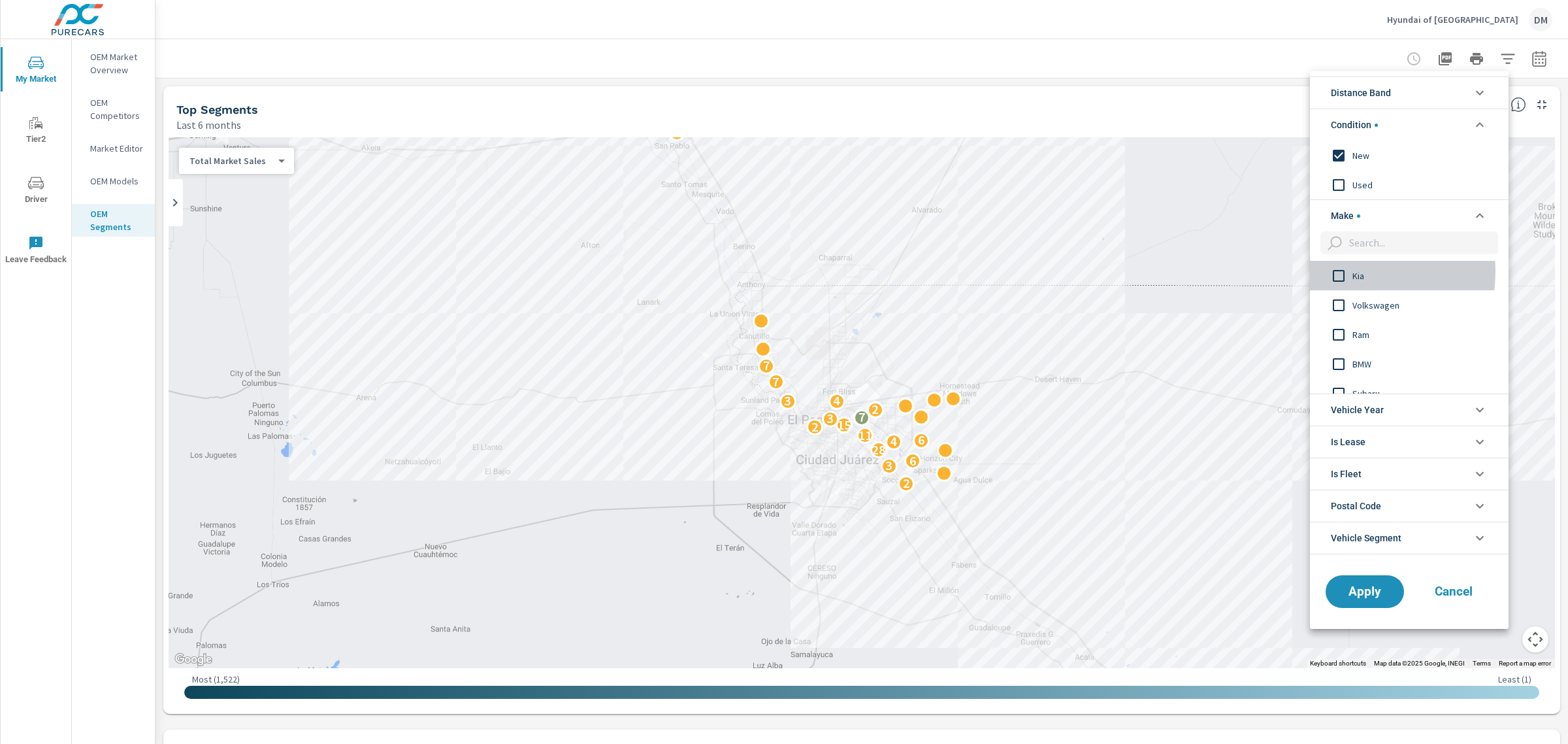
click at [1338, 272] on input "filter options" at bounding box center [1339, 275] width 27 height 27
click at [1372, 591] on span "Apply" at bounding box center [1364, 591] width 54 height 12
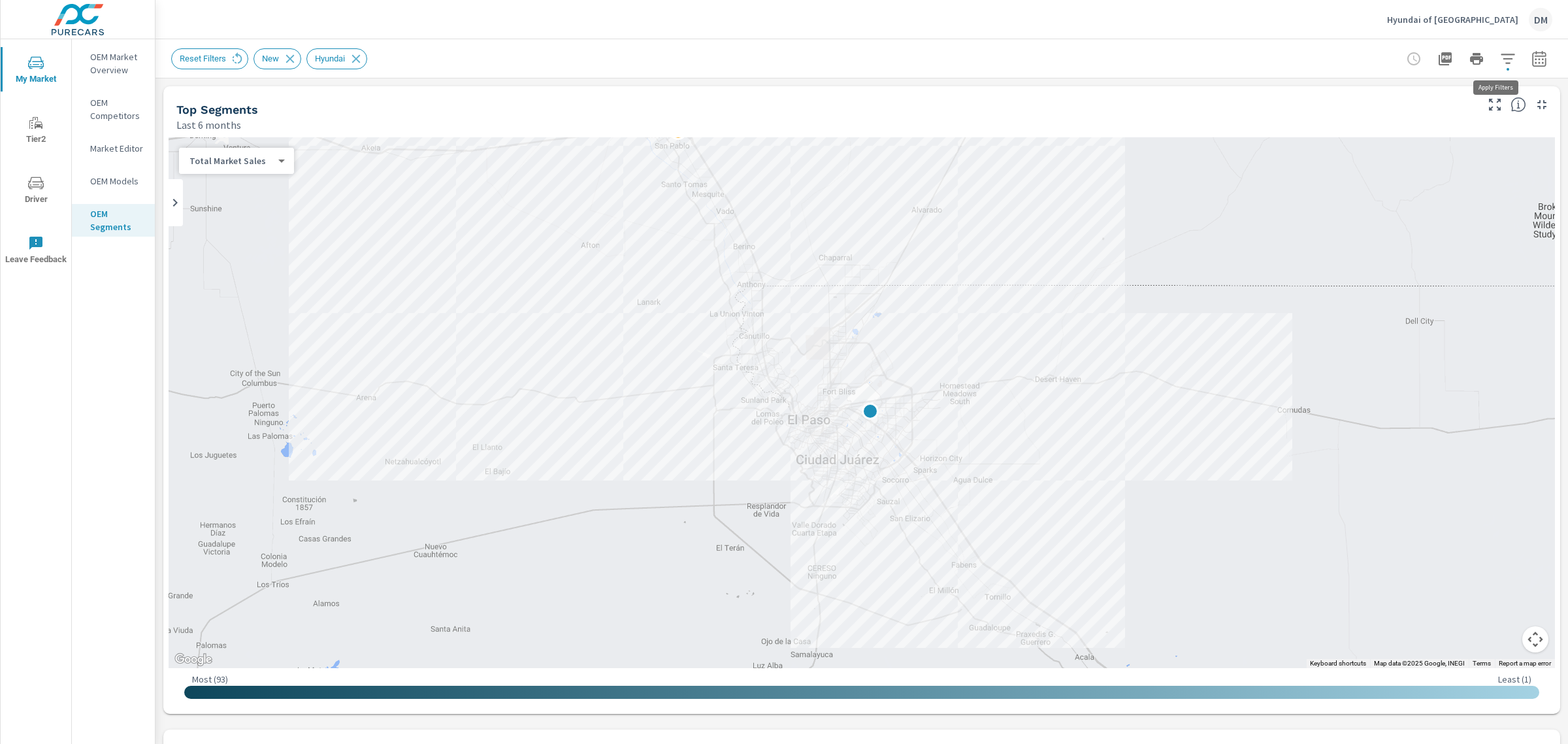
click at [1501, 54] on icon "button" at bounding box center [1508, 58] width 14 height 10
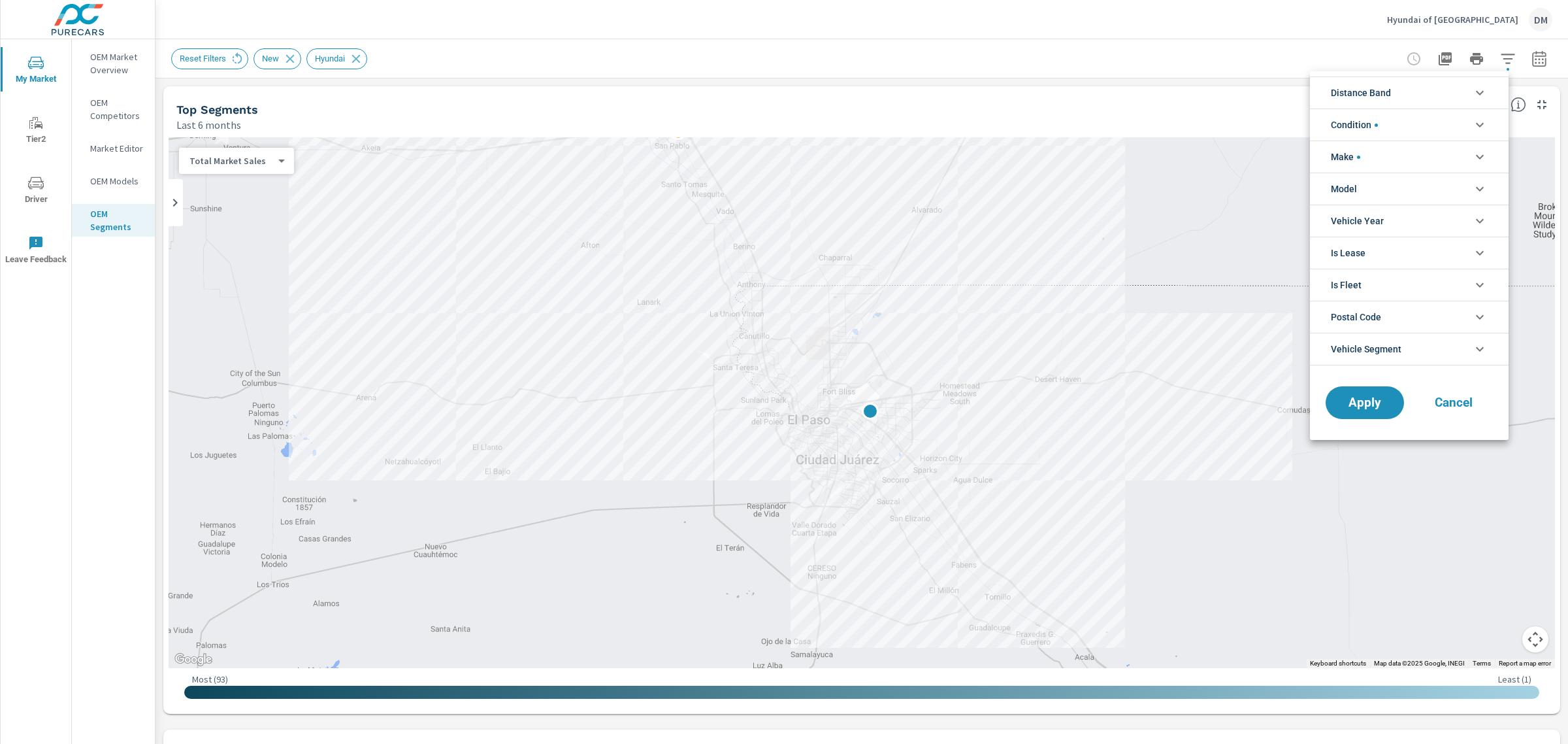
click at [1457, 149] on li "Make" at bounding box center [1409, 156] width 198 height 32
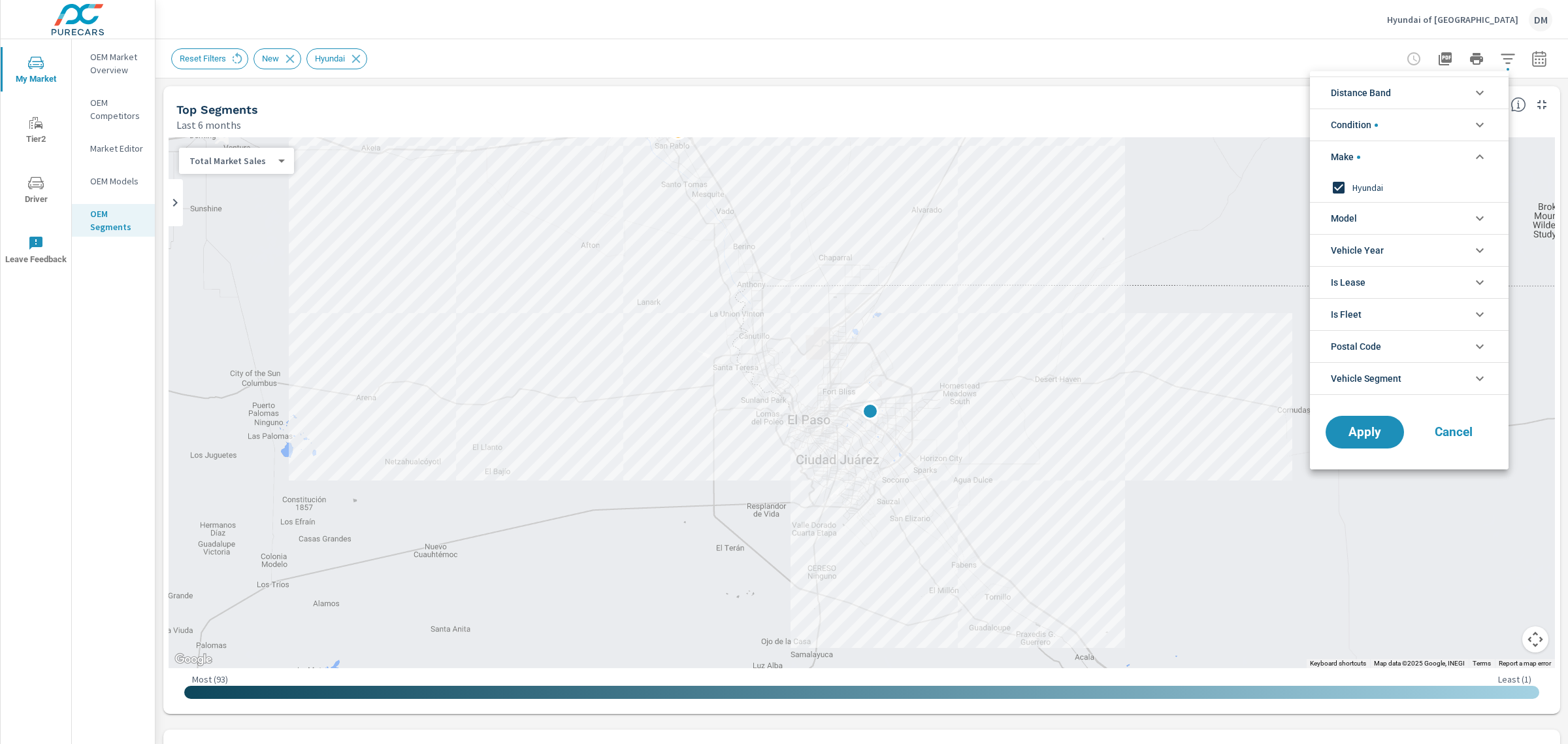
click at [289, 63] on div at bounding box center [784, 372] width 1568 height 744
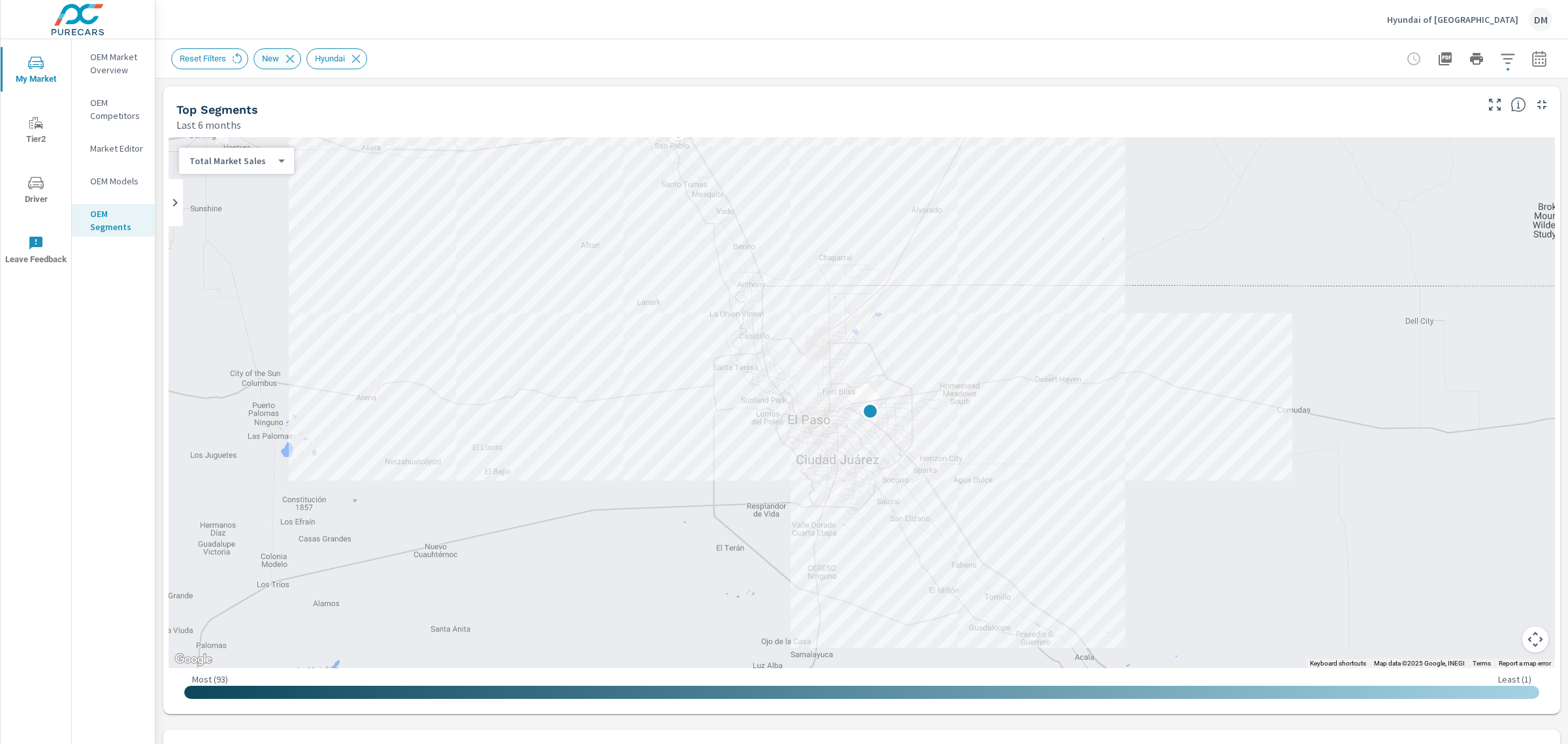
click at [288, 58] on icon at bounding box center [290, 58] width 9 height 9
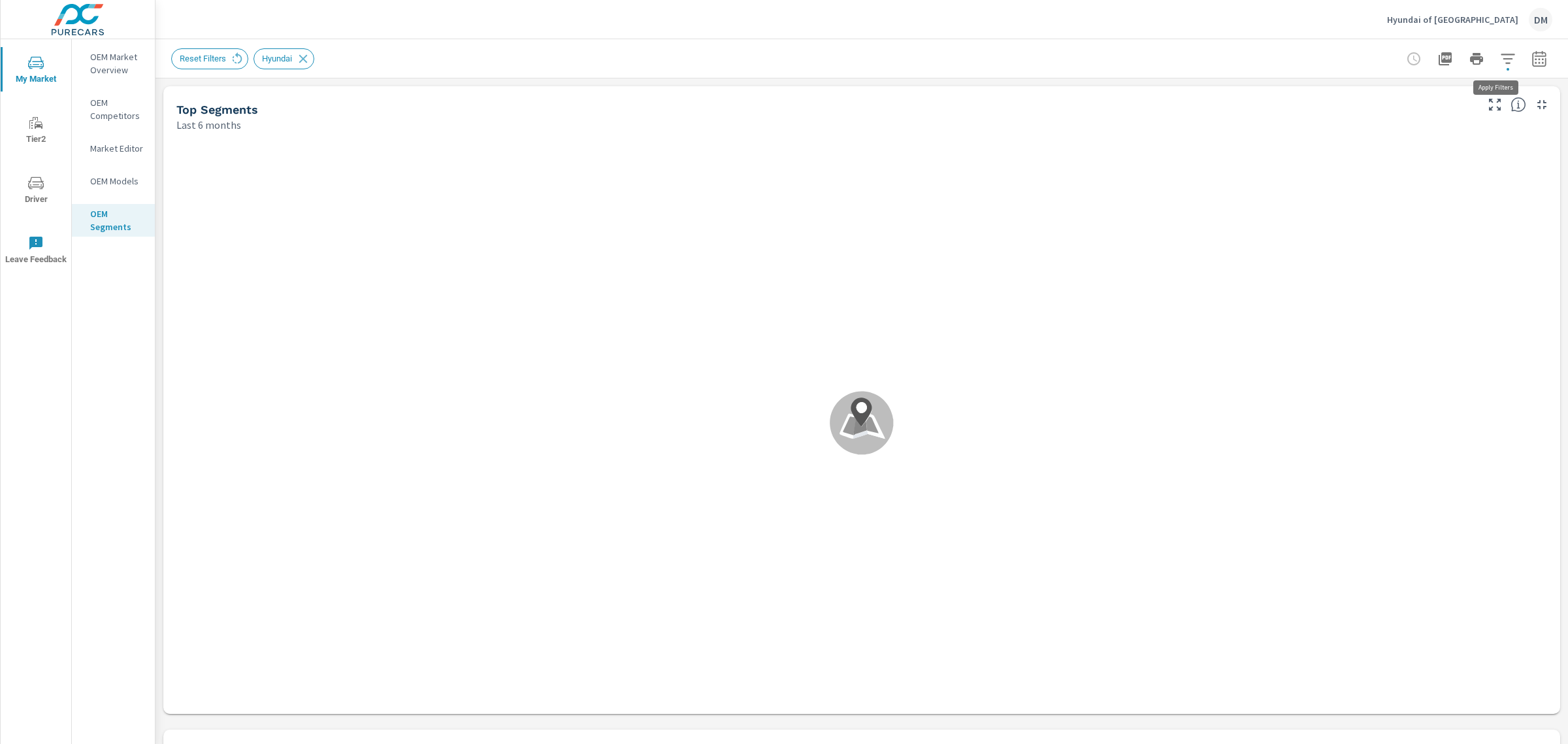
click at [1501, 58] on icon "button" at bounding box center [1508, 58] width 14 height 10
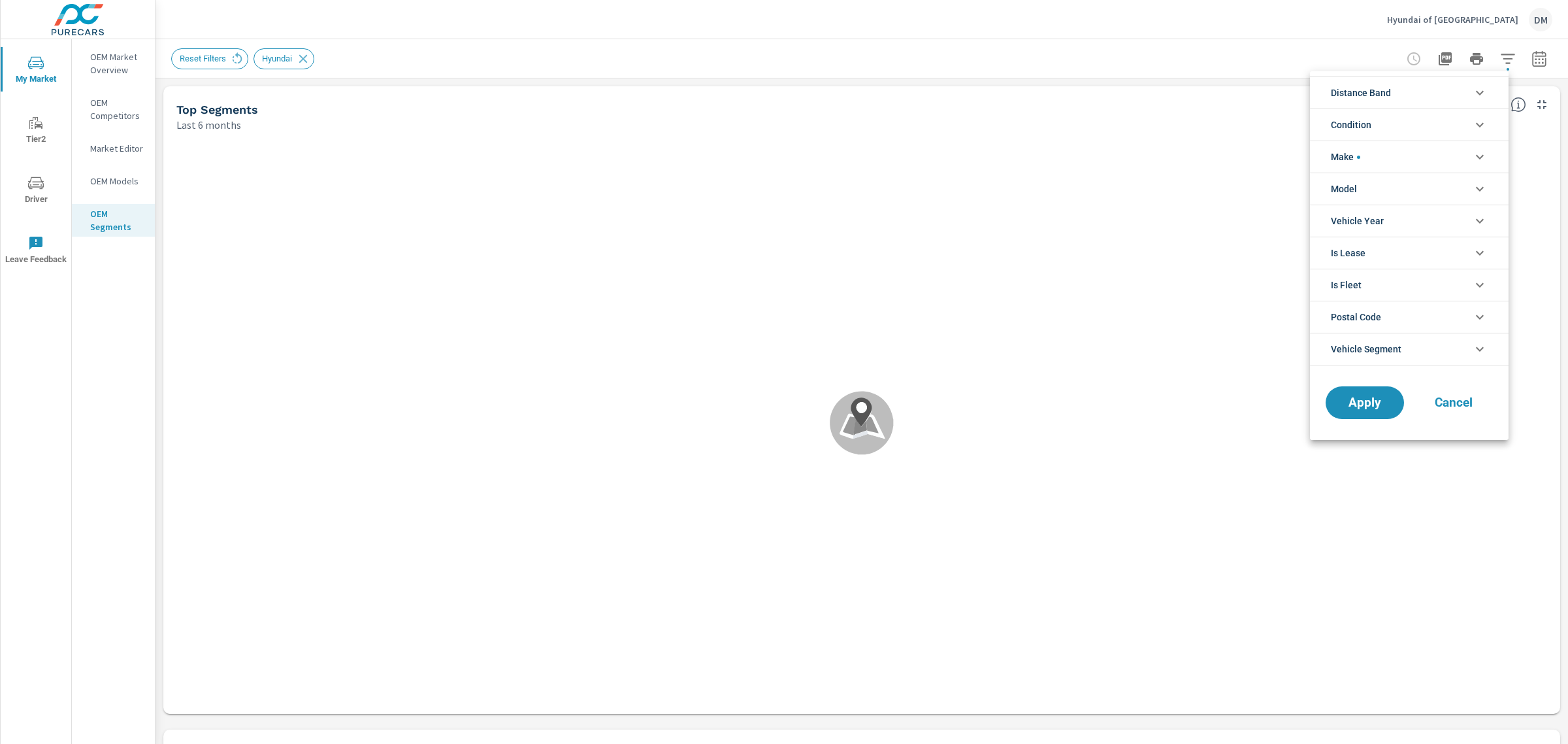
scroll to position [59, 0]
click at [1476, 156] on icon "filter options" at bounding box center [1480, 157] width 8 height 5
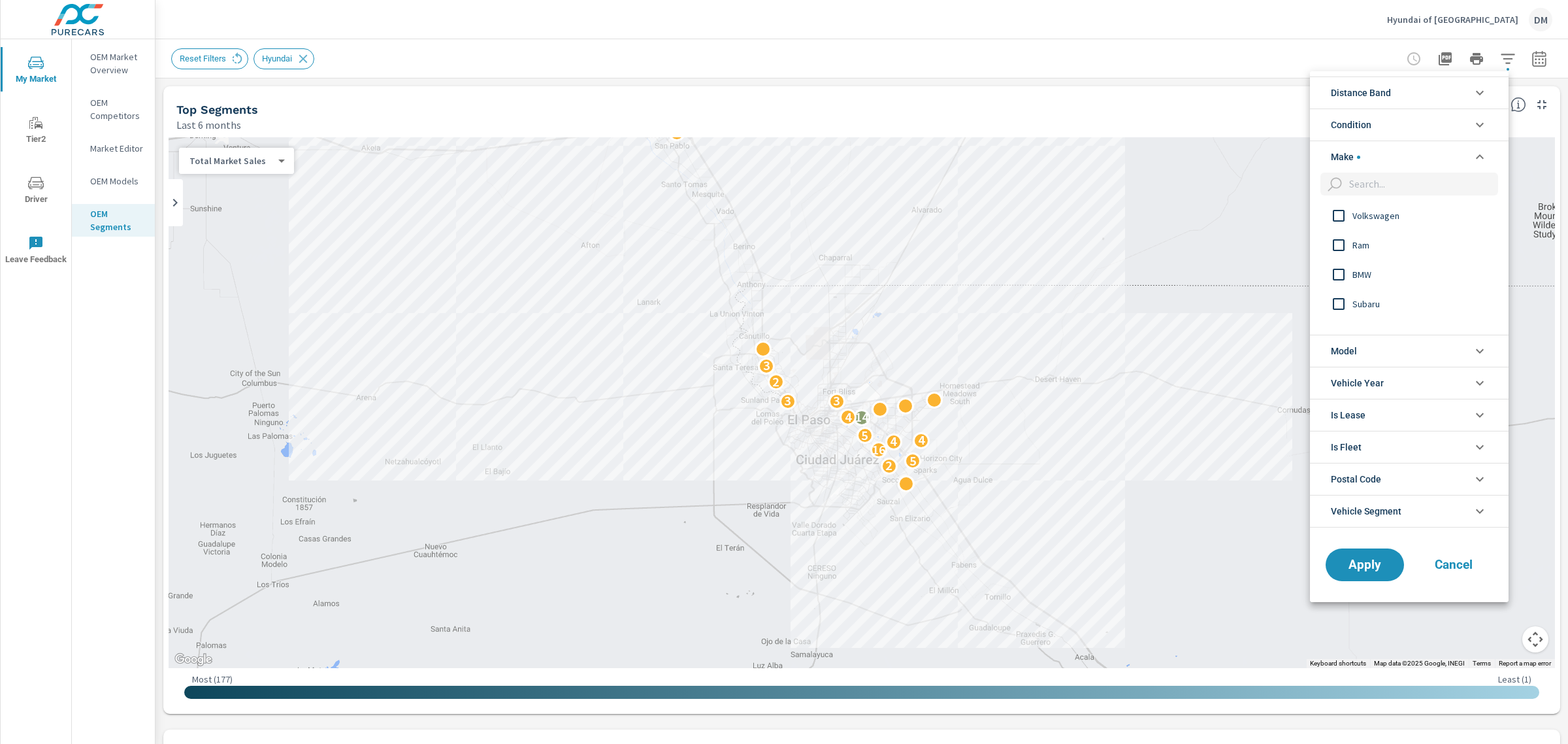
scroll to position [163, 0]
click at [1340, 317] on input "filter options" at bounding box center [1339, 318] width 27 height 27
click at [1339, 300] on input "filter options" at bounding box center [1339, 304] width 27 height 27
click at [1337, 327] on input "filter options" at bounding box center [1339, 333] width 27 height 27
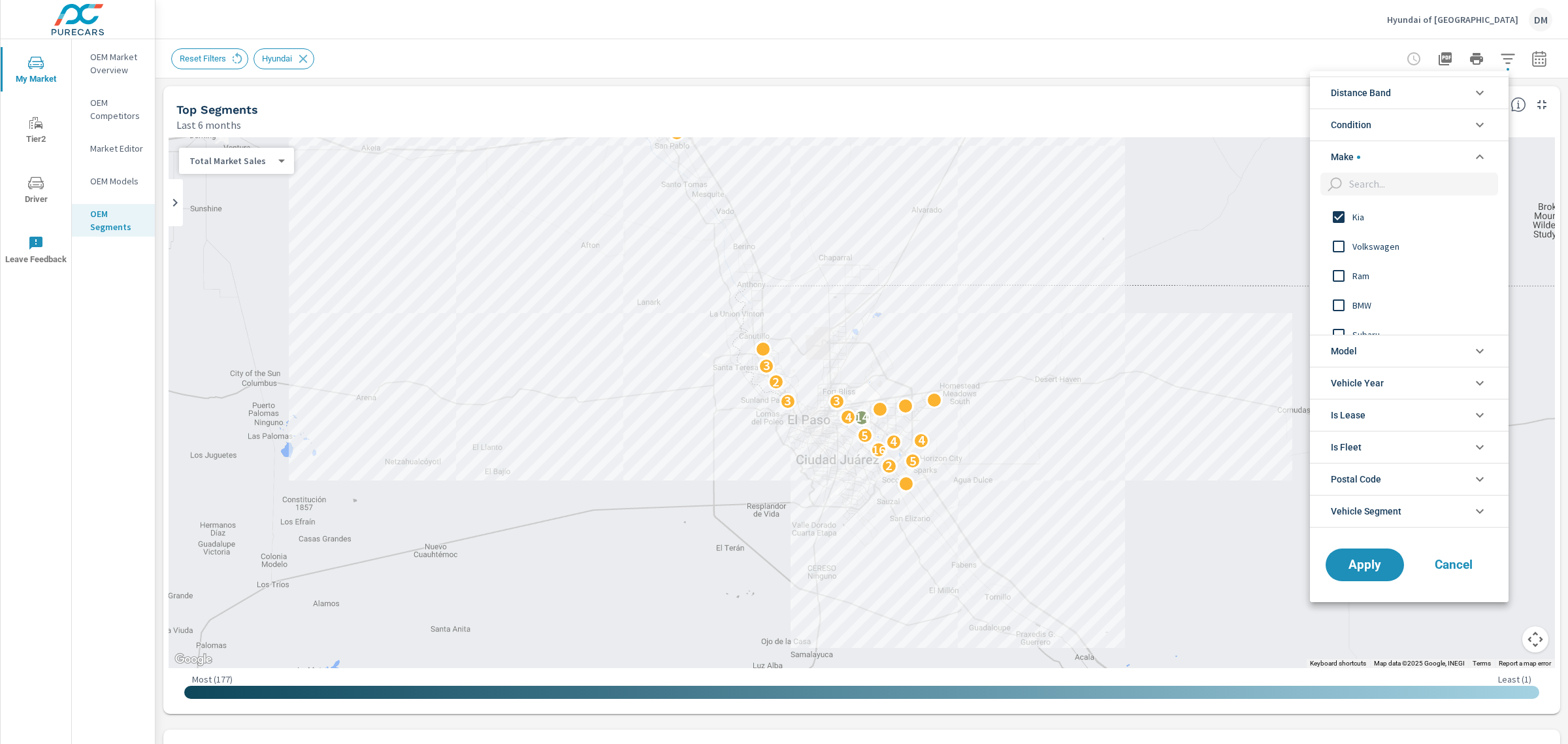
scroll to position [397, 0]
click at [1338, 259] on input "filter options" at bounding box center [1339, 261] width 27 height 27
click at [1366, 570] on span "Apply" at bounding box center [1364, 564] width 54 height 12
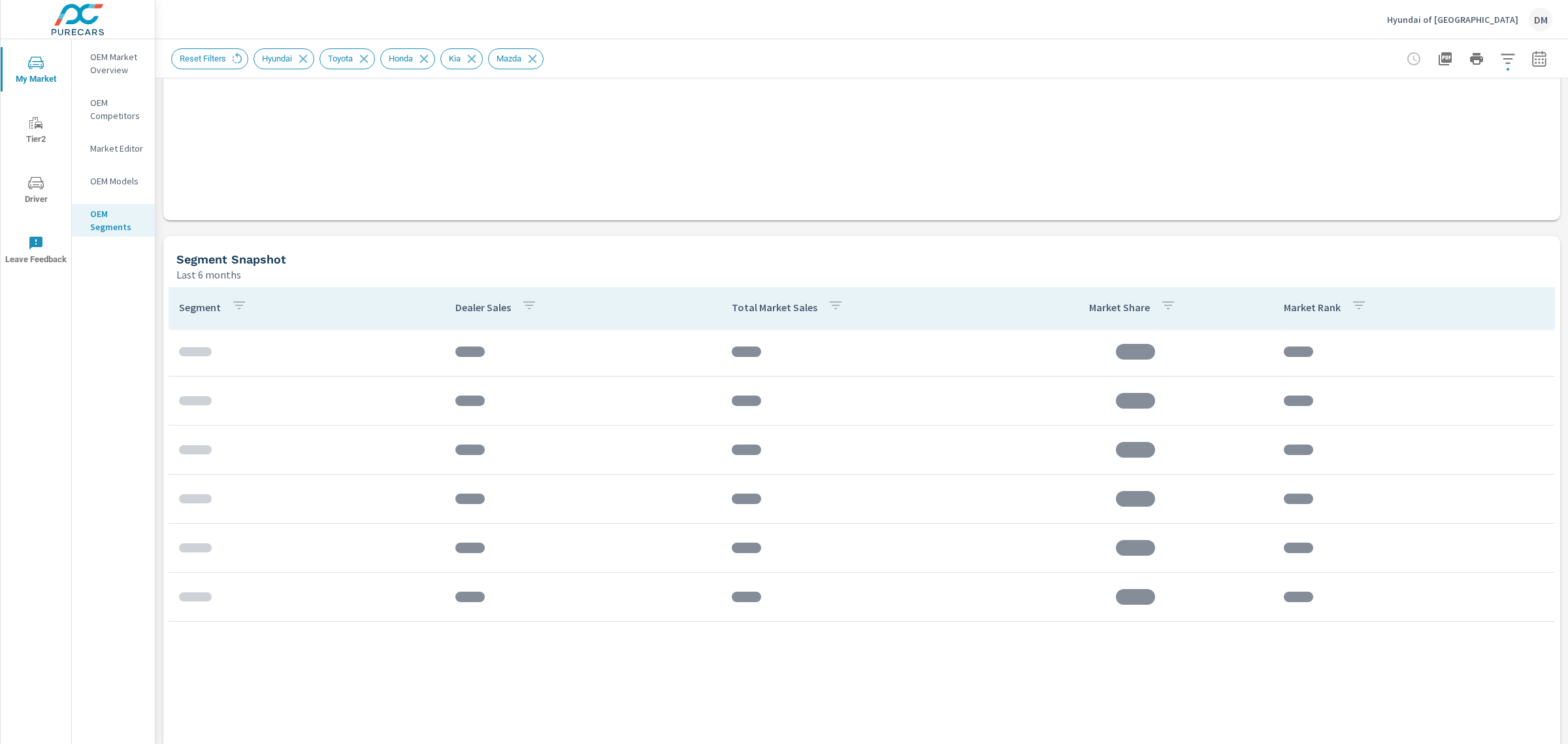
scroll to position [502, 0]
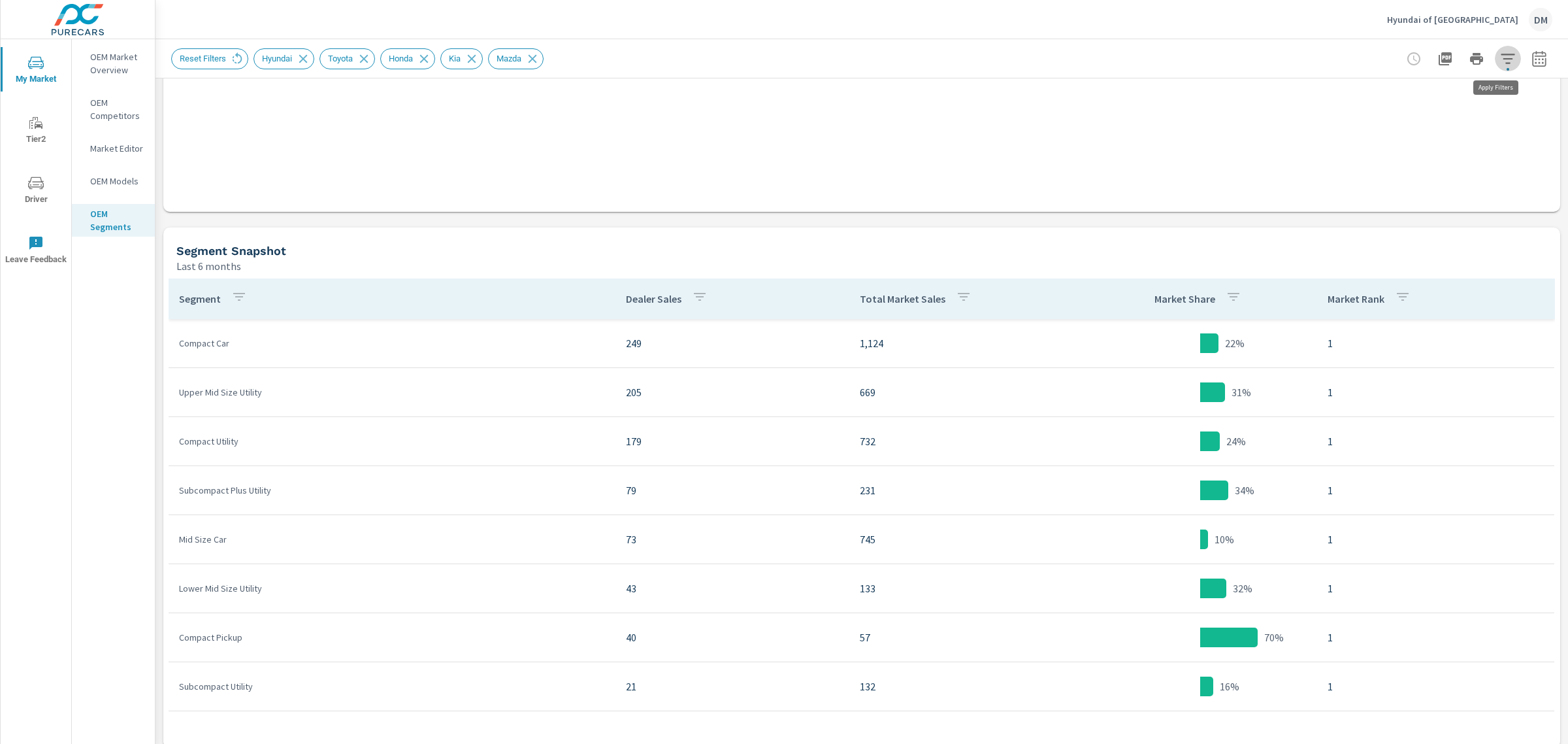
click at [1500, 56] on icon "button" at bounding box center [1508, 59] width 16 height 16
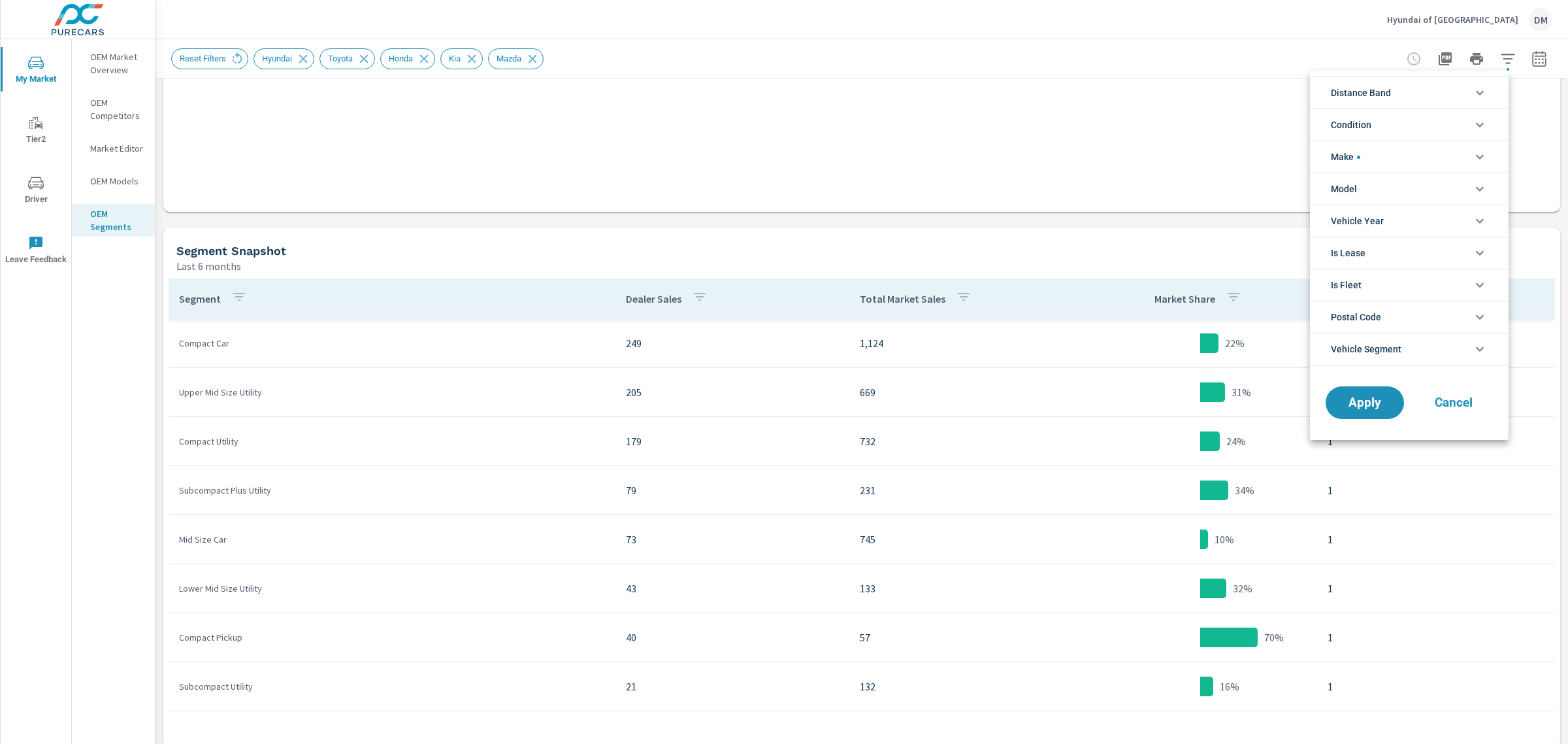
scroll to position [44, 0]
click at [1476, 98] on icon "filter options" at bounding box center [1480, 93] width 16 height 16
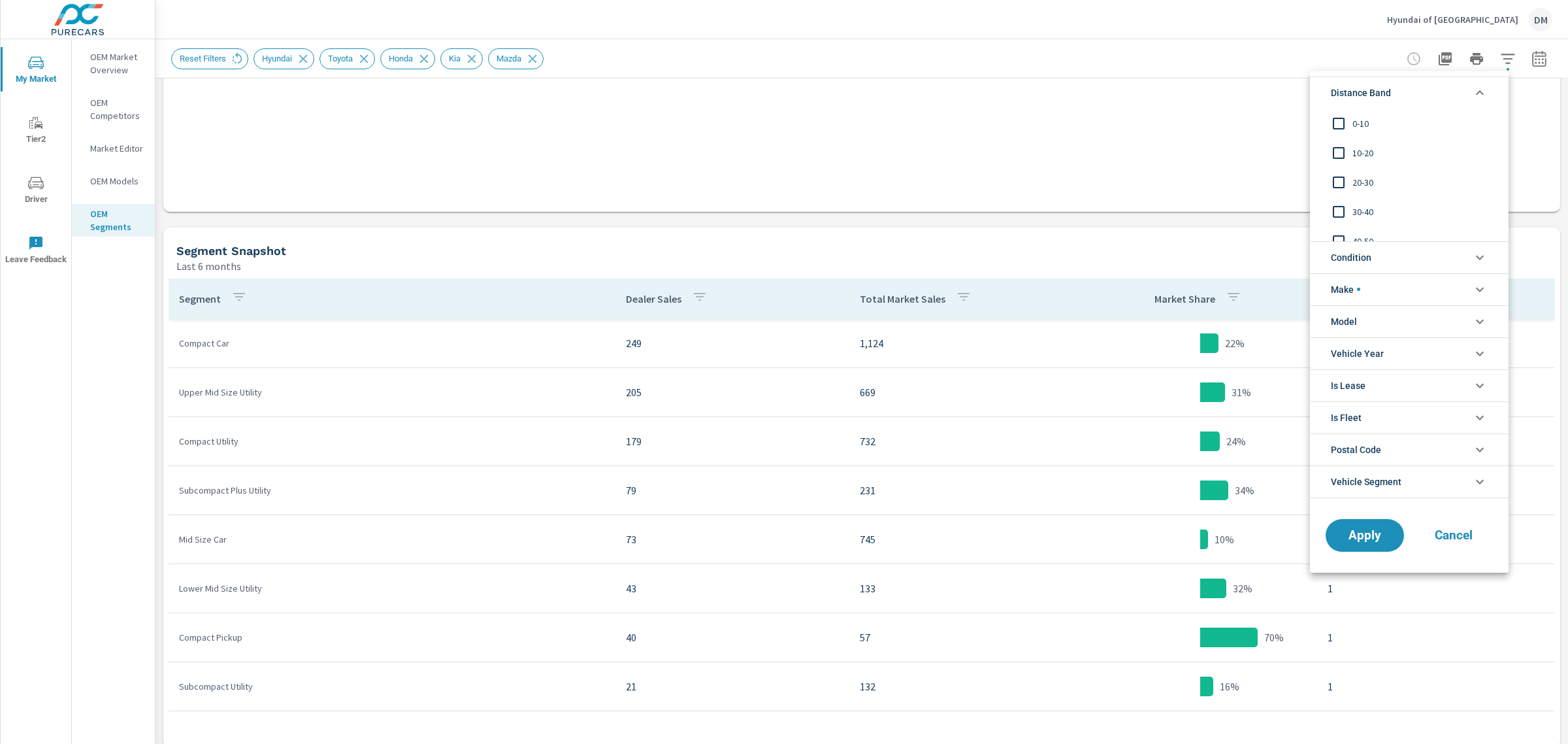
click at [1337, 118] on input "filter options" at bounding box center [1339, 123] width 27 height 27
click at [1340, 151] on input "filter options" at bounding box center [1339, 153] width 27 height 27
click at [1341, 180] on input "filter options" at bounding box center [1339, 182] width 27 height 27
click at [1340, 208] on input "filter options" at bounding box center [1339, 212] width 27 height 27
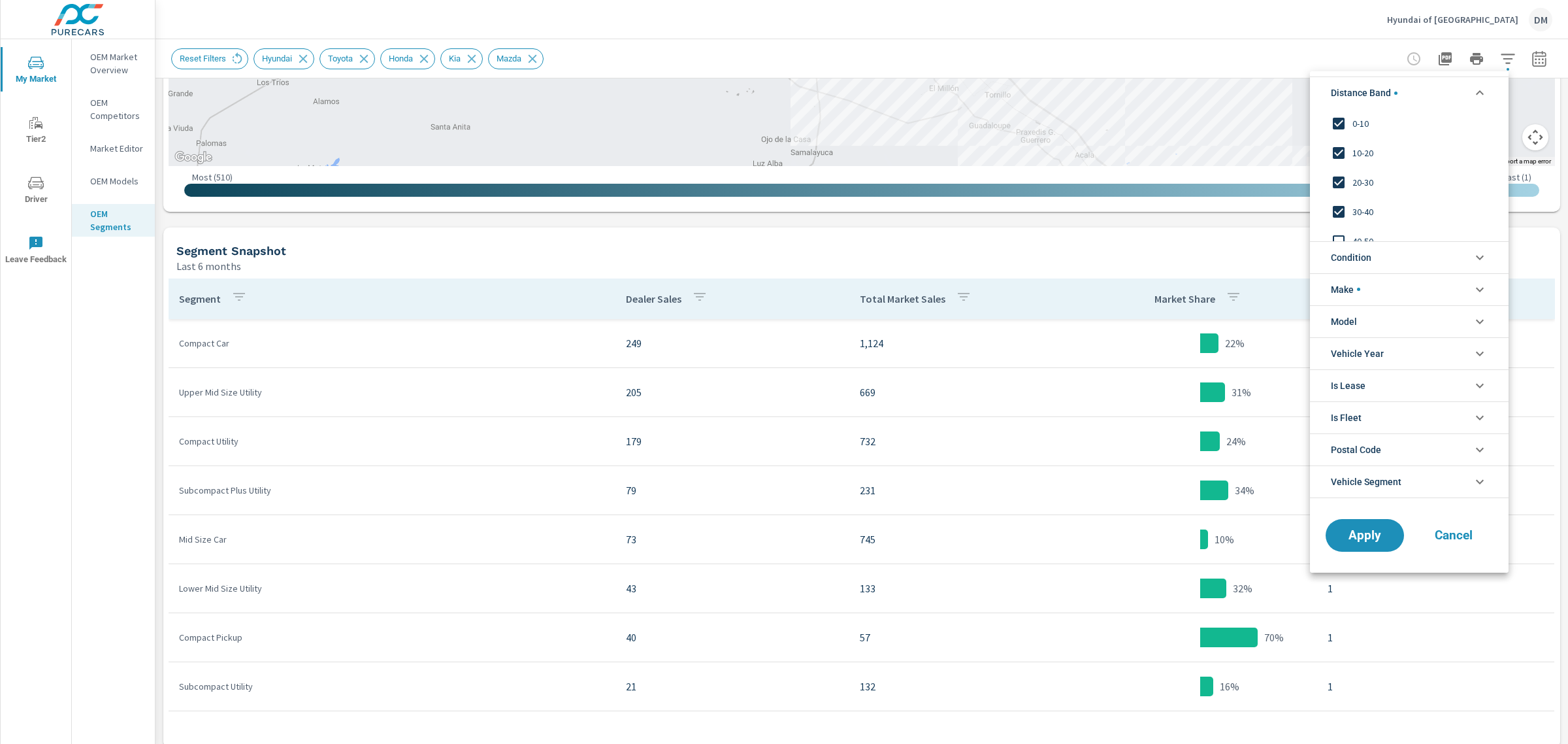
click at [1364, 255] on span "Condition" at bounding box center [1351, 258] width 40 height 31
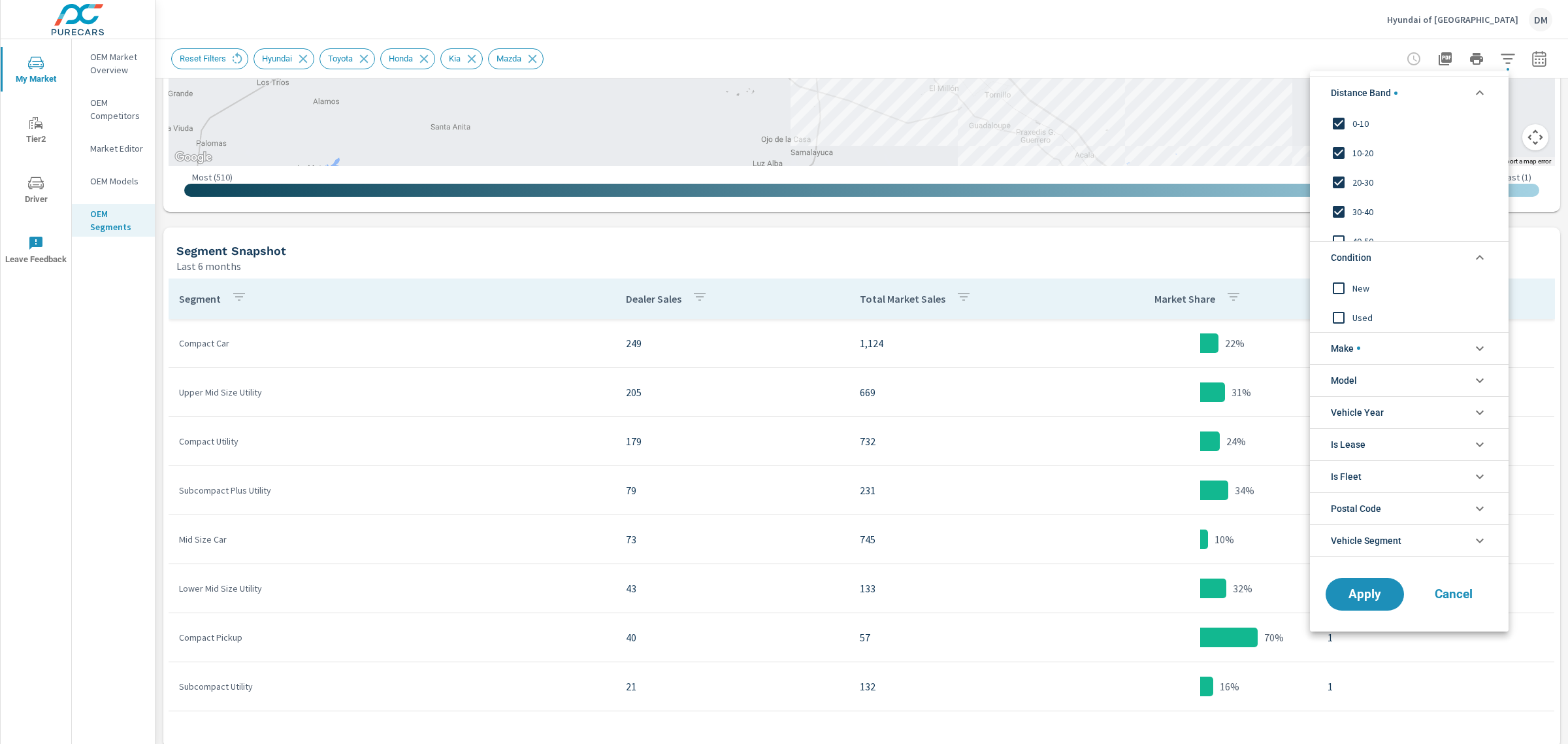
click at [1338, 288] on input "filter options" at bounding box center [1339, 287] width 27 height 27
click at [1342, 313] on input "filter options" at bounding box center [1339, 317] width 27 height 27
click at [1353, 605] on button "Apply" at bounding box center [1365, 595] width 81 height 34
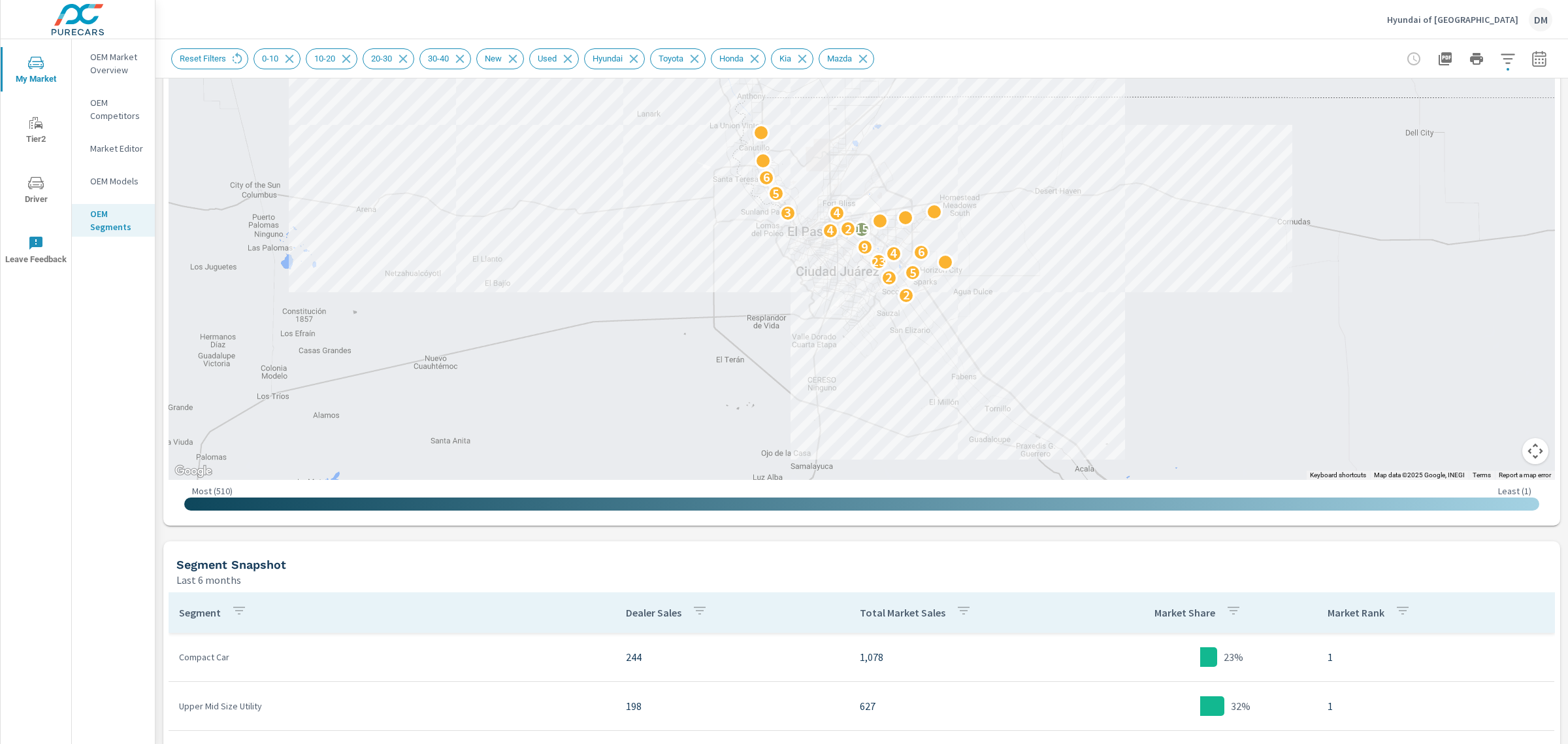
scroll to position [165, 0]
